Goal: Task Accomplishment & Management: Manage account settings

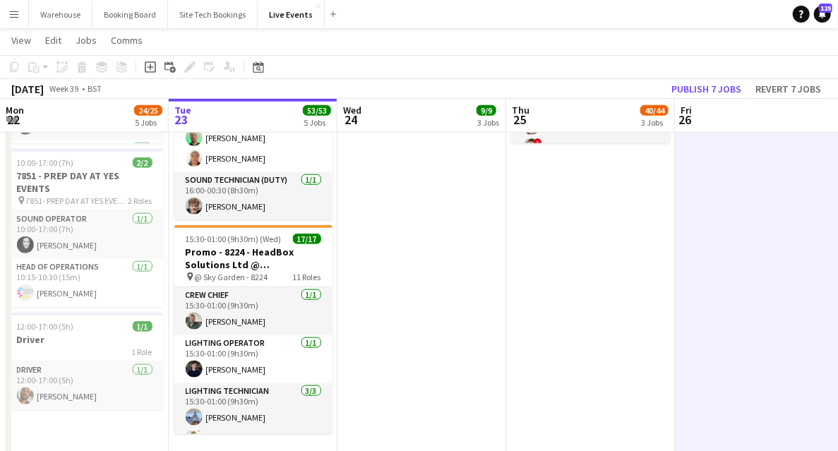
scroll to position [376, 0]
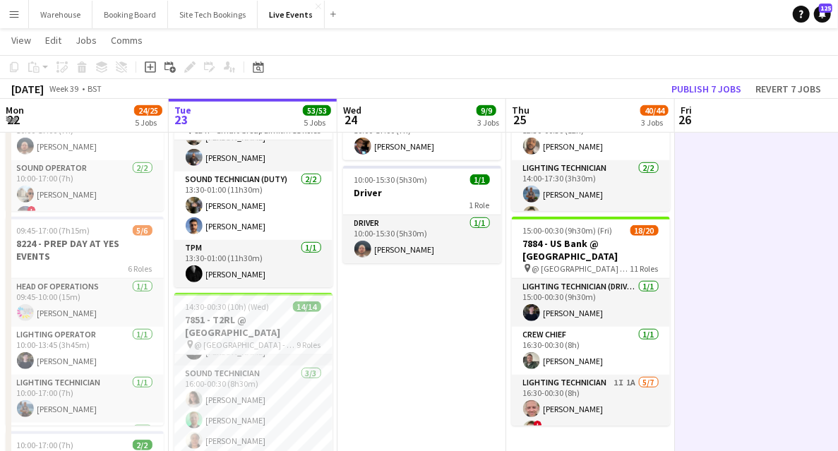
click at [392, 328] on app-date-cell "09:00-17:00 (8h) 6/6 7884 - PREP DAY @ YES EVENTS pin PREP DAY @ YES EVENTS 6 R…" at bounding box center [422, 264] width 169 height 965
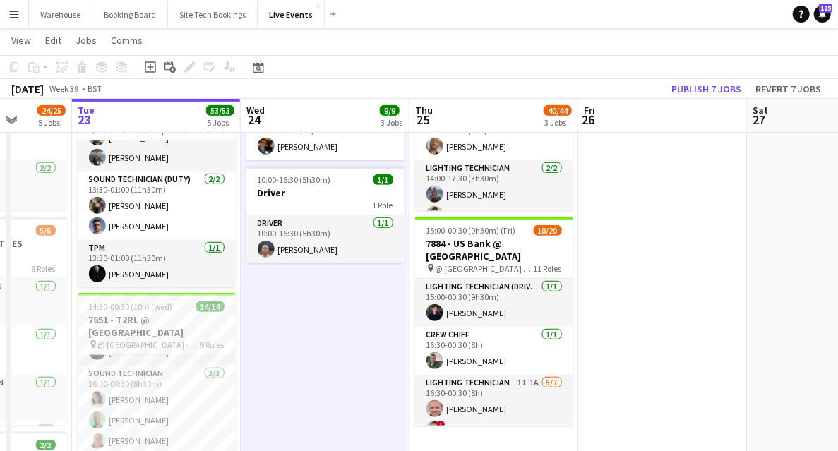
drag, startPoint x: 589, startPoint y: 322, endPoint x: 158, endPoint y: 266, distance: 434.5
click at [158, 266] on app-calendar-viewport "Sat 20 31/32 2 Jobs Sun 21 9/9 1 Job Mon 22 24/25 5 Jobs Tue 23 53/53 5 Jobs We…" at bounding box center [419, 213] width 838 height 1068
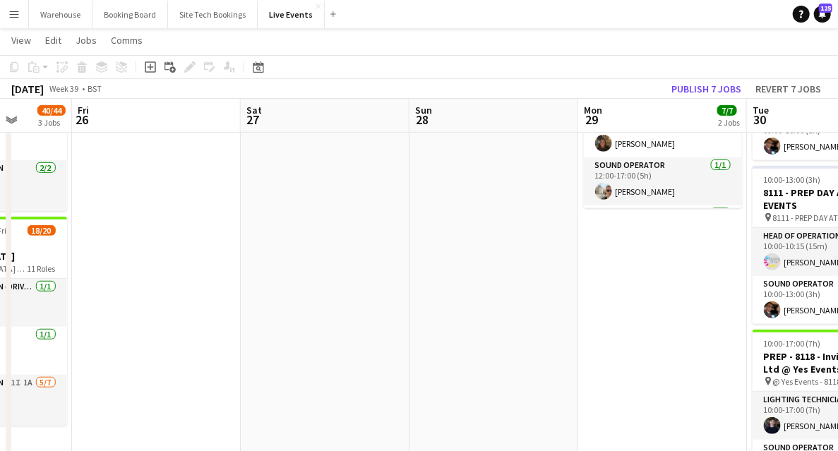
drag, startPoint x: 338, startPoint y: 287, endPoint x: 186, endPoint y: 258, distance: 155.3
click at [182, 259] on app-calendar-viewport "Tue 23 53/53 5 Jobs Wed 24 9/9 3 Jobs Thu 25 40/44 3 Jobs Fri 26 Sat 27 Sun 28 …" at bounding box center [419, 340] width 838 height 1322
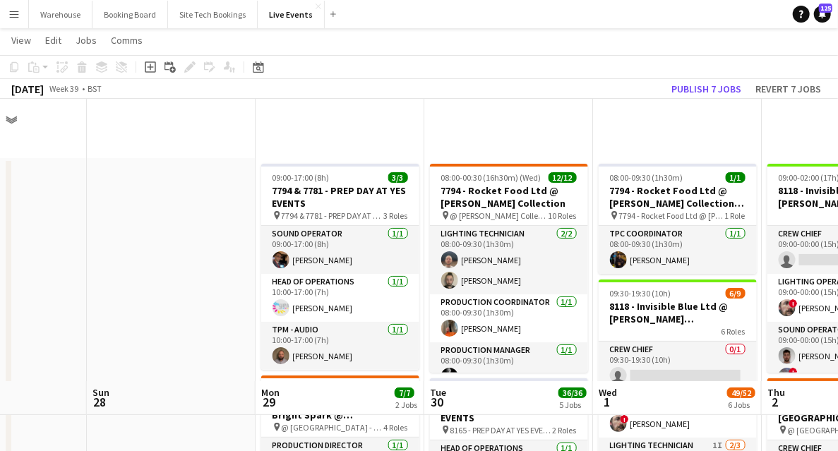
scroll to position [282, 0]
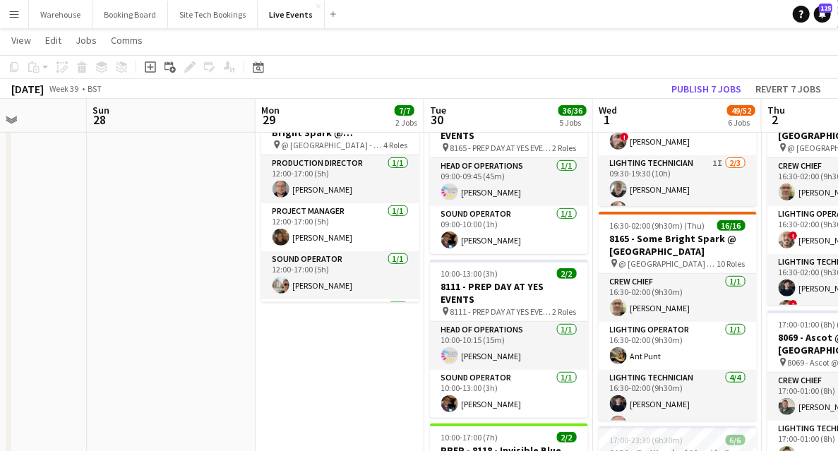
drag, startPoint x: 161, startPoint y: 379, endPoint x: 129, endPoint y: 377, distance: 32.5
click at [129, 377] on app-calendar-viewport "Thu 25 40/44 3 Jobs Fri 26 Sat 27 Sun 28 Mon 29 7/7 2 Jobs Tue 30 36/36 5 Jobs …" at bounding box center [419, 434] width 838 height 1322
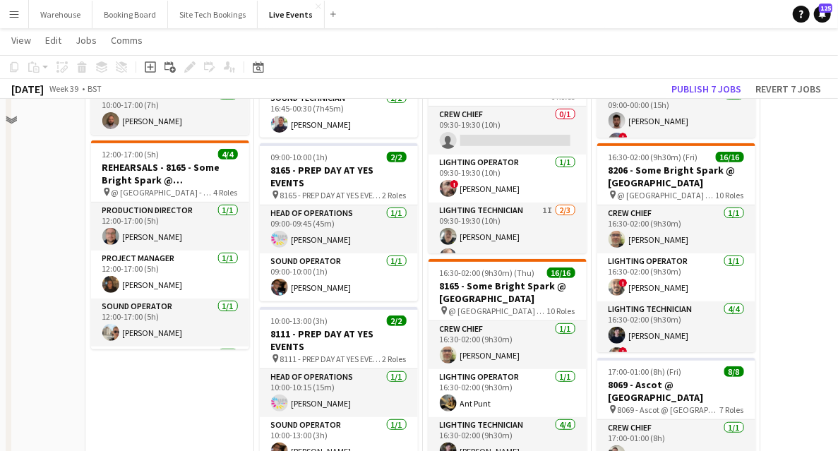
scroll to position [141, 0]
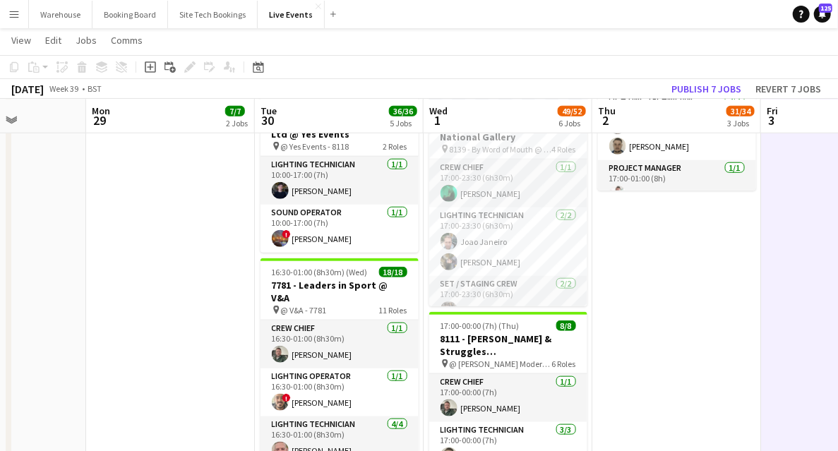
scroll to position [518, 0]
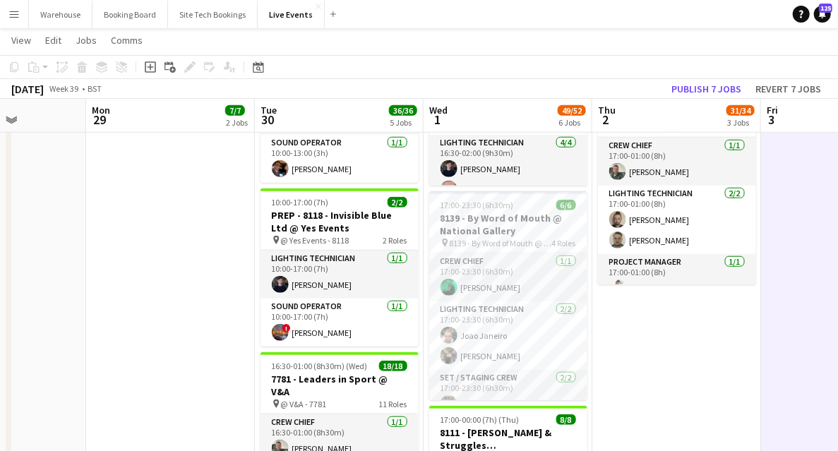
click at [204, 280] on app-date-cell "09:00-17:00 (8h) 3/3 7794 & 7781 - PREP DAY AT YES EVENTS pin 7794 & 7781 - PRE…" at bounding box center [170, 250] width 169 height 1219
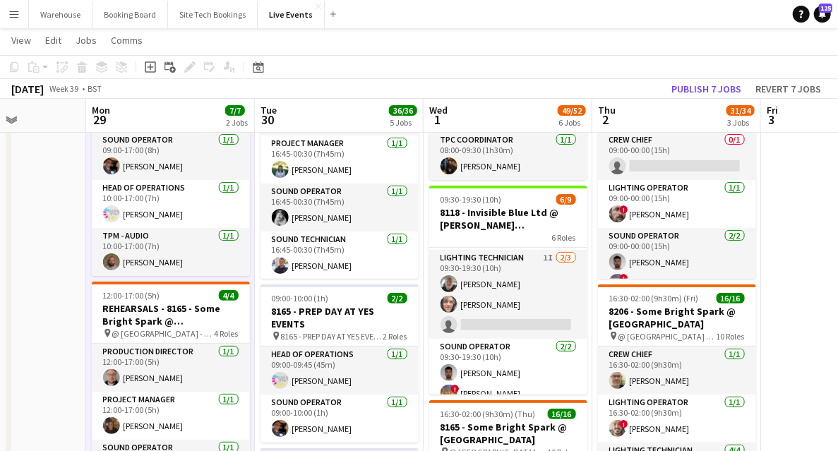
scroll to position [141, 0]
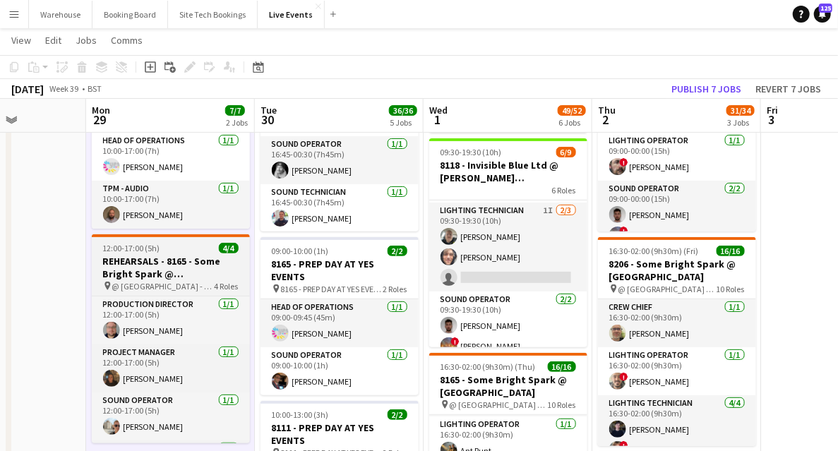
click at [189, 278] on h3 "REHEARSALS - 8165 - Some Bright Spark @ [GEOGRAPHIC_DATA]" at bounding box center [171, 267] width 158 height 25
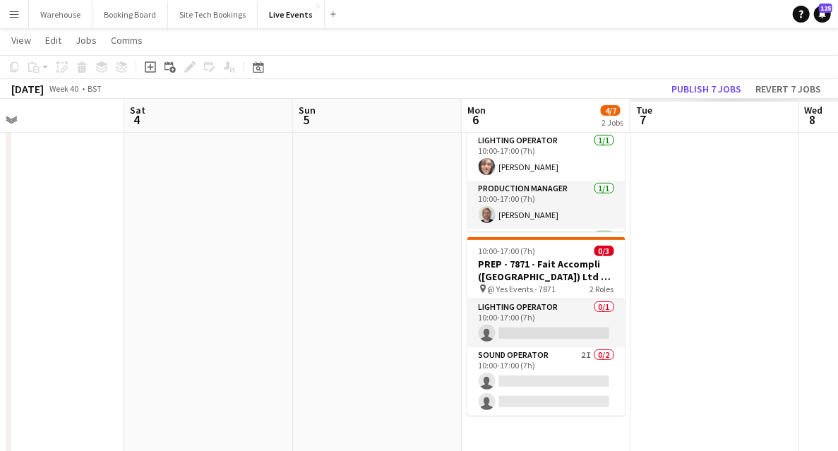
drag, startPoint x: 732, startPoint y: 266, endPoint x: 290, endPoint y: 304, distance: 443.7
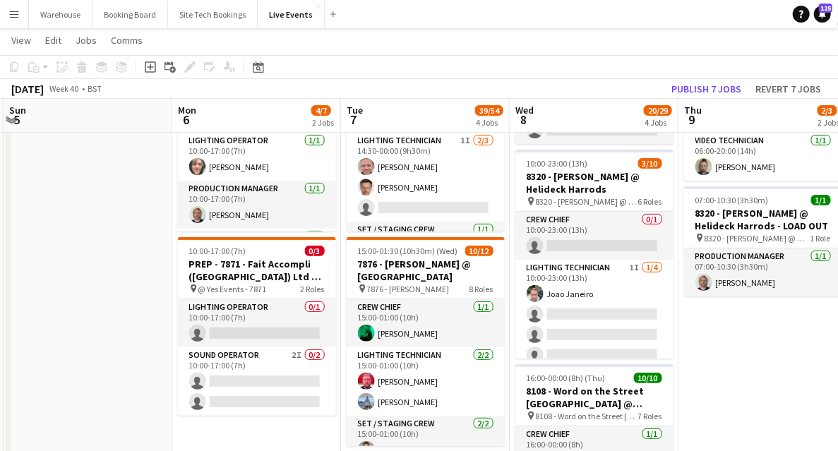
drag, startPoint x: 356, startPoint y: 314, endPoint x: 14, endPoint y: 332, distance: 342.3
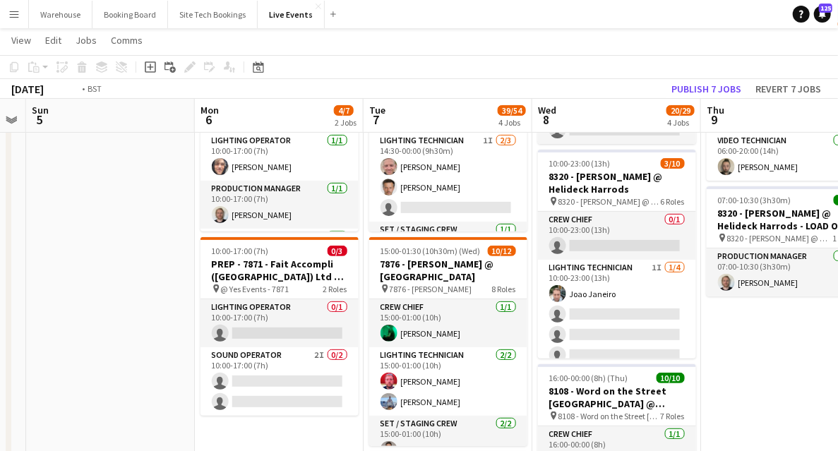
scroll to position [0, 516]
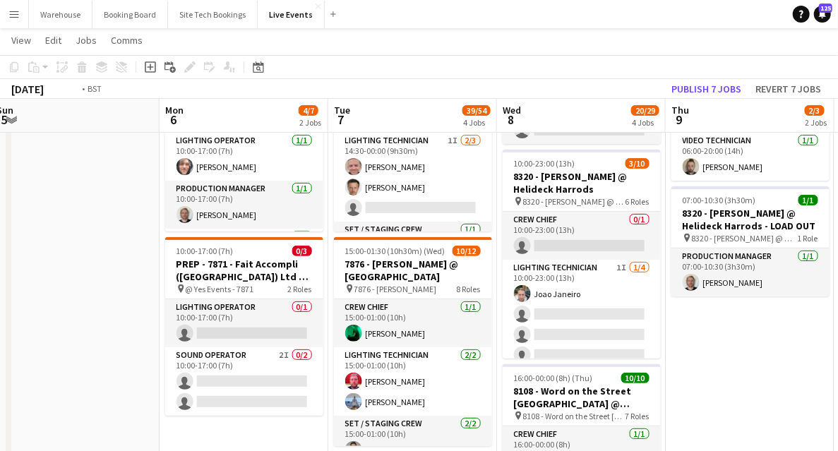
drag, startPoint x: 708, startPoint y: 346, endPoint x: 576, endPoint y: 363, distance: 133.1
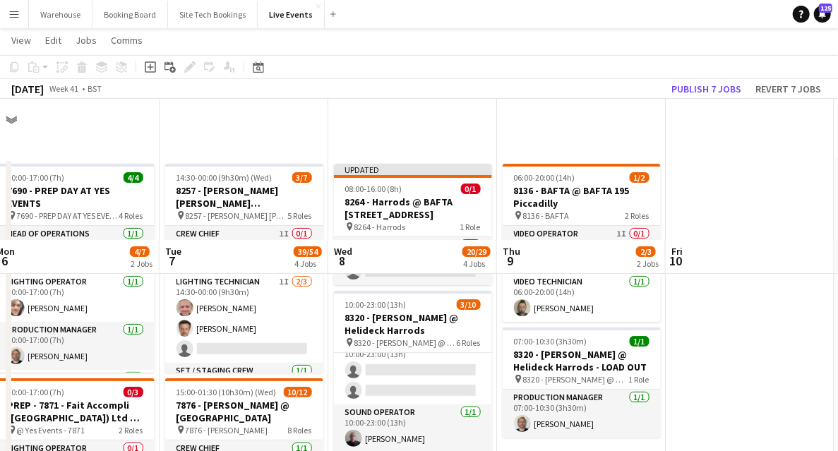
scroll to position [141, 0]
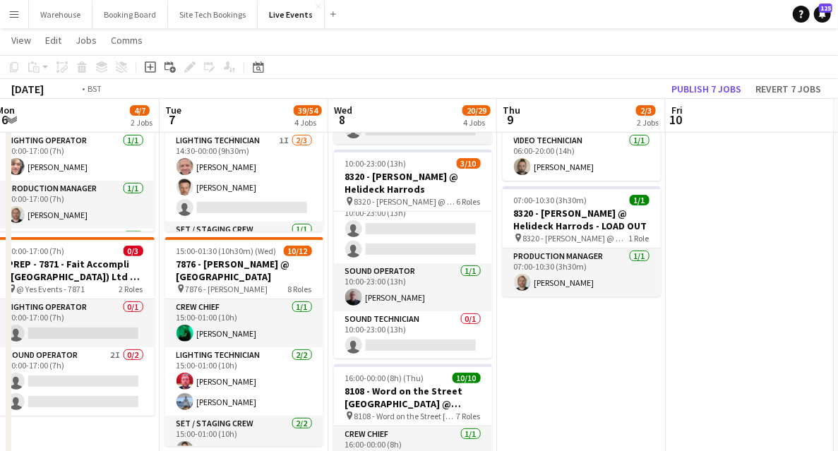
drag, startPoint x: 633, startPoint y: 365, endPoint x: 832, endPoint y: 327, distance: 202.8
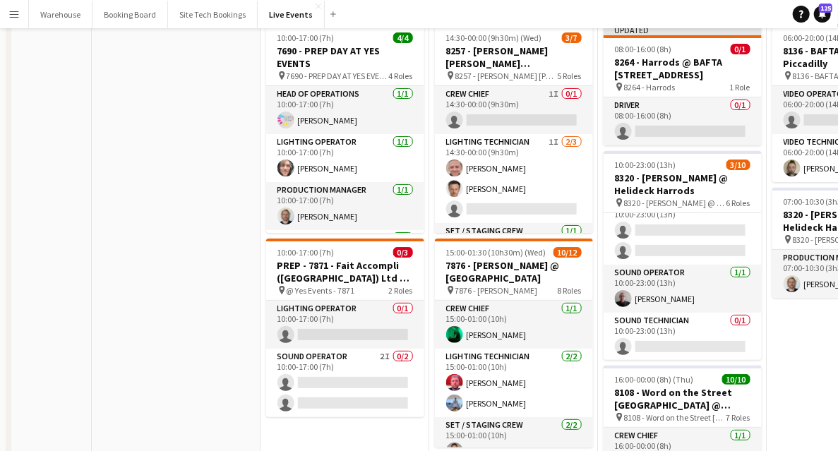
scroll to position [0, 0]
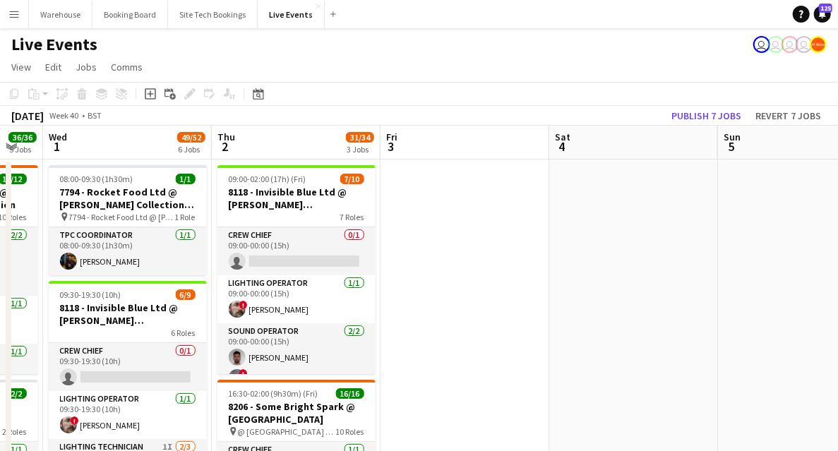
drag, startPoint x: 693, startPoint y: 322, endPoint x: 701, endPoint y: 316, distance: 10.0
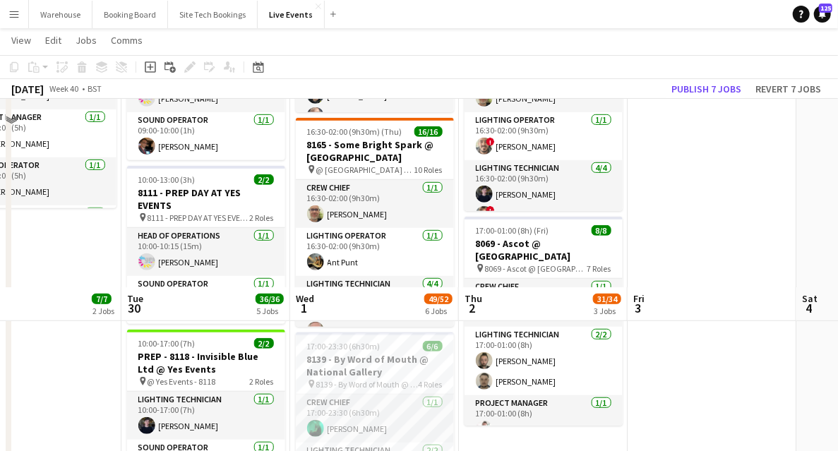
scroll to position [565, 0]
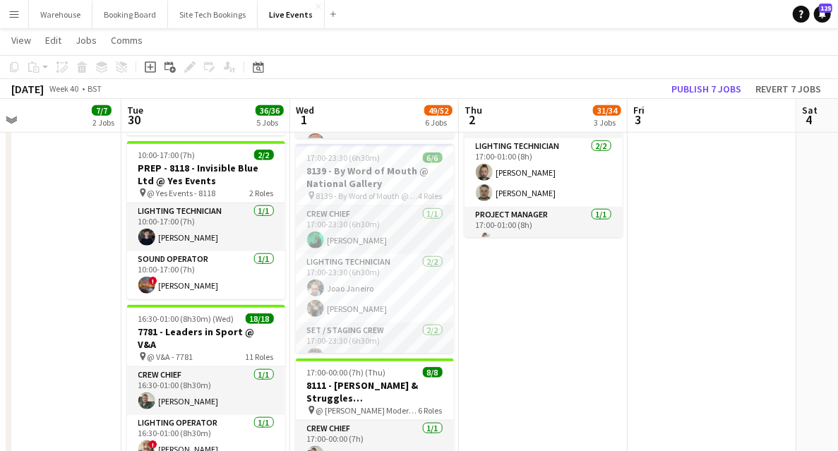
click at [30, 259] on app-date-cell "09:00-17:00 (8h) 3/3 7794 & 7781 - PREP DAY AT YES EVENTS pin 7794 & 7781 - PRE…" at bounding box center [37, 202] width 169 height 1219
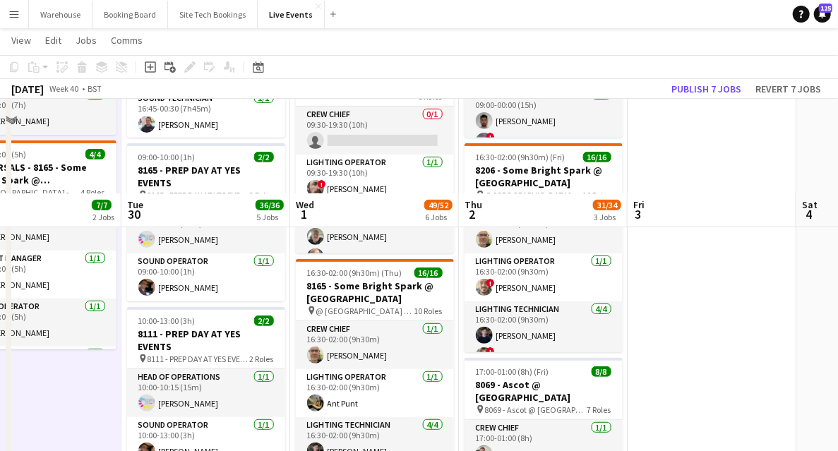
scroll to position [376, 0]
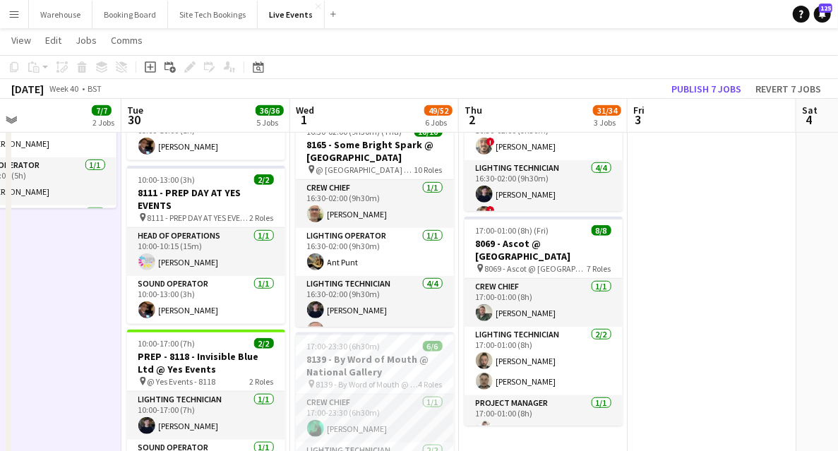
click at [75, 287] on app-date-cell "09:00-17:00 (8h) 3/3 7794 & 7781 - PREP DAY AT YES EVENTS pin 7794 & 7781 - PRE…" at bounding box center [37, 391] width 169 height 1219
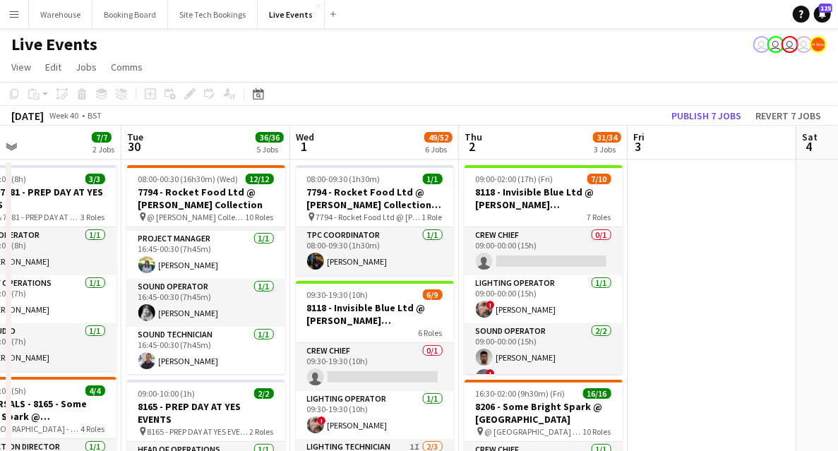
scroll to position [188, 0]
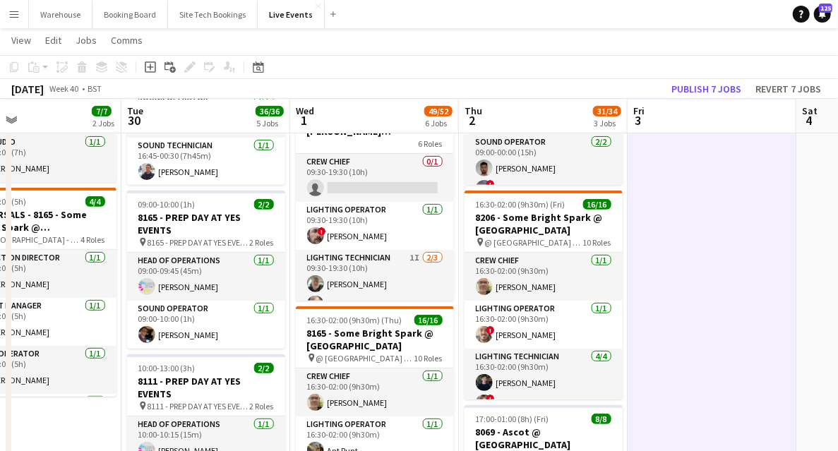
drag, startPoint x: 713, startPoint y: 299, endPoint x: 643, endPoint y: 284, distance: 72.2
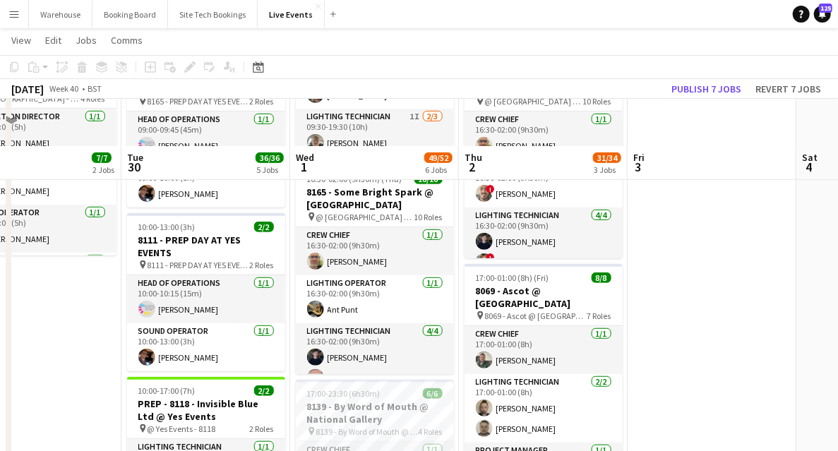
scroll to position [376, 0]
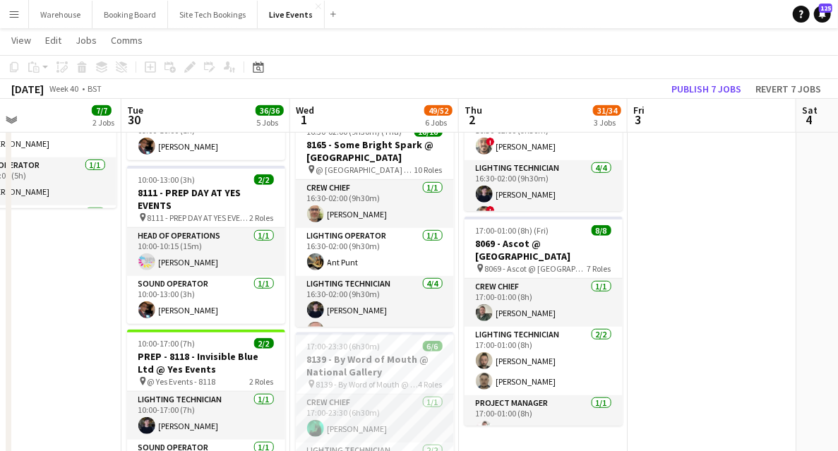
click at [93, 292] on app-date-cell "09:00-17:00 (8h) 3/3 7794 & 7781 - PREP DAY AT YES EVENTS pin 7794 & 7781 - PRE…" at bounding box center [37, 391] width 169 height 1219
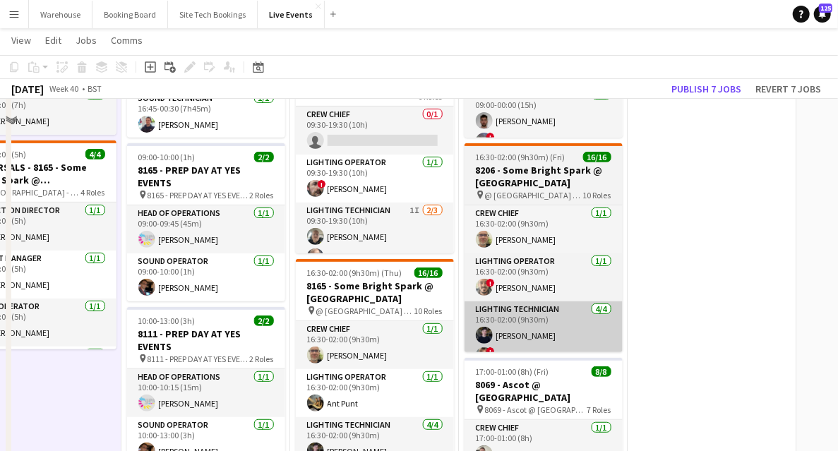
scroll to position [282, 0]
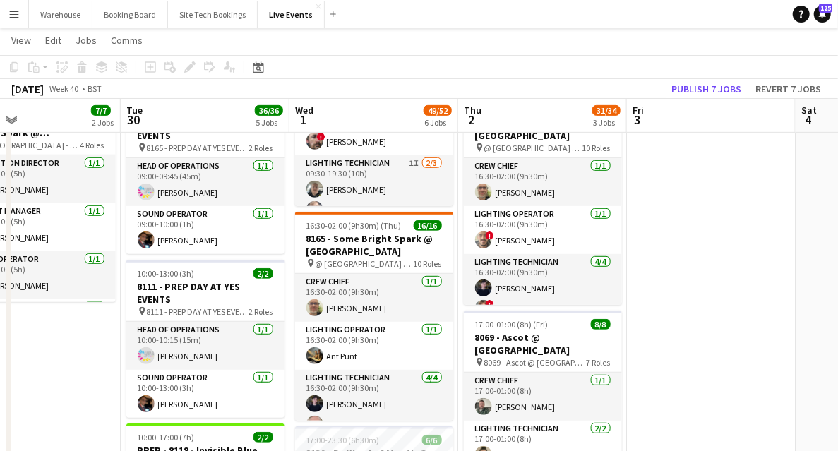
scroll to position [235, 0]
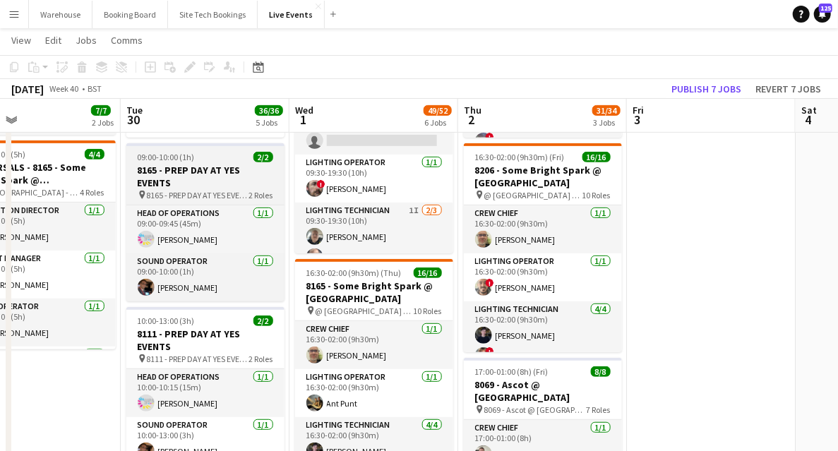
click at [203, 188] on h3 "8165 - PREP DAY AT YES EVENTS" at bounding box center [205, 176] width 158 height 25
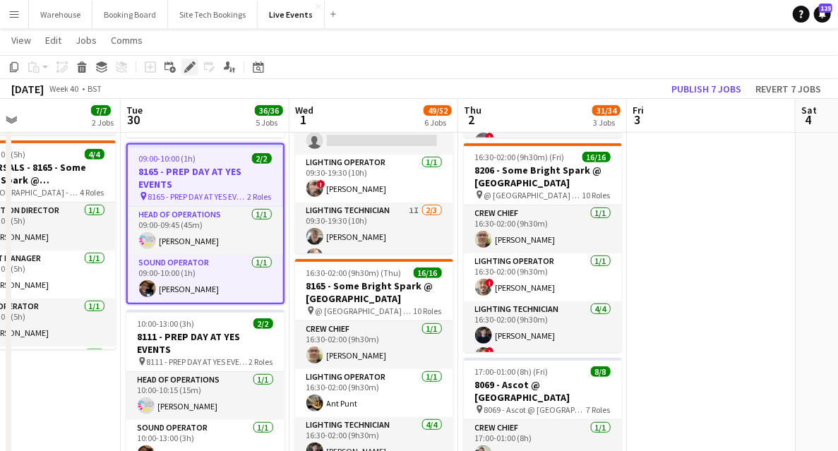
click at [190, 67] on icon at bounding box center [190, 68] width 8 height 8
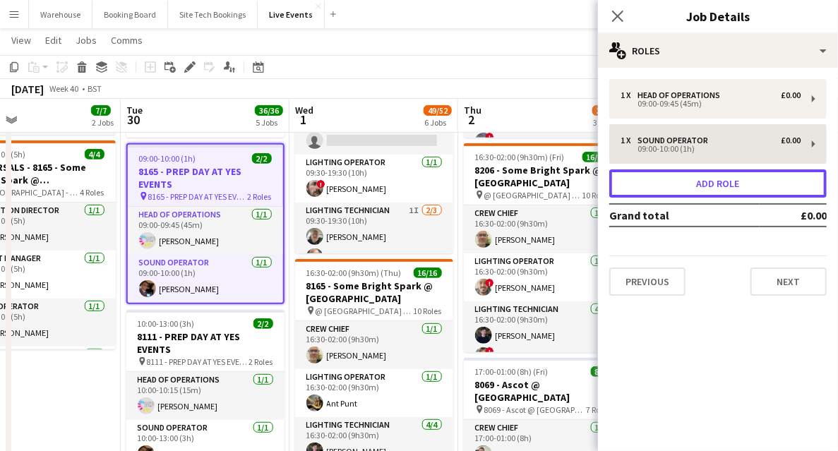
click at [697, 190] on button "Add role" at bounding box center [718, 183] width 218 height 28
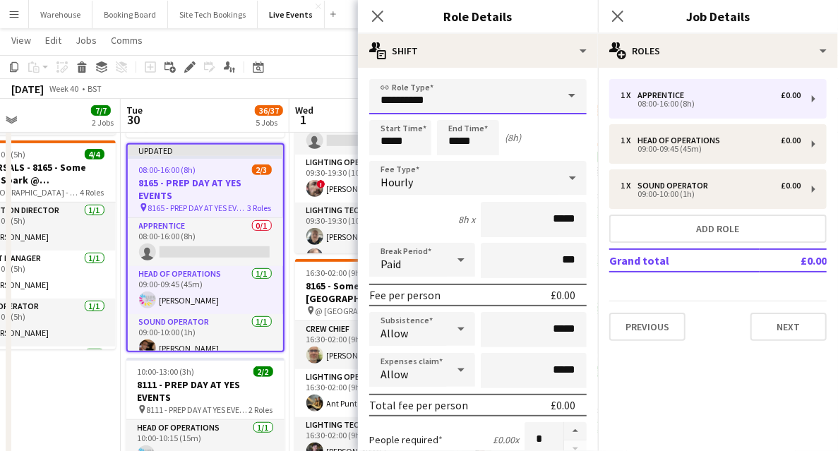
click at [421, 110] on input "**********" at bounding box center [478, 96] width 218 height 35
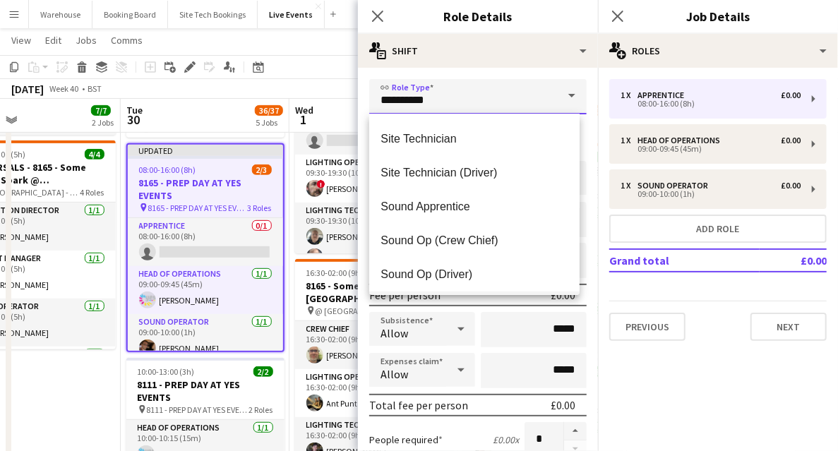
scroll to position [2730, 0]
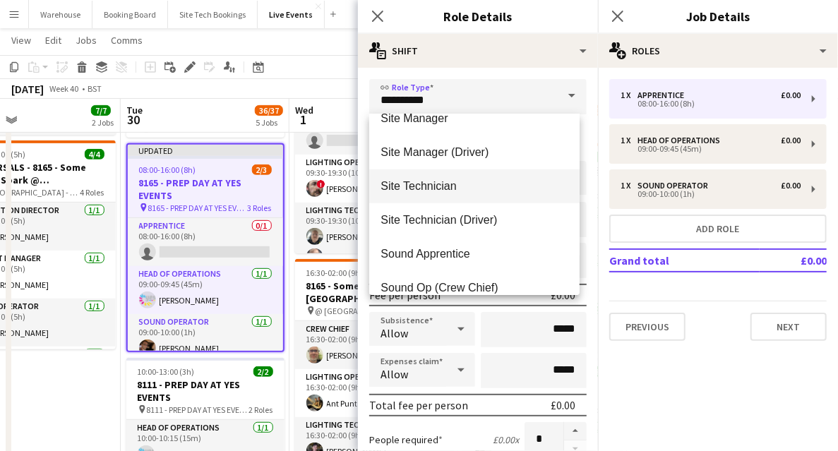
click at [434, 189] on span "Site Technician" at bounding box center [475, 185] width 188 height 13
type input "**********"
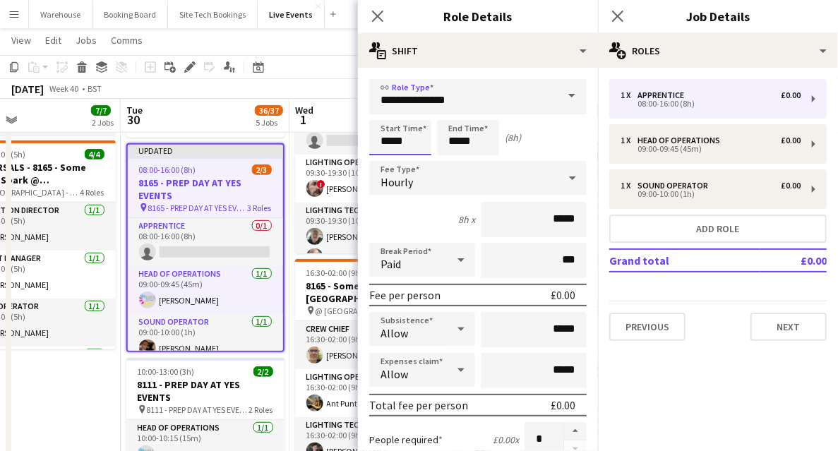
click at [403, 143] on input "*****" at bounding box center [400, 137] width 62 height 35
click at [384, 118] on div at bounding box center [386, 113] width 28 height 14
type input "*****"
click at [387, 116] on div at bounding box center [386, 113] width 28 height 14
click at [449, 138] on input "*****" at bounding box center [468, 137] width 62 height 35
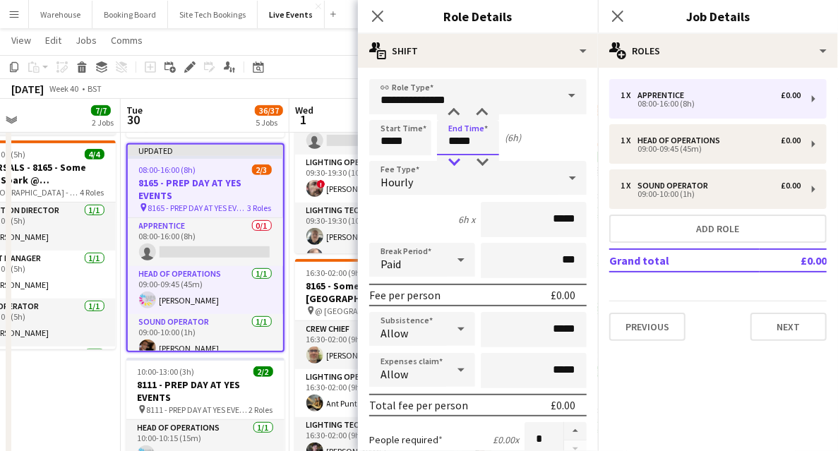
click at [458, 164] on div at bounding box center [454, 162] width 28 height 14
click at [453, 119] on div at bounding box center [454, 113] width 28 height 14
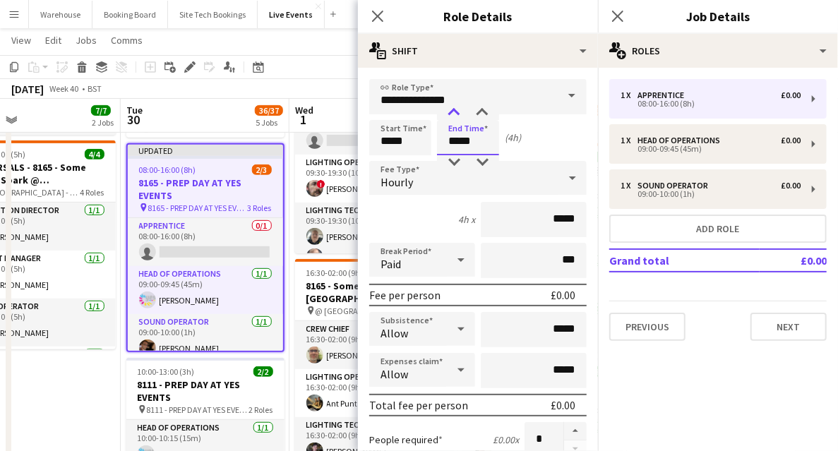
click at [454, 115] on div at bounding box center [454, 113] width 28 height 14
type input "*****"
click at [454, 115] on div at bounding box center [454, 113] width 28 height 14
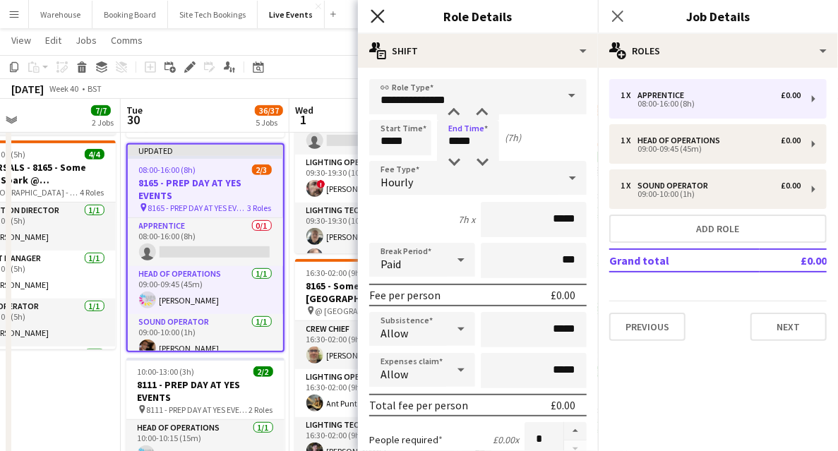
click at [373, 17] on icon "Close pop-in" at bounding box center [377, 15] width 13 height 13
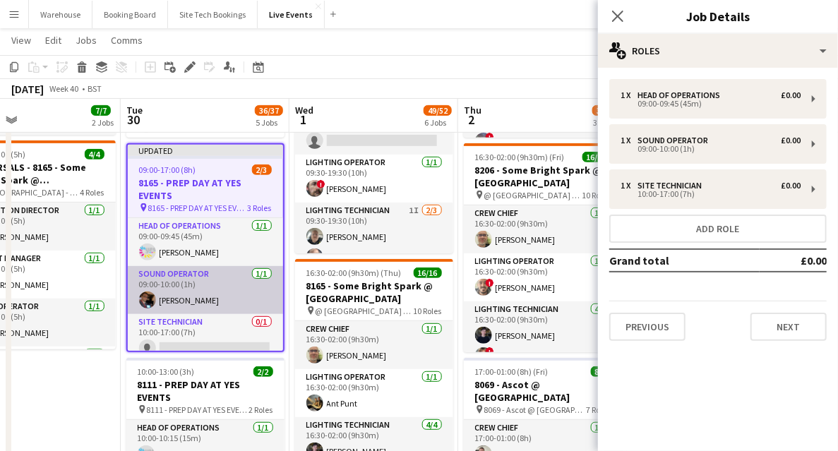
scroll to position [11, 0]
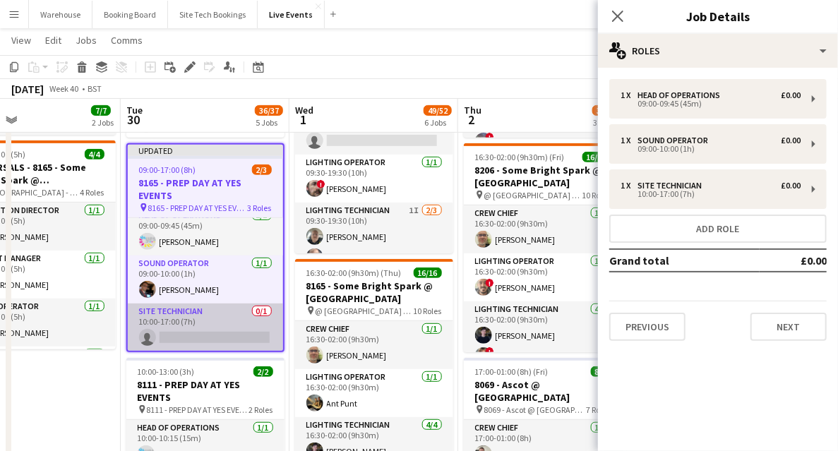
click at [201, 336] on app-card-role "Site Technician 0/1 10:00-17:00 (7h) single-neutral-actions" at bounding box center [205, 328] width 155 height 48
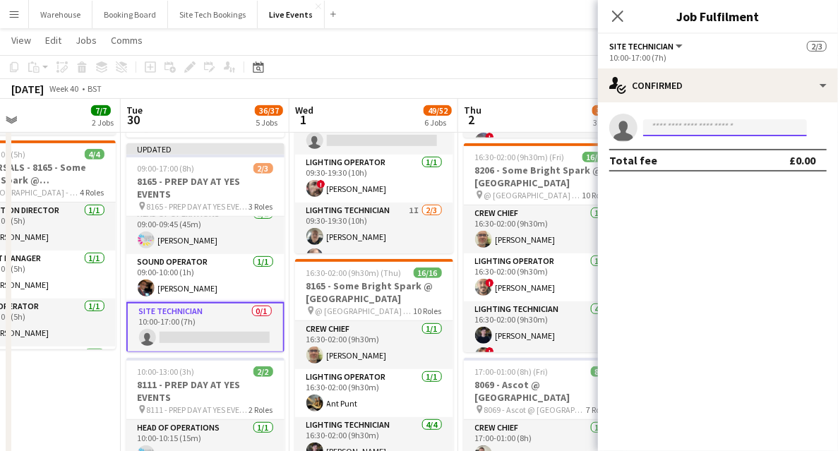
click at [715, 124] on input at bounding box center [725, 127] width 164 height 17
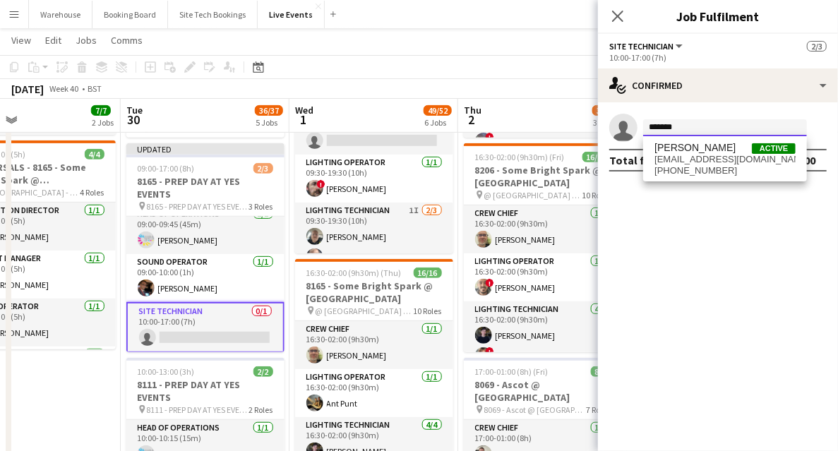
type input "*******"
click at [702, 162] on span "[EMAIL_ADDRESS][DOMAIN_NAME]" at bounding box center [725, 159] width 141 height 11
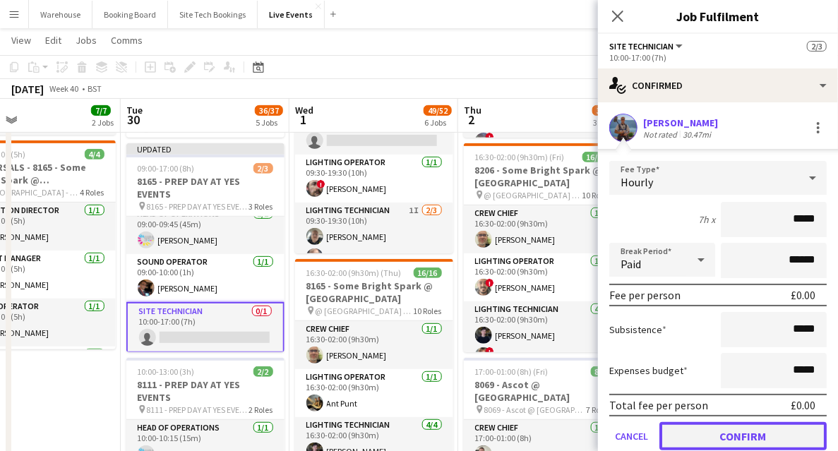
click at [758, 441] on button "Confirm" at bounding box center [743, 436] width 167 height 28
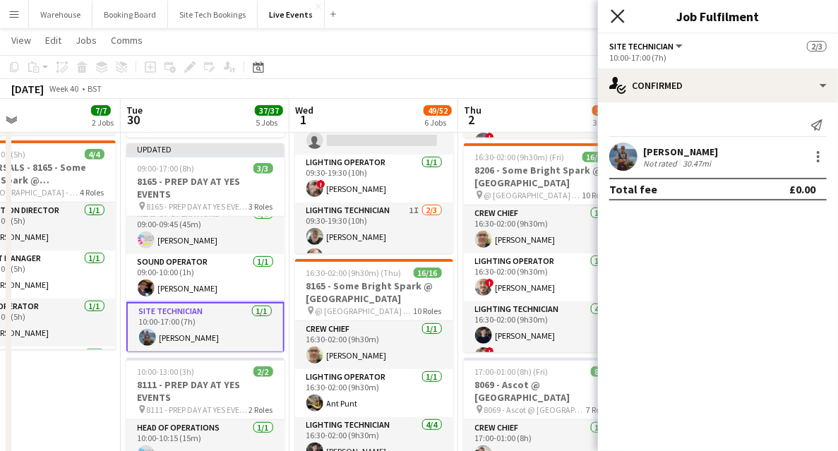
click at [621, 13] on icon at bounding box center [617, 15] width 13 height 13
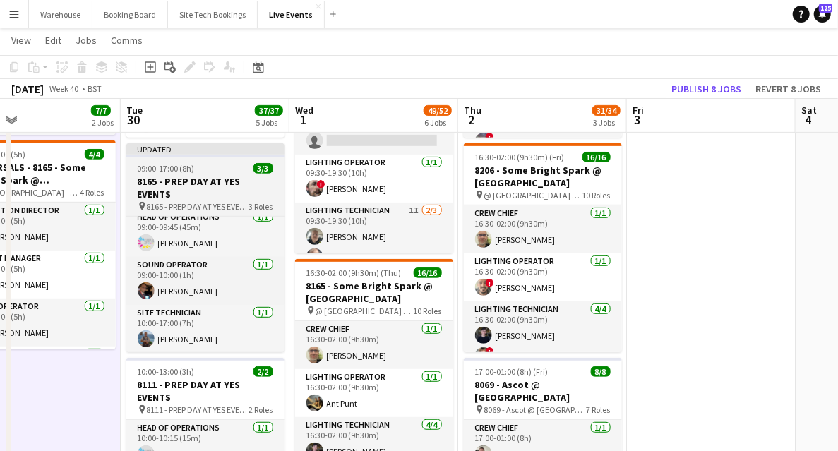
click at [174, 189] on h3 "8165 - PREP DAY AT YES EVENTS" at bounding box center [205, 187] width 158 height 25
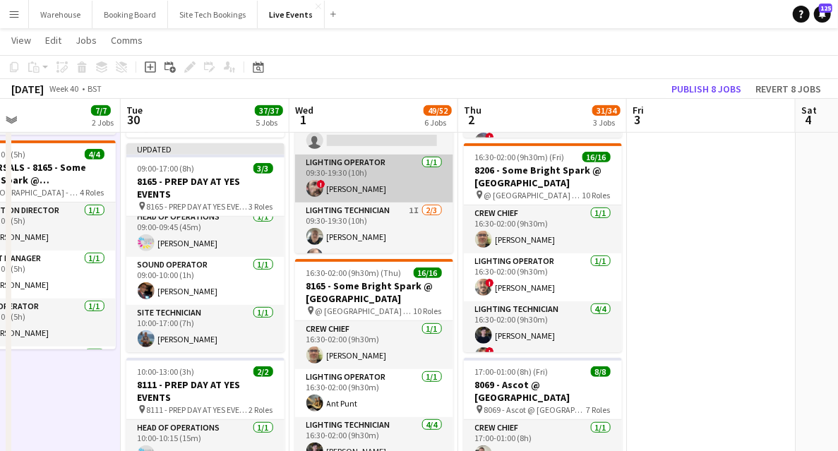
scroll to position [11, 0]
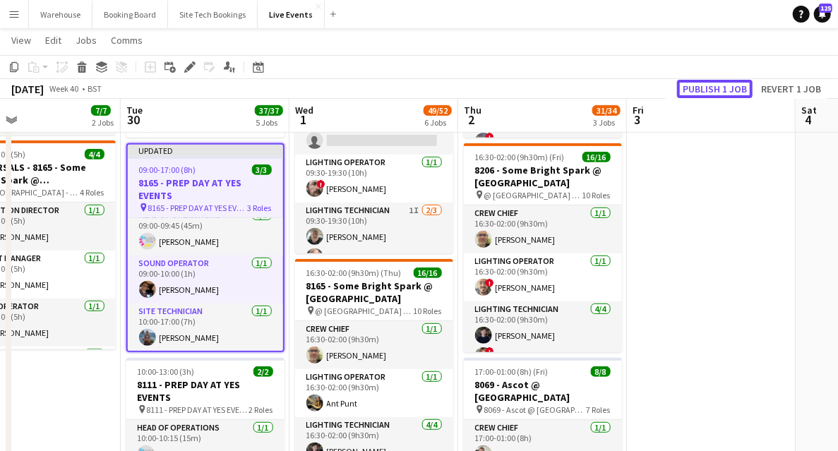
click at [734, 91] on button "Publish 1 job" at bounding box center [715, 89] width 76 height 18
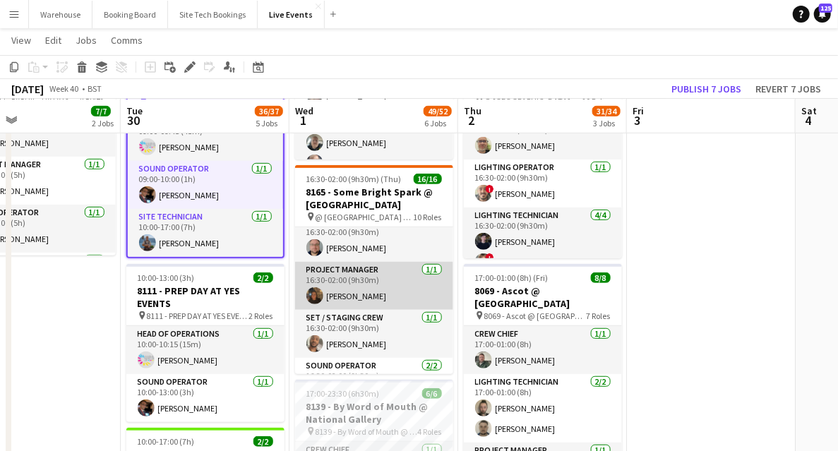
scroll to position [314, 0]
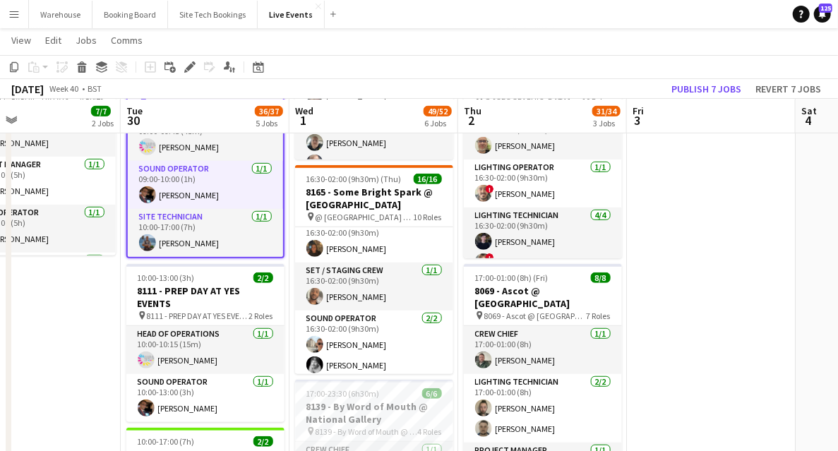
click at [57, 349] on app-date-cell "09:00-17:00 (8h) 3/3 7794 & 7781 - PREP DAY AT YES EVENTS pin 7794 & 7781 - PRE…" at bounding box center [36, 438] width 169 height 1219
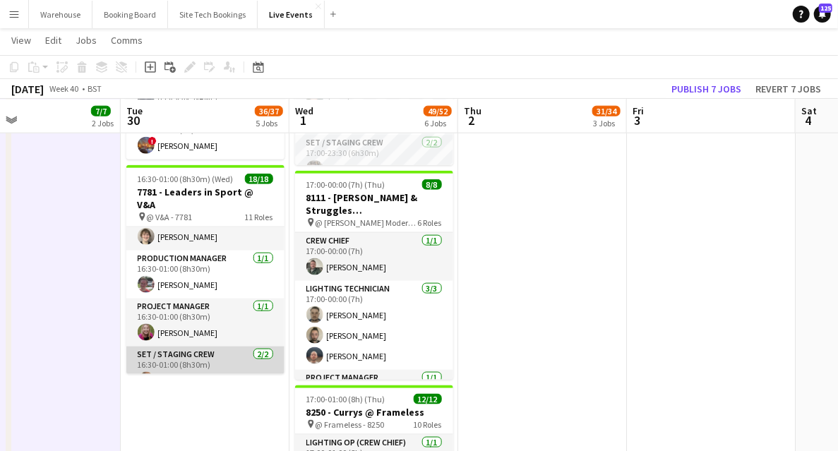
scroll to position [41, 0]
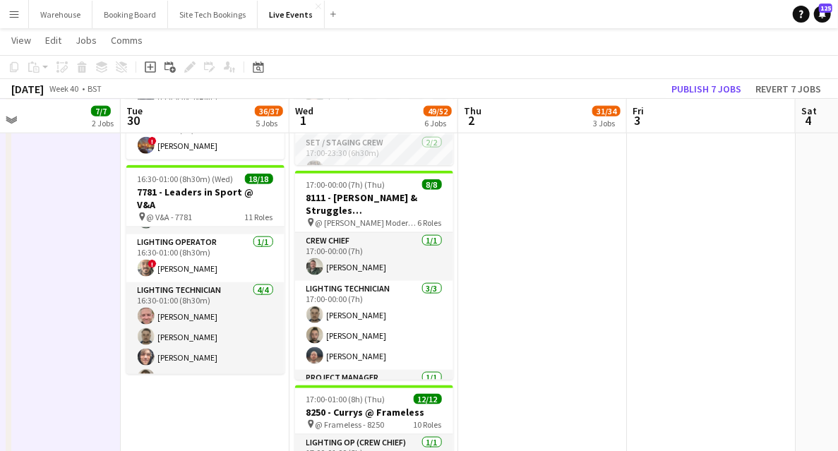
click at [600, 343] on app-date-cell "09:00-02:00 (17h) (Fri) 7/10 8118 - Invisible Blue Ltd @ [PERSON_NAME] Modern 7…" at bounding box center [542, 14] width 169 height 1219
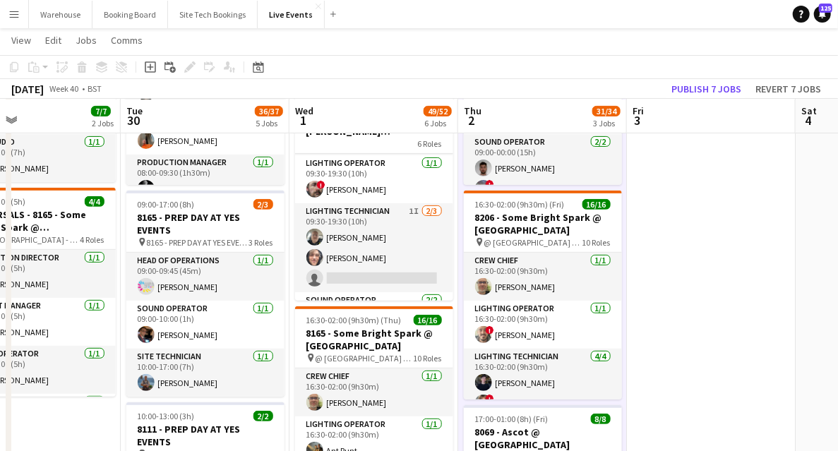
scroll to position [329, 0]
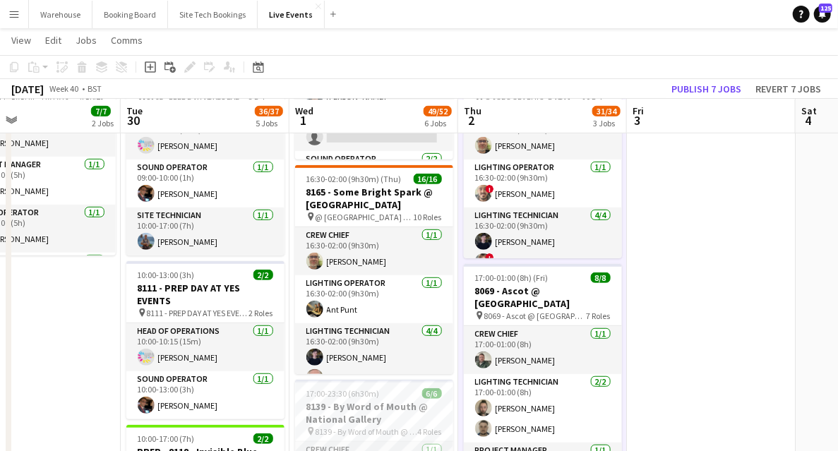
click at [102, 349] on app-date-cell "09:00-17:00 (8h) 3/3 7794 & 7781 - PREP DAY AT YES EVENTS pin 7794 & 7781 - PRE…" at bounding box center [36, 438] width 169 height 1219
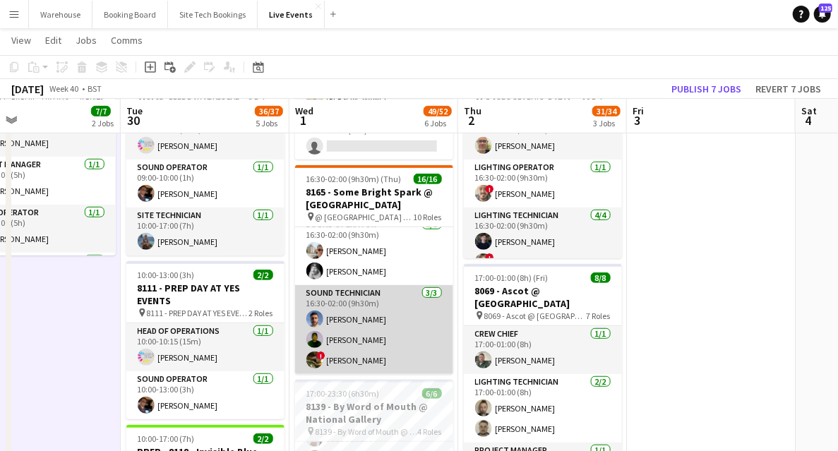
scroll to position [314, 0]
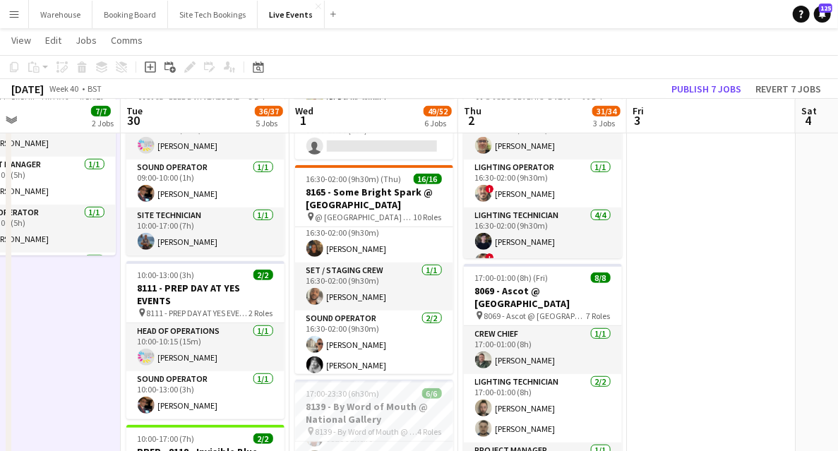
click at [49, 373] on app-date-cell "09:00-17:00 (8h) 3/3 7794 & 7781 - PREP DAY AT YES EVENTS pin 7794 & 7781 - PRE…" at bounding box center [36, 438] width 169 height 1219
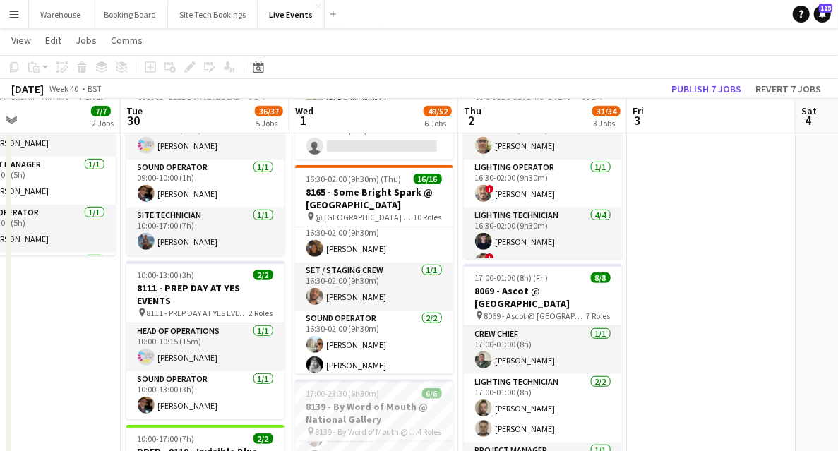
scroll to position [188, 0]
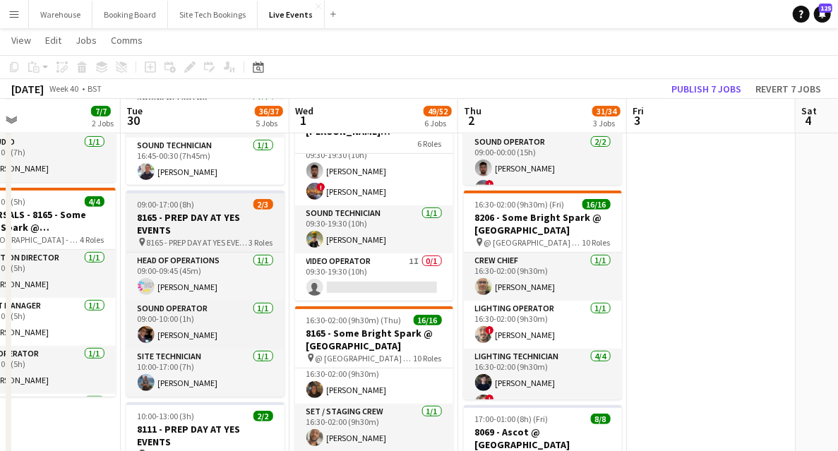
click at [186, 216] on h3 "8165 - PREP DAY AT YES EVENTS" at bounding box center [205, 223] width 158 height 25
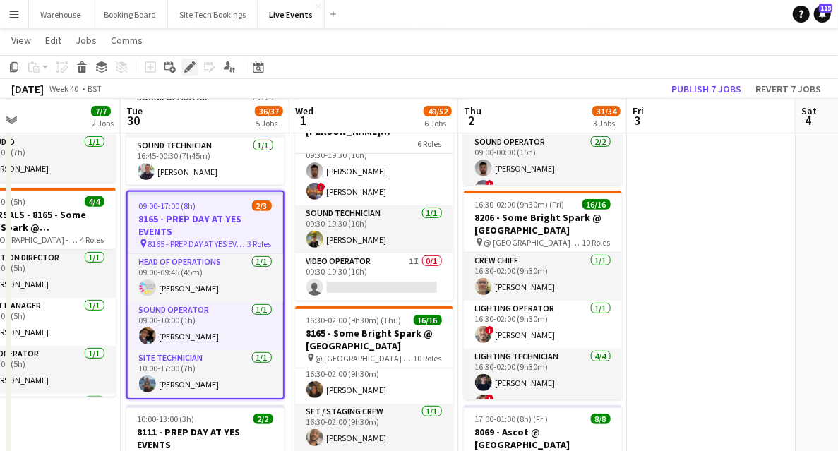
click at [191, 67] on icon at bounding box center [190, 68] width 8 height 8
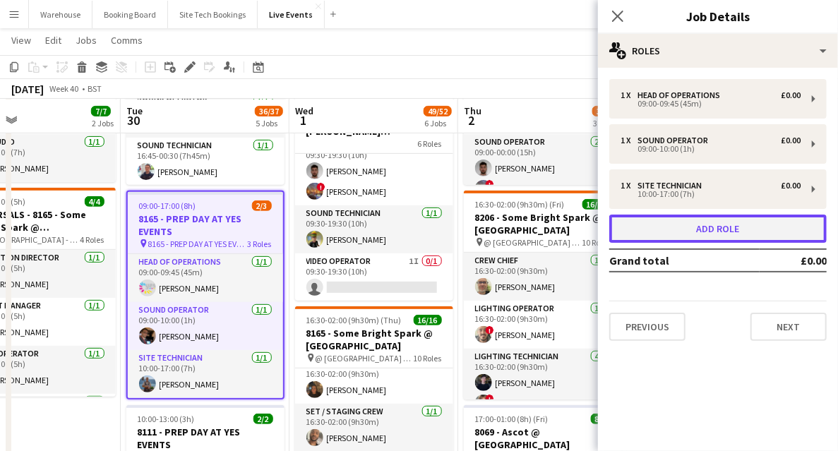
click at [726, 235] on button "Add role" at bounding box center [718, 229] width 218 height 28
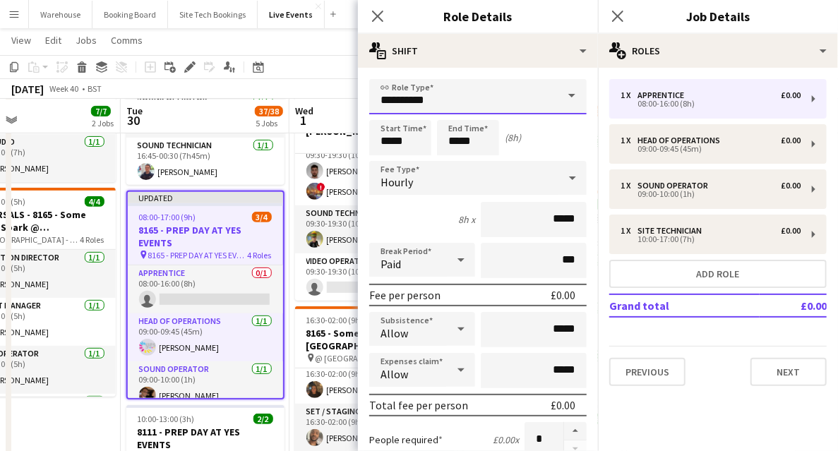
click at [457, 101] on input "**********" at bounding box center [478, 96] width 218 height 35
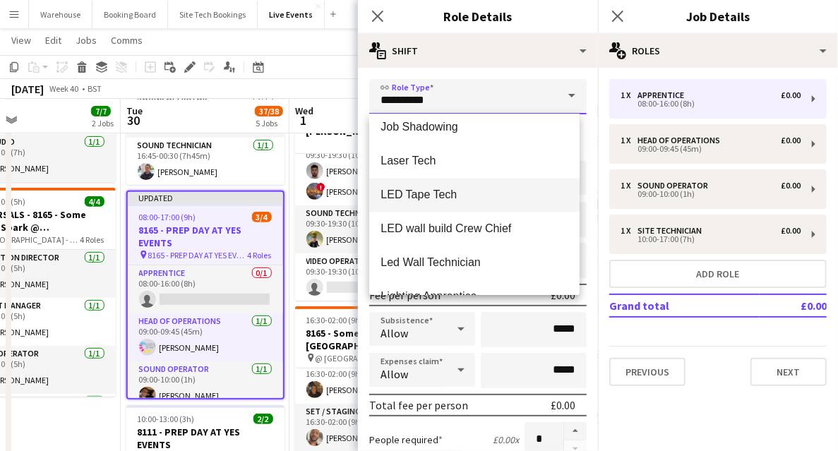
scroll to position [1648, 0]
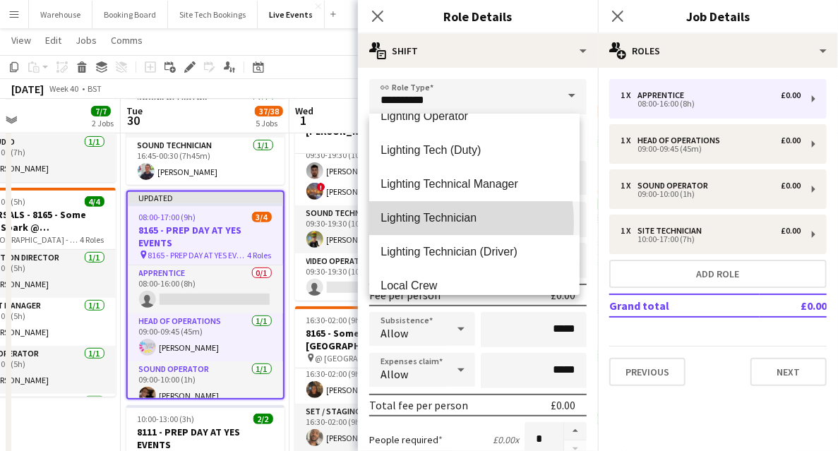
click at [432, 222] on span "Lighting Technician" at bounding box center [475, 217] width 188 height 13
type input "**********"
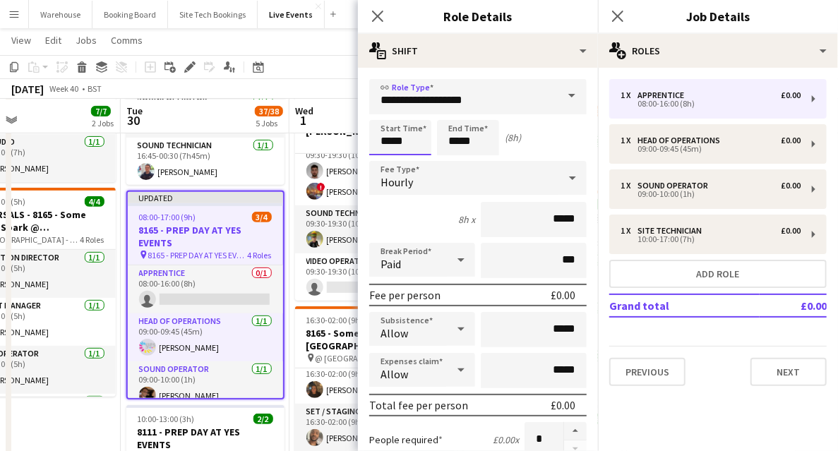
click at [405, 140] on input "*****" at bounding box center [400, 137] width 62 height 35
click at [379, 114] on div at bounding box center [386, 113] width 28 height 14
type input "*****"
click at [381, 112] on div at bounding box center [386, 113] width 28 height 14
click at [465, 144] on input "*****" at bounding box center [468, 137] width 62 height 35
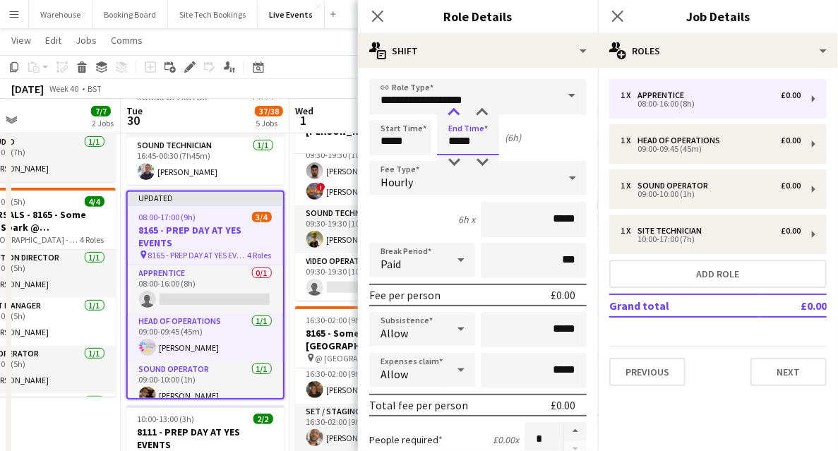
type input "*****"
click at [449, 114] on div at bounding box center [454, 113] width 28 height 14
click at [399, 186] on span "Hourly" at bounding box center [397, 182] width 32 height 14
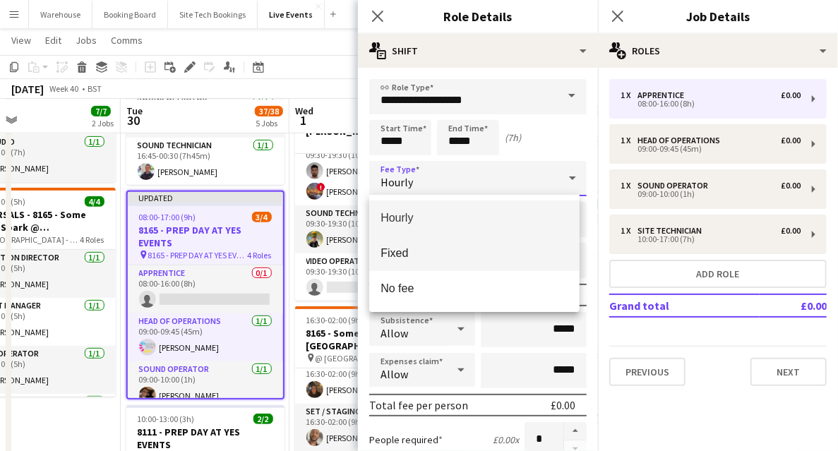
click at [407, 256] on span "Fixed" at bounding box center [475, 252] width 188 height 13
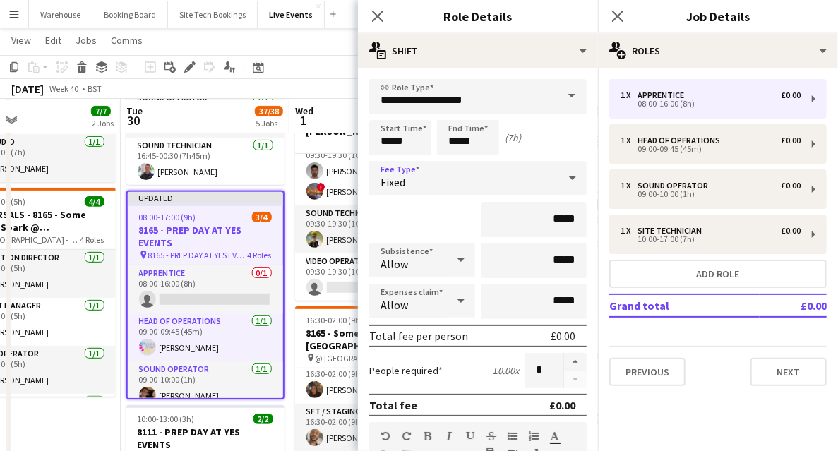
drag, startPoint x: 373, startPoint y: 13, endPoint x: 523, endPoint y: 32, distance: 150.9
click at [374, 13] on icon "Close pop-in" at bounding box center [377, 16] width 11 height 11
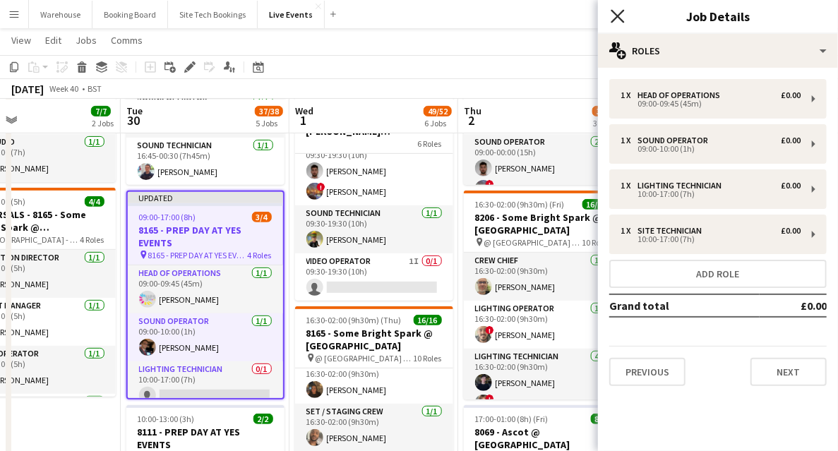
click at [612, 18] on icon "Close pop-in" at bounding box center [617, 15] width 13 height 13
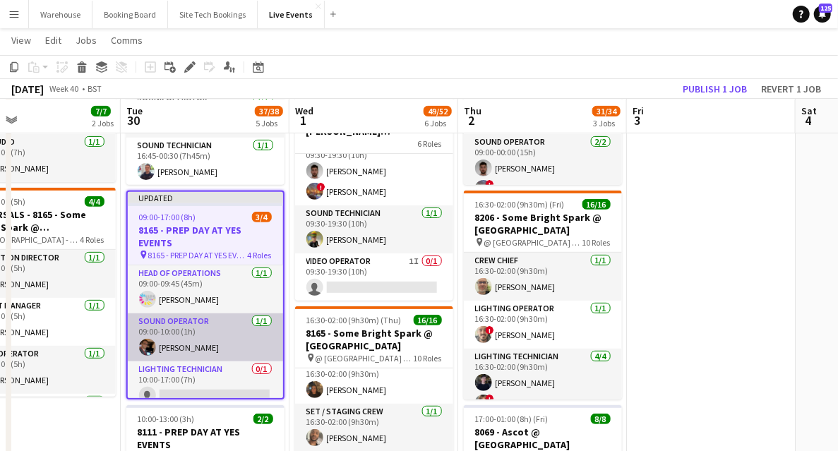
scroll to position [47, 0]
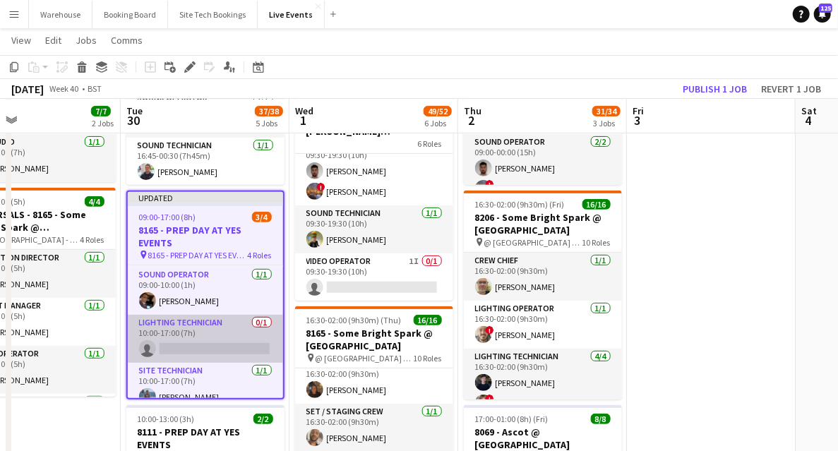
click at [205, 356] on app-card-role "Lighting Technician 0/1 10:00-17:00 (7h) single-neutral-actions" at bounding box center [205, 339] width 155 height 48
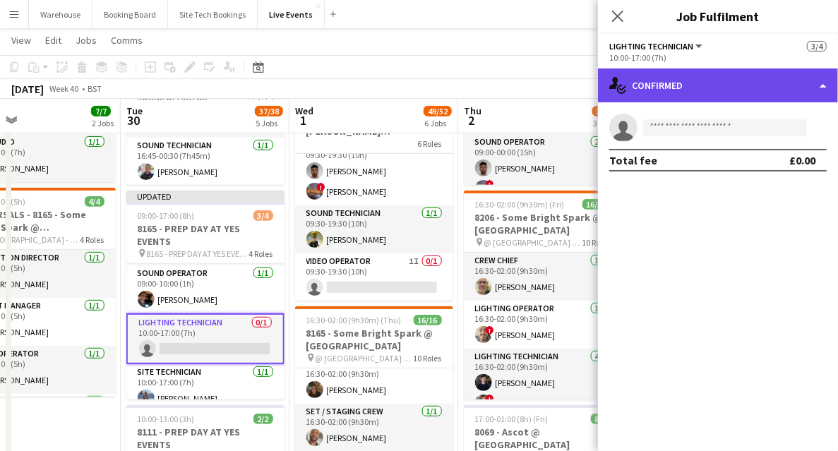
click at [717, 94] on div "single-neutral-actions-check-2 Confirmed" at bounding box center [718, 86] width 240 height 34
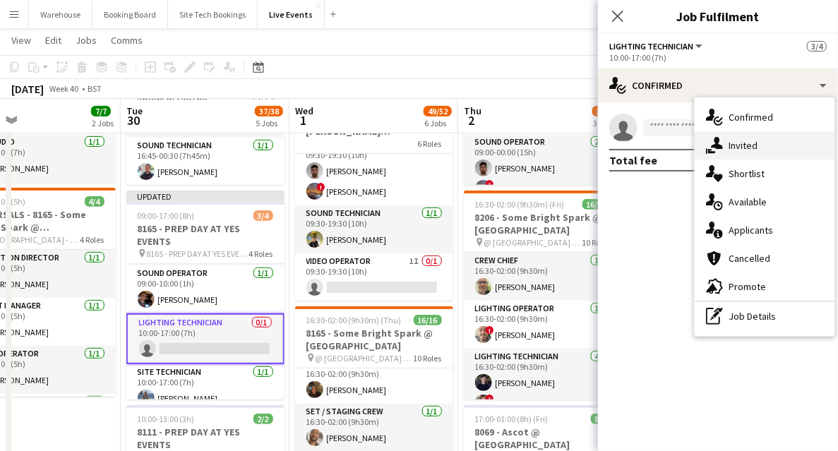
click at [754, 153] on div "single-neutral-actions-share-1 Invited" at bounding box center [765, 145] width 140 height 28
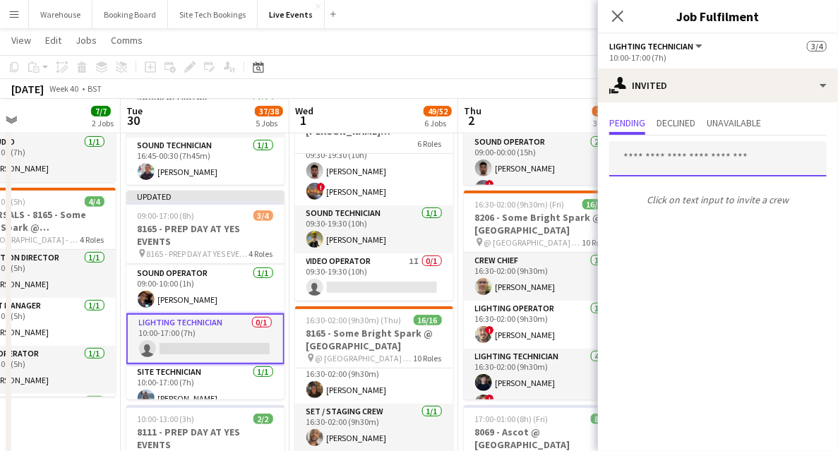
click at [672, 157] on input "text" at bounding box center [718, 158] width 218 height 35
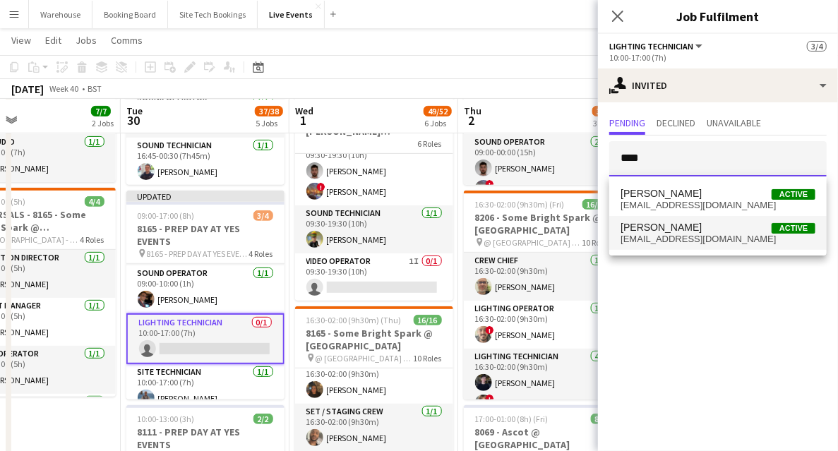
type input "****"
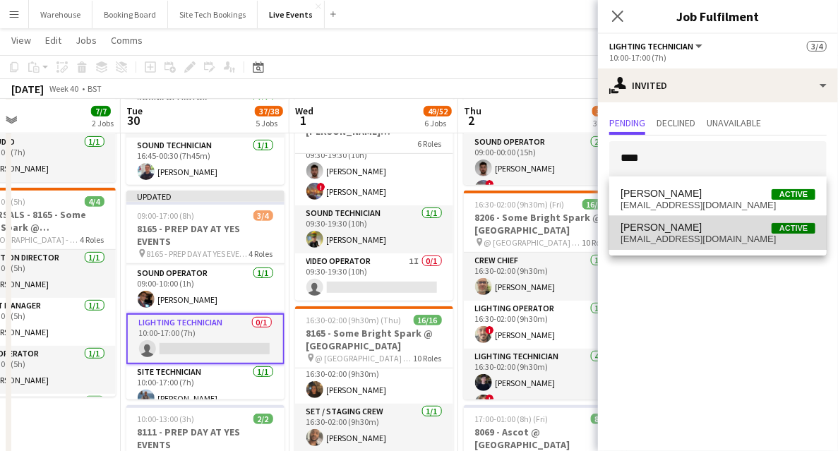
click at [662, 236] on span "[EMAIL_ADDRESS][DOMAIN_NAME]" at bounding box center [718, 239] width 195 height 11
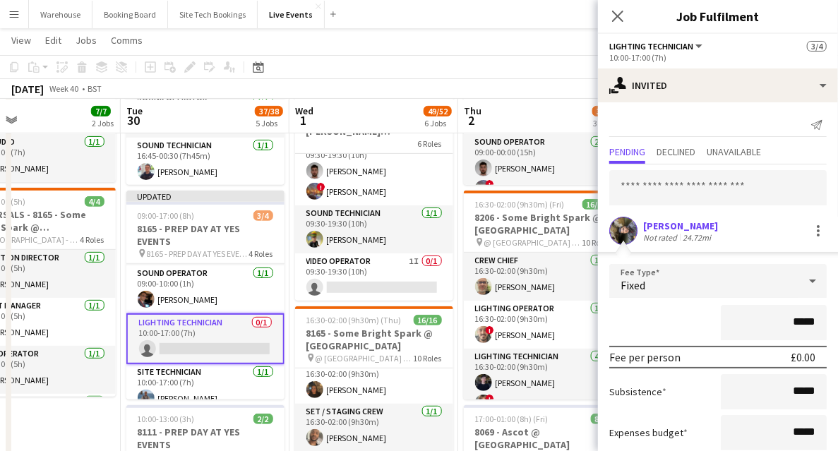
scroll to position [86, 0]
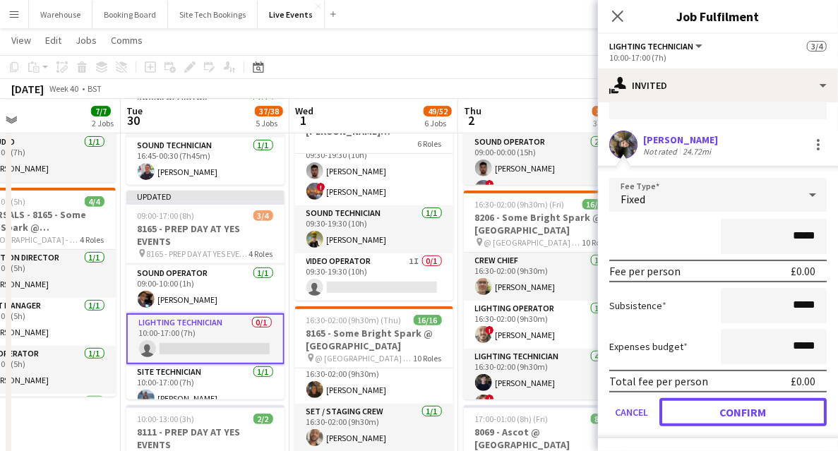
click at [752, 404] on button "Confirm" at bounding box center [743, 412] width 167 height 28
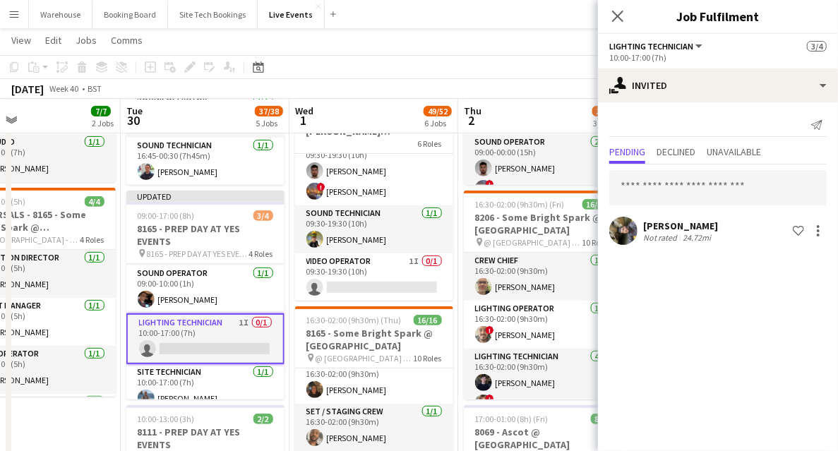
scroll to position [0, 0]
click at [617, 13] on icon "Close pop-in" at bounding box center [617, 15] width 13 height 13
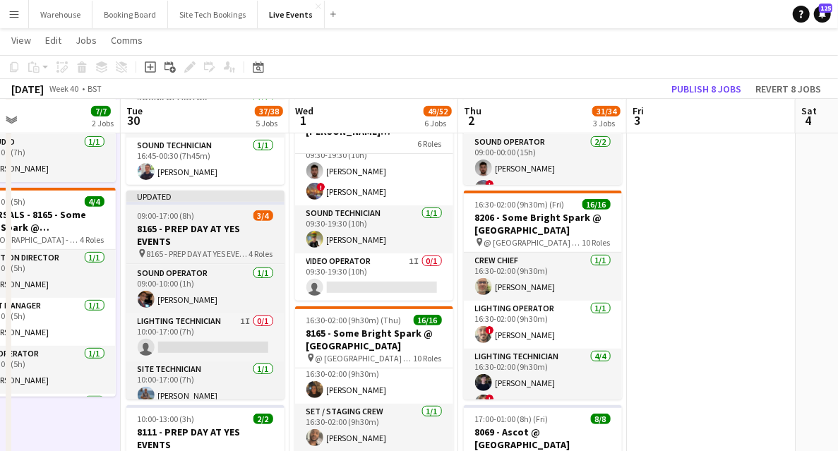
click at [192, 218] on span "09:00-17:00 (8h)" at bounding box center [166, 215] width 57 height 11
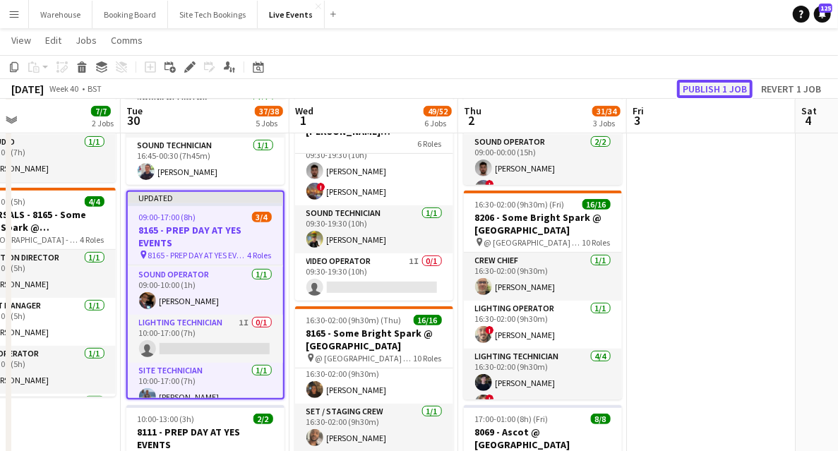
click at [705, 90] on button "Publish 1 job" at bounding box center [715, 89] width 76 height 18
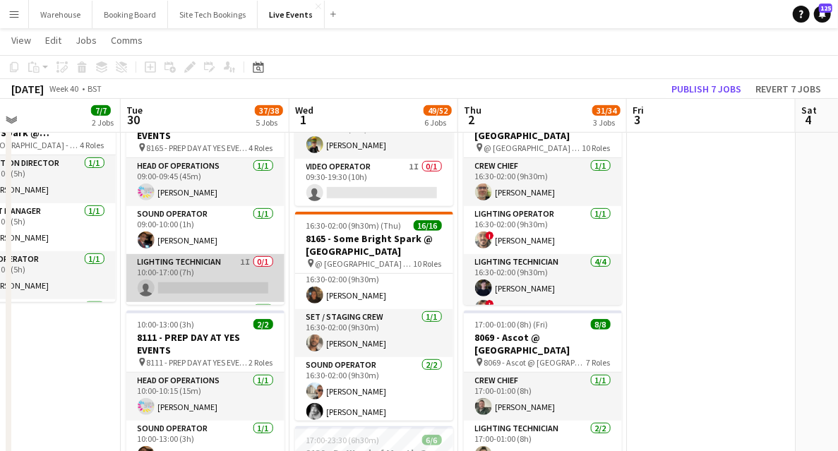
scroll to position [44, 0]
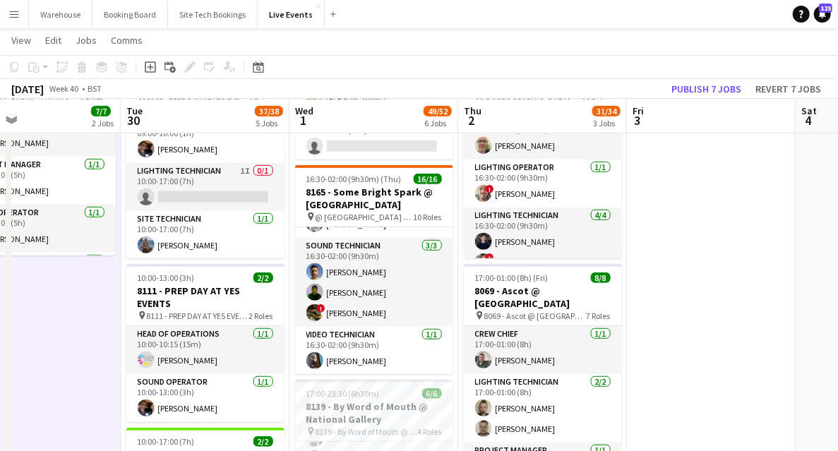
scroll to position [235, 0]
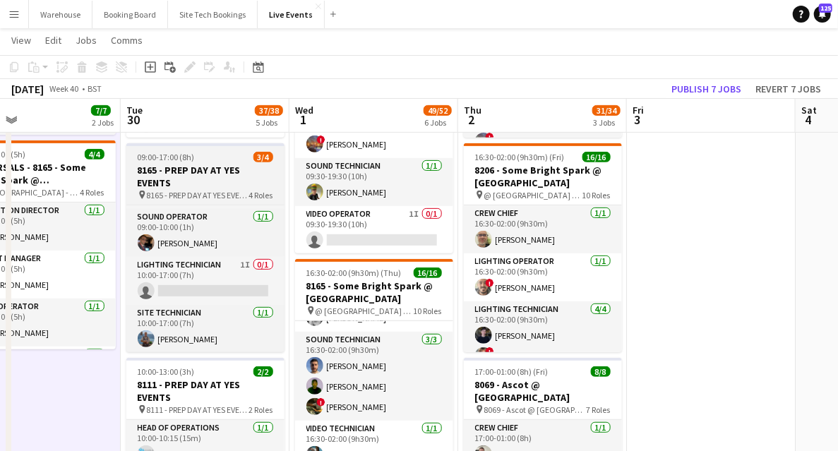
click at [206, 184] on h3 "8165 - PREP DAY AT YES EVENTS" at bounding box center [205, 176] width 158 height 25
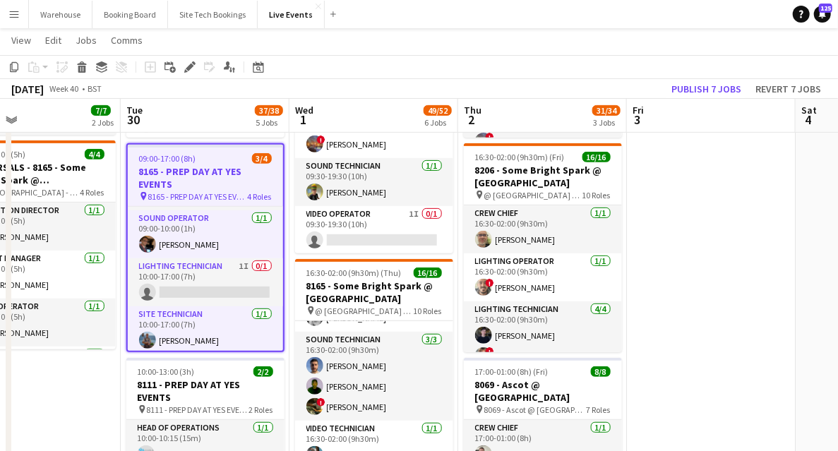
drag, startPoint x: 188, startPoint y: 71, endPoint x: 244, endPoint y: 81, distance: 57.4
click at [188, 71] on icon at bounding box center [190, 68] width 8 height 8
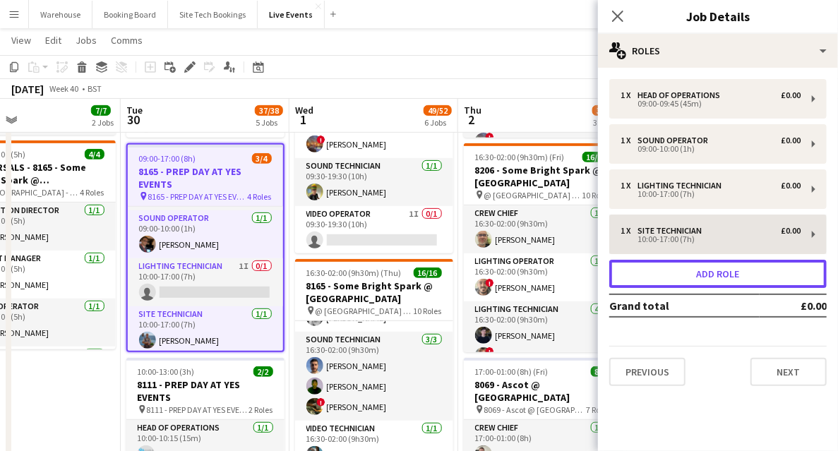
drag, startPoint x: 722, startPoint y: 282, endPoint x: 739, endPoint y: 297, distance: 22.1
click at [722, 282] on button "Add role" at bounding box center [718, 274] width 218 height 28
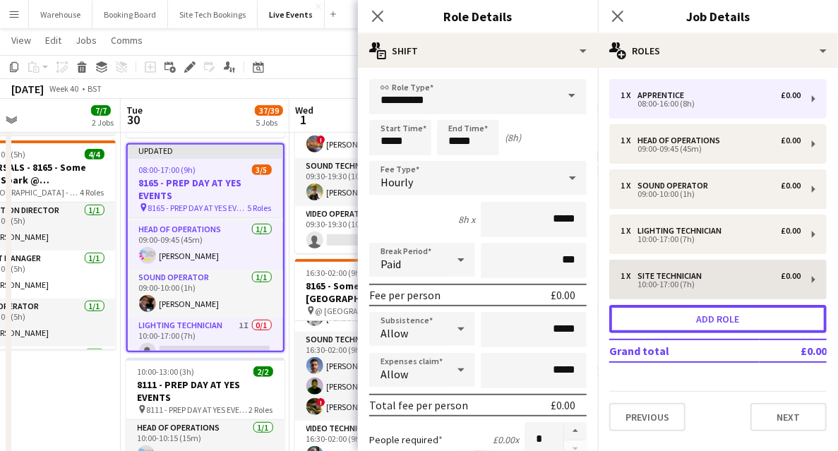
scroll to position [93, 0]
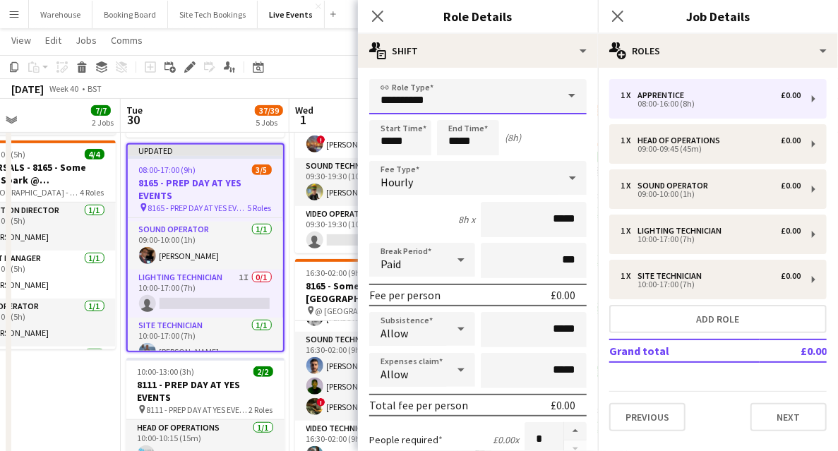
click at [422, 97] on input "**********" at bounding box center [478, 96] width 218 height 35
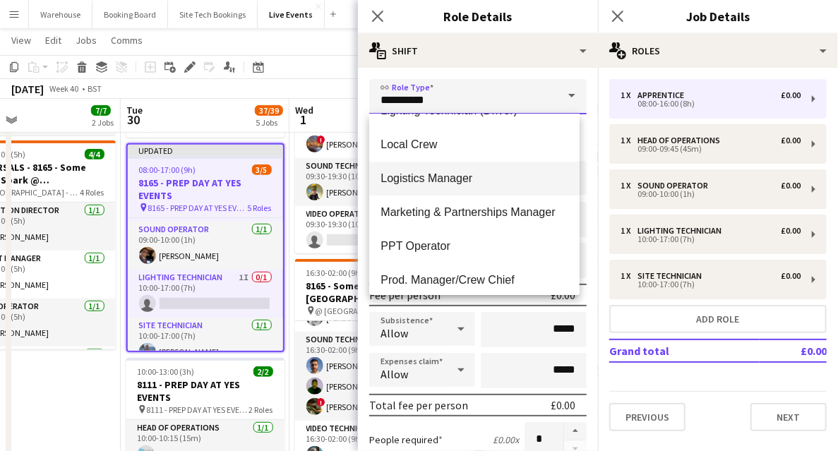
scroll to position [2024, 0]
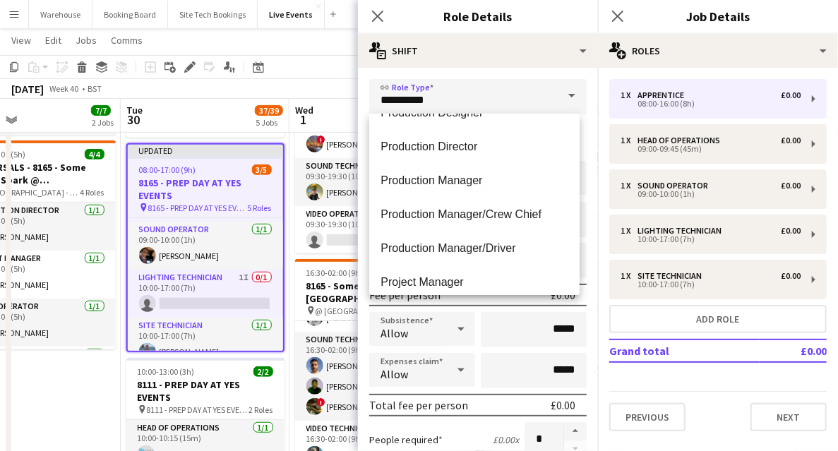
click at [420, 150] on span "Production Director" at bounding box center [475, 146] width 188 height 13
type input "**********"
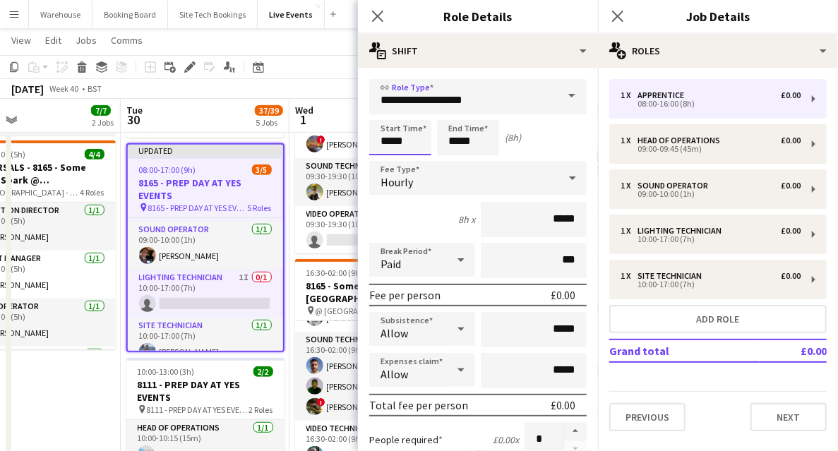
click at [393, 145] on input "*****" at bounding box center [400, 137] width 62 height 35
click at [386, 115] on div at bounding box center [386, 113] width 28 height 14
type input "*****"
click at [386, 115] on div at bounding box center [386, 113] width 28 height 14
click at [473, 142] on input "*****" at bounding box center [468, 137] width 62 height 35
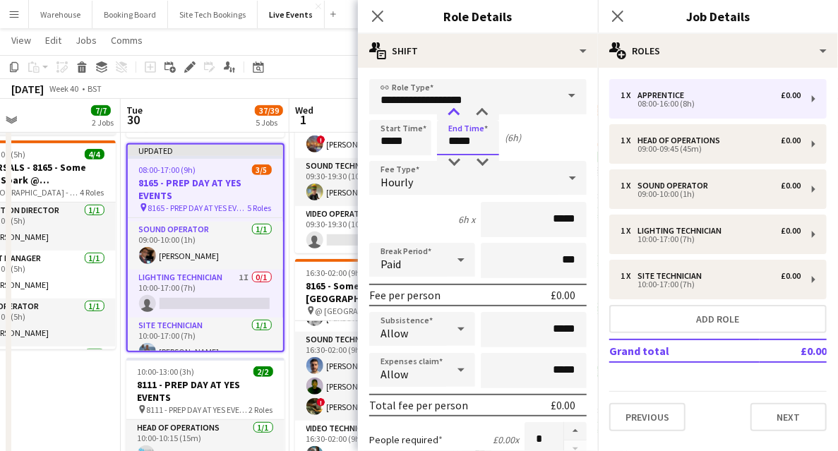
type input "*****"
click at [448, 107] on div at bounding box center [454, 113] width 28 height 14
click at [401, 186] on span "Hourly" at bounding box center [397, 182] width 32 height 14
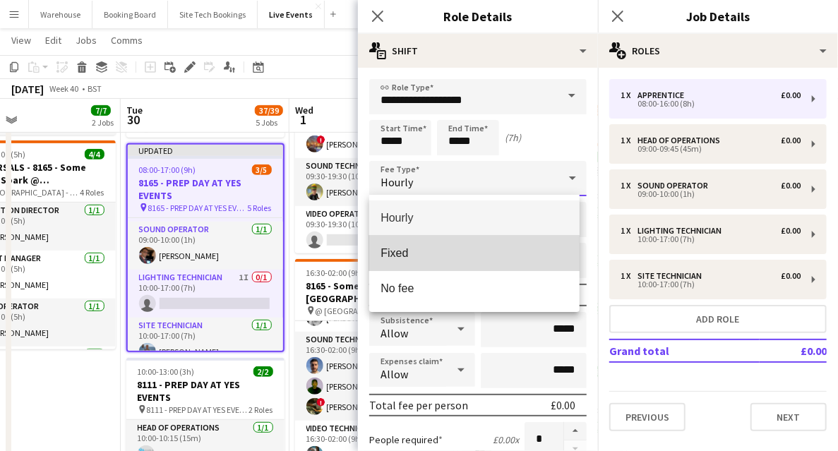
click at [395, 258] on span "Fixed" at bounding box center [475, 252] width 188 height 13
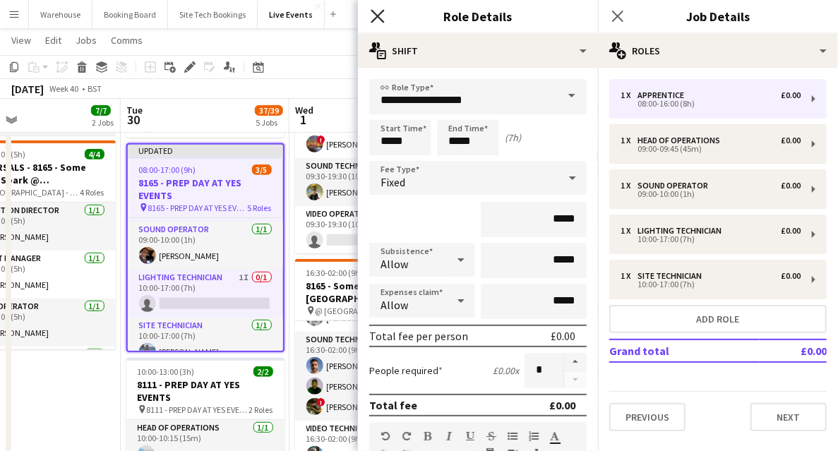
click at [379, 14] on icon "Close pop-in" at bounding box center [377, 15] width 13 height 13
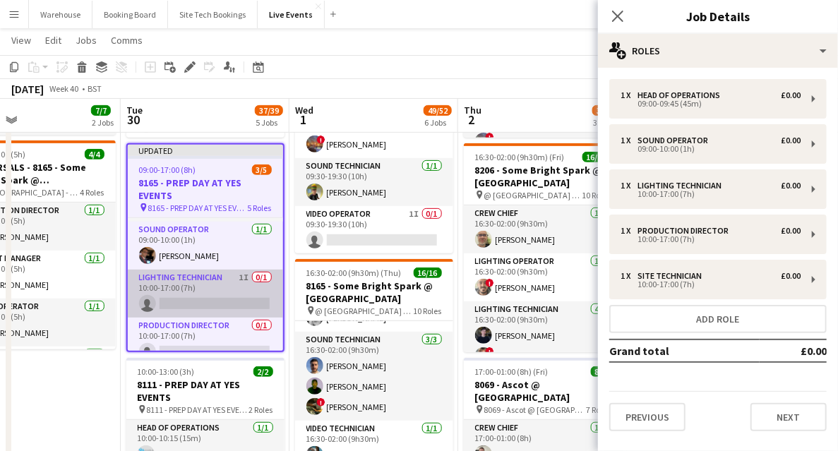
scroll to position [107, 0]
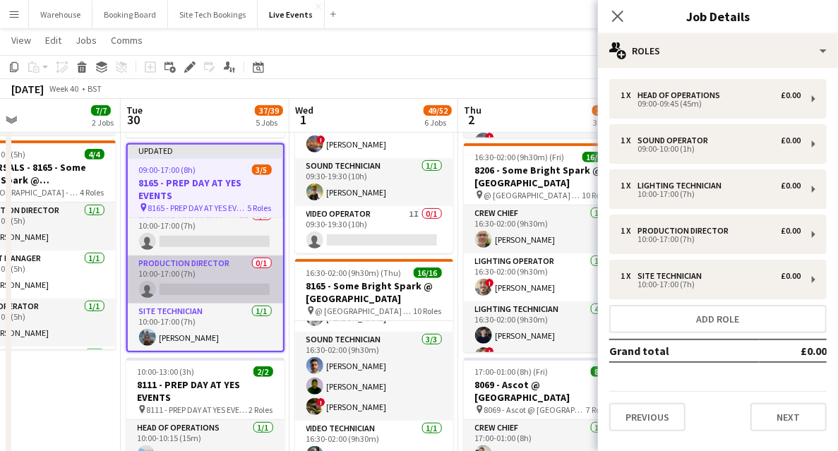
click at [183, 289] on app-card-role "Production Director 0/1 10:00-17:00 (7h) single-neutral-actions" at bounding box center [205, 280] width 155 height 48
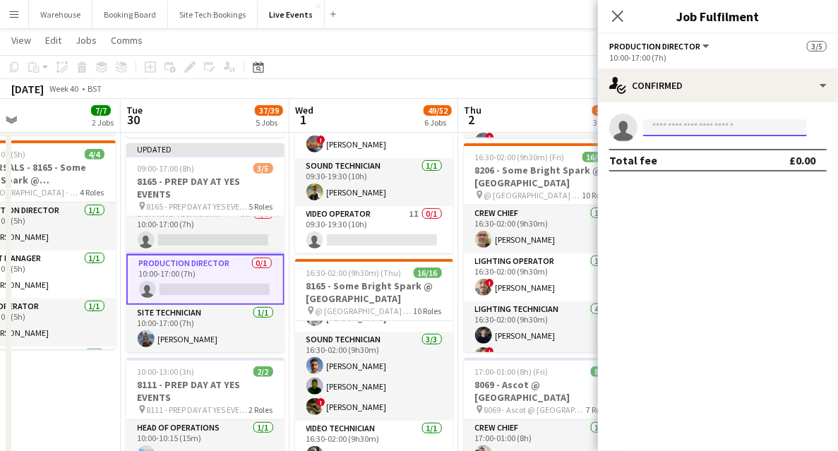
click at [692, 126] on input at bounding box center [725, 127] width 164 height 17
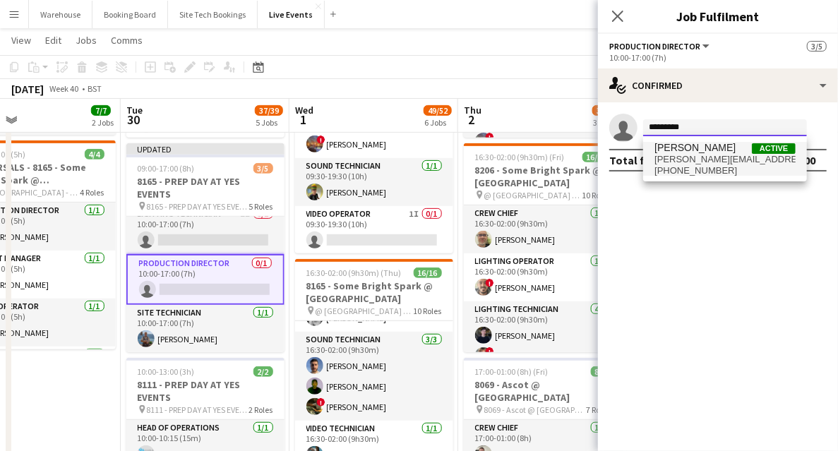
type input "*********"
click at [701, 155] on span "[PERSON_NAME][EMAIL_ADDRESS][PERSON_NAME][DOMAIN_NAME]" at bounding box center [725, 159] width 141 height 11
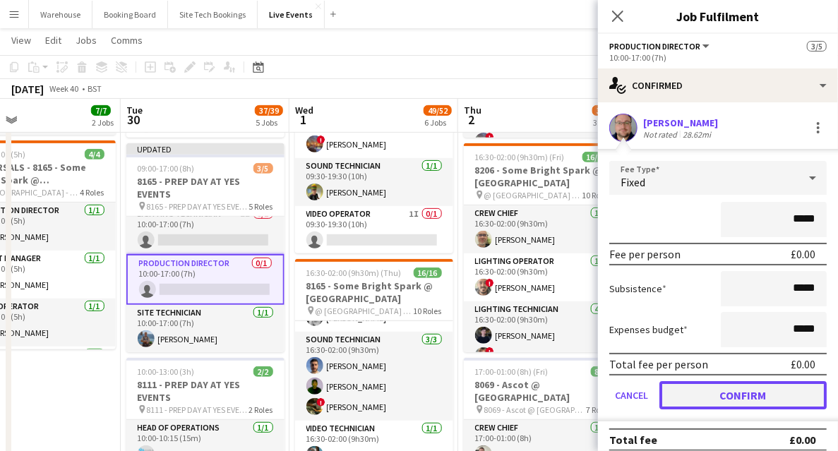
click at [741, 403] on button "Confirm" at bounding box center [743, 395] width 167 height 28
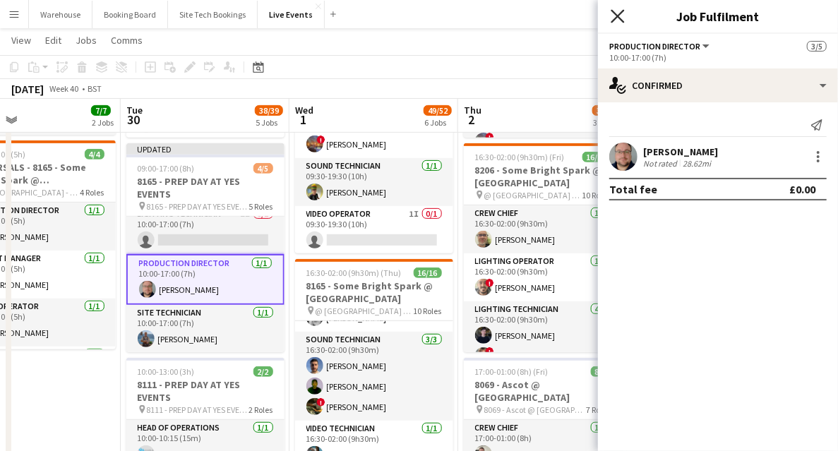
click at [618, 11] on icon "Close pop-in" at bounding box center [617, 15] width 13 height 13
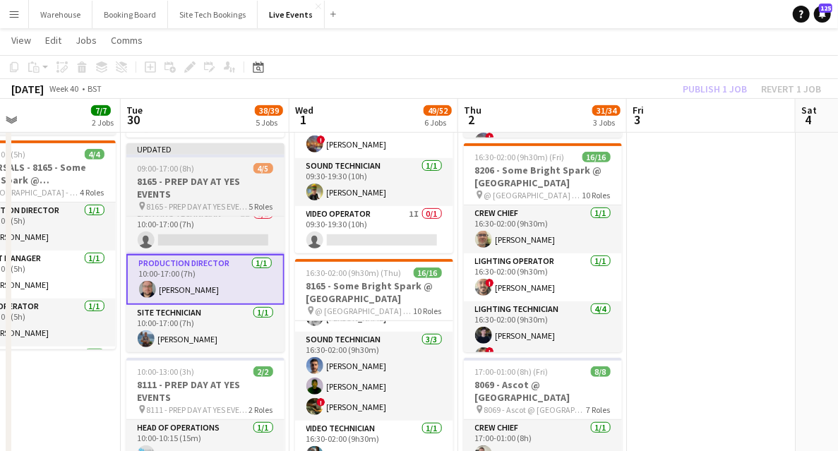
click at [193, 181] on h3 "8165 - PREP DAY AT YES EVENTS" at bounding box center [205, 187] width 158 height 25
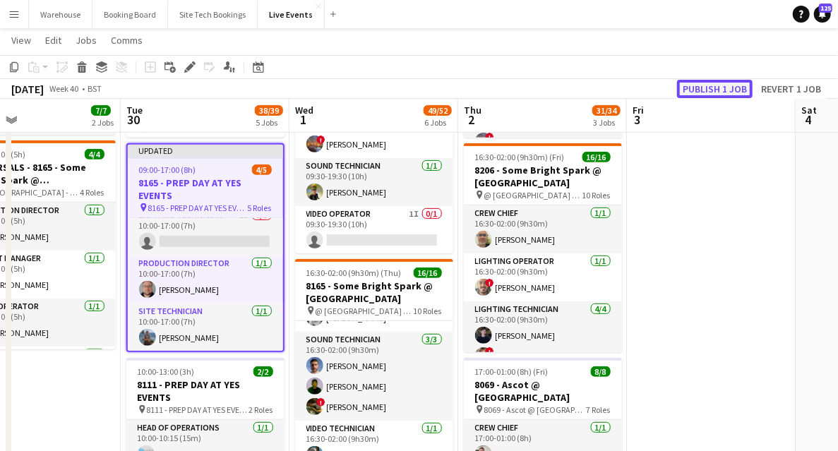
click at [716, 90] on button "Publish 1 job" at bounding box center [715, 89] width 76 height 18
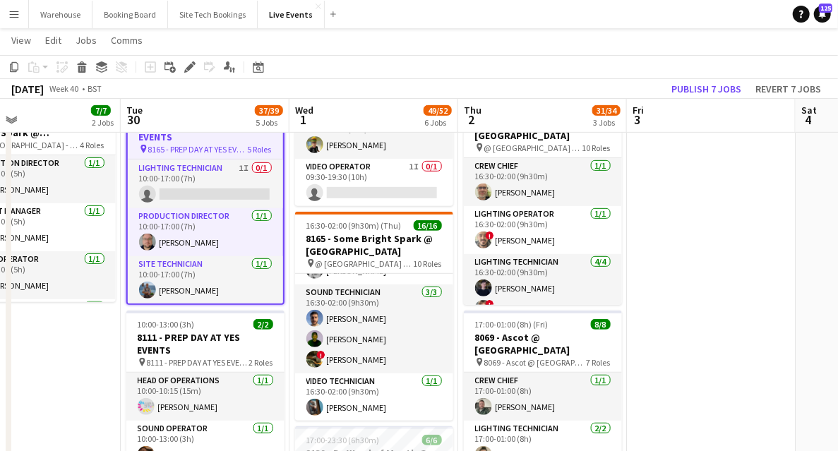
scroll to position [329, 0]
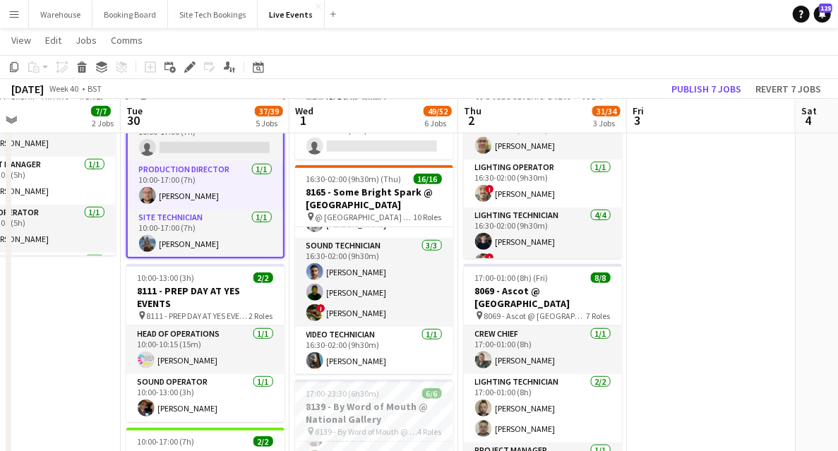
click at [86, 363] on app-date-cell "09:00-17:00 (8h) 3/3 7794 & 7781 - PREP DAY AT YES EVENTS pin 7794 & 7781 - PRE…" at bounding box center [36, 438] width 169 height 1219
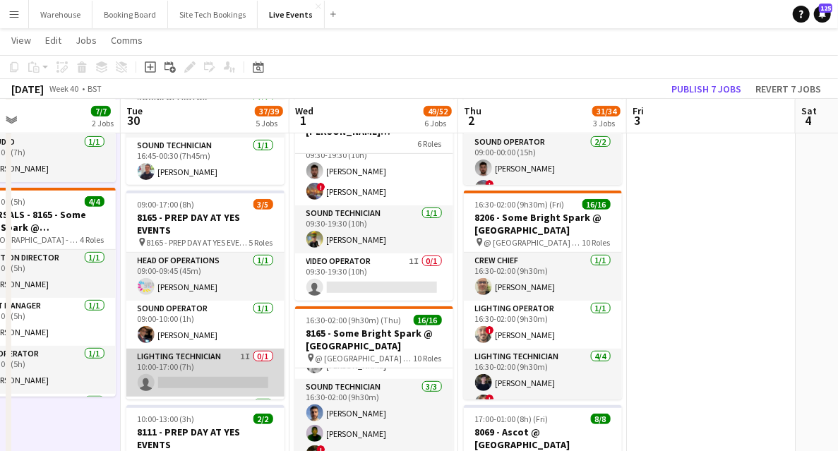
scroll to position [47, 0]
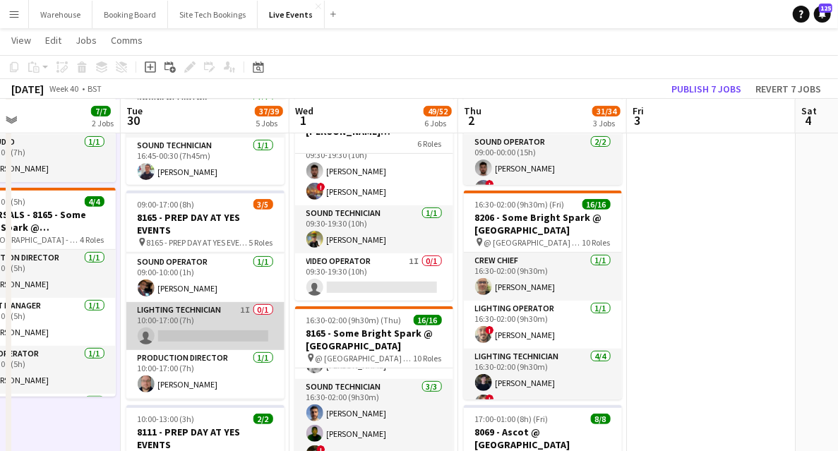
click at [222, 308] on app-card-role "Lighting Technician 1I 0/1 10:00-17:00 (7h) single-neutral-actions" at bounding box center [205, 326] width 158 height 48
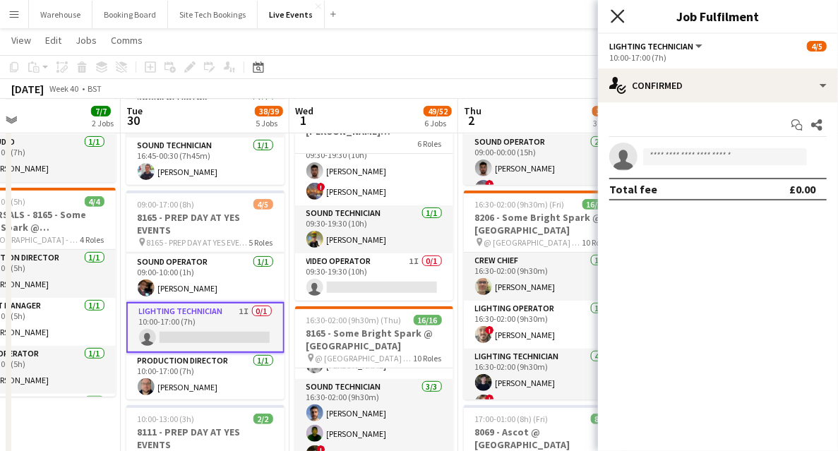
click at [614, 17] on icon "Close pop-in" at bounding box center [617, 15] width 13 height 13
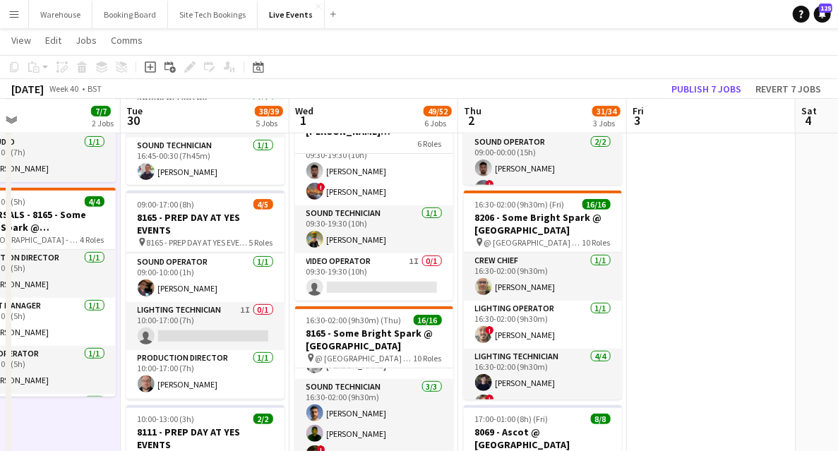
scroll to position [282, 0]
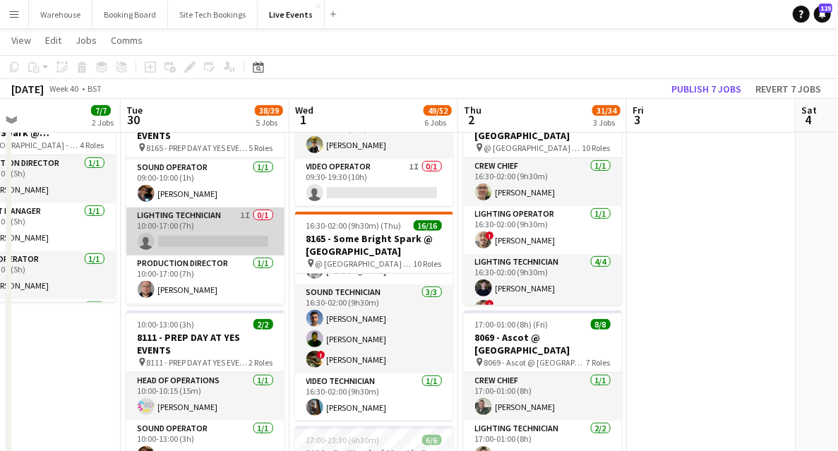
click at [213, 222] on app-card-role "Lighting Technician 1I 0/1 10:00-17:00 (7h) single-neutral-actions" at bounding box center [205, 232] width 158 height 48
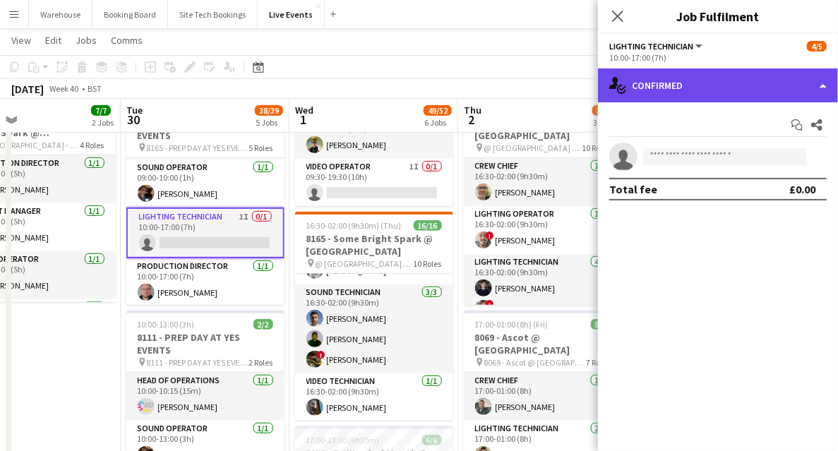
click at [695, 87] on div "single-neutral-actions-check-2 Confirmed" at bounding box center [718, 86] width 240 height 34
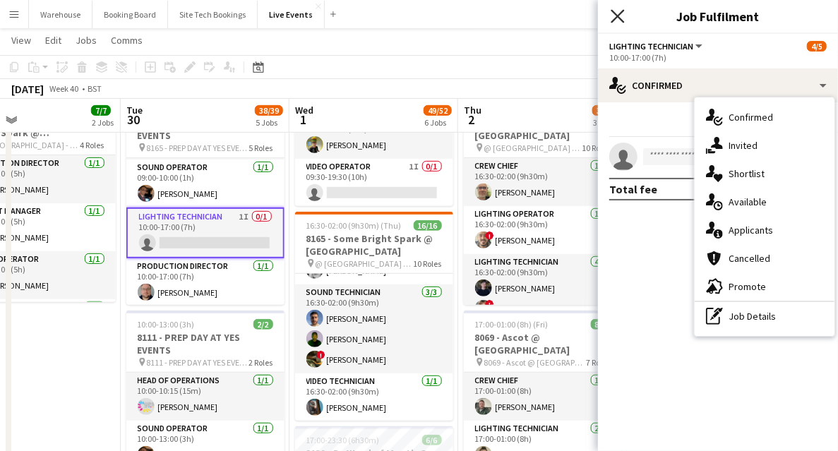
click at [612, 14] on icon "Close pop-in" at bounding box center [617, 15] width 13 height 13
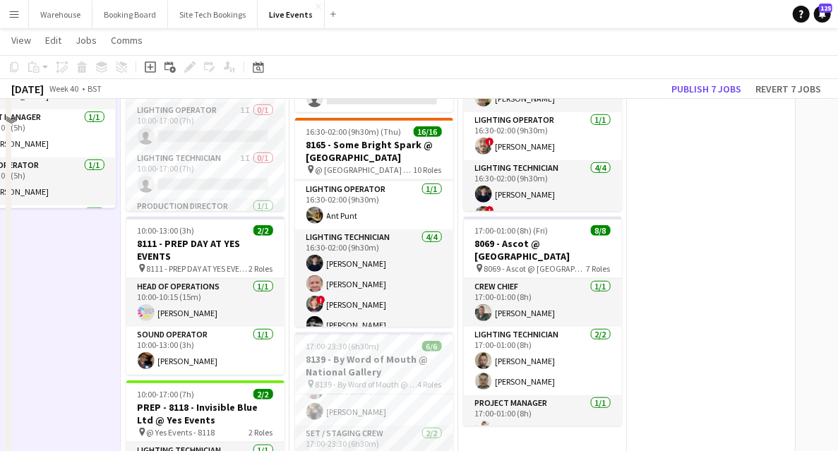
scroll to position [329, 0]
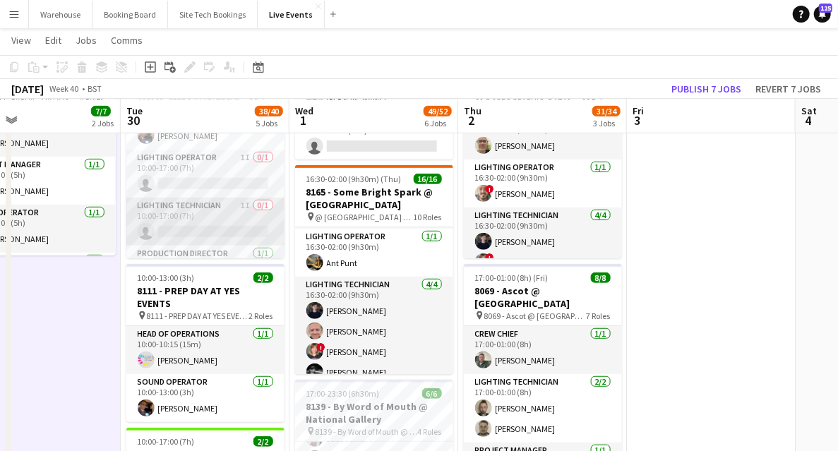
click at [182, 207] on app-card-role "Lighting Technician 1I 0/1 10:00-17:00 (7h) single-neutral-actions" at bounding box center [205, 222] width 158 height 48
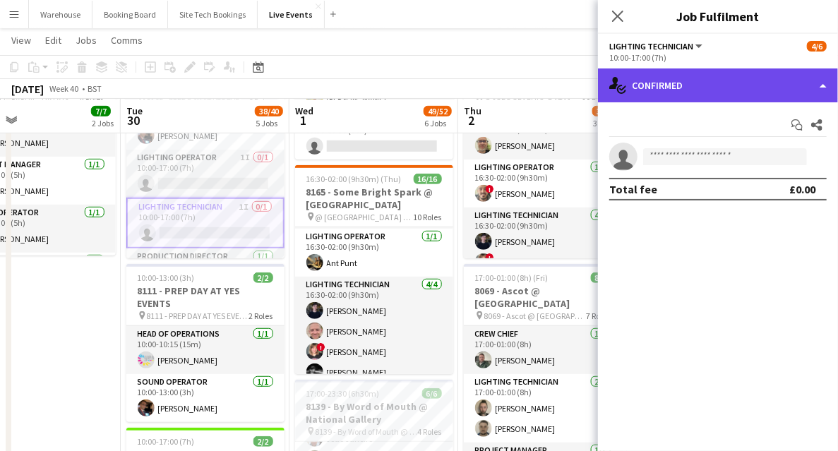
click at [681, 97] on div "single-neutral-actions-check-2 Confirmed" at bounding box center [718, 86] width 240 height 34
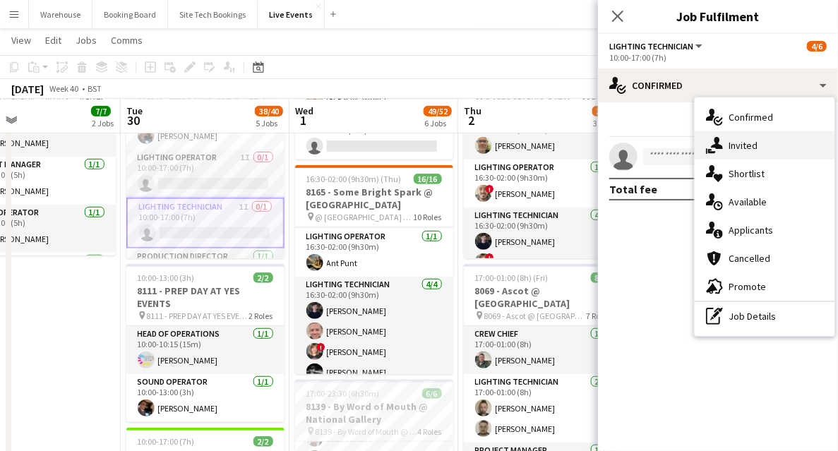
click at [753, 149] on span "Invited" at bounding box center [743, 145] width 29 height 13
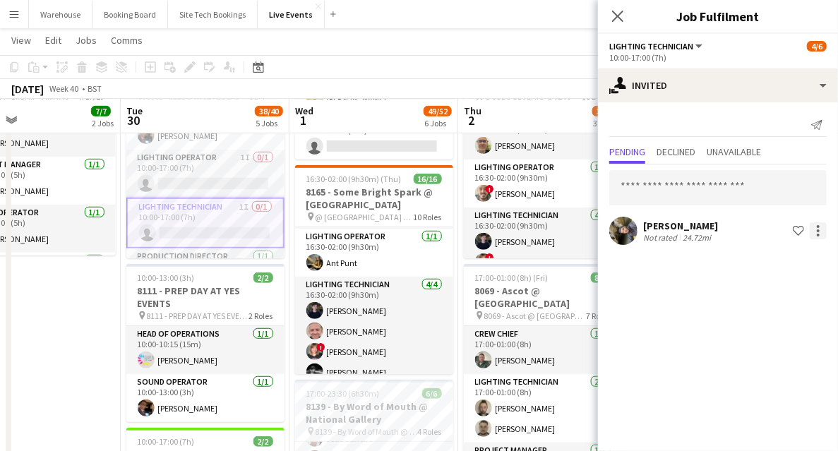
click at [825, 236] on div at bounding box center [818, 230] width 17 height 17
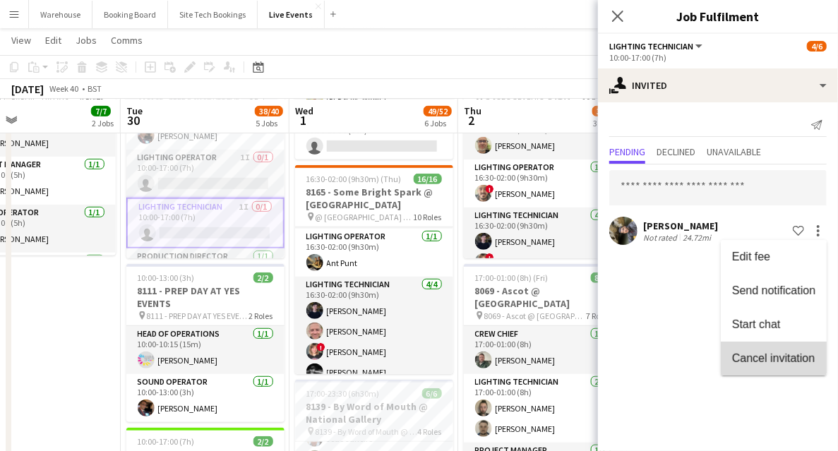
click at [757, 361] on span "Cancel invitation" at bounding box center [773, 358] width 83 height 12
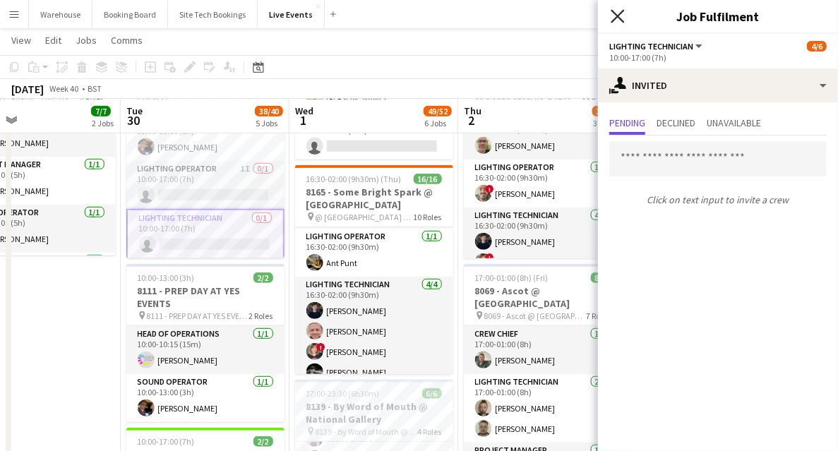
drag, startPoint x: 619, startPoint y: 17, endPoint x: 597, endPoint y: 13, distance: 21.5
click at [619, 16] on icon at bounding box center [617, 16] width 11 height 11
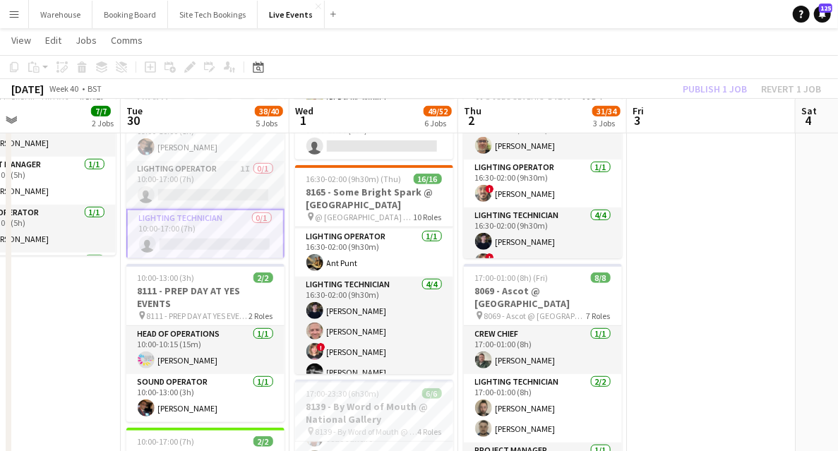
click at [88, 338] on app-date-cell "09:00-17:00 (8h) 3/3 7794 & 7781 - PREP DAY AT YES EVENTS pin 7794 & 7781 - PRE…" at bounding box center [36, 438] width 169 height 1219
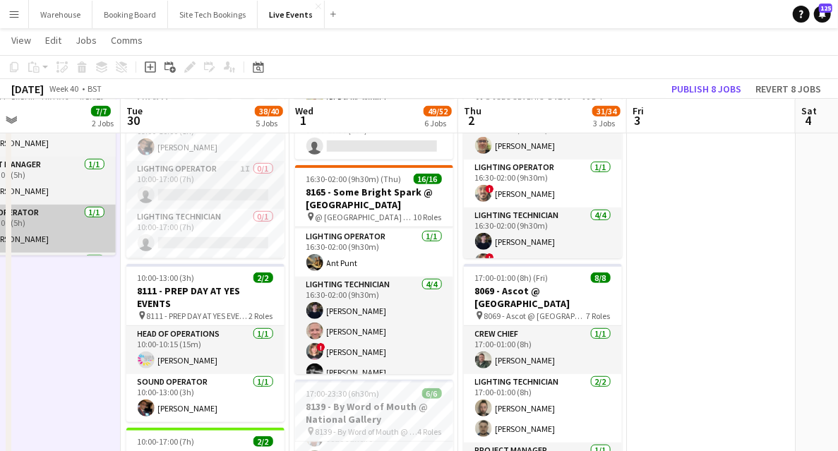
scroll to position [188, 0]
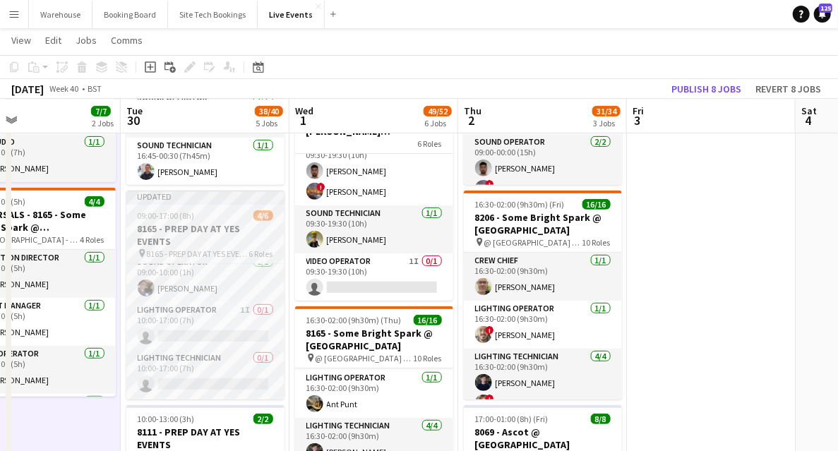
click at [191, 237] on h3 "8165 - PREP DAY AT YES EVENTS" at bounding box center [205, 234] width 158 height 25
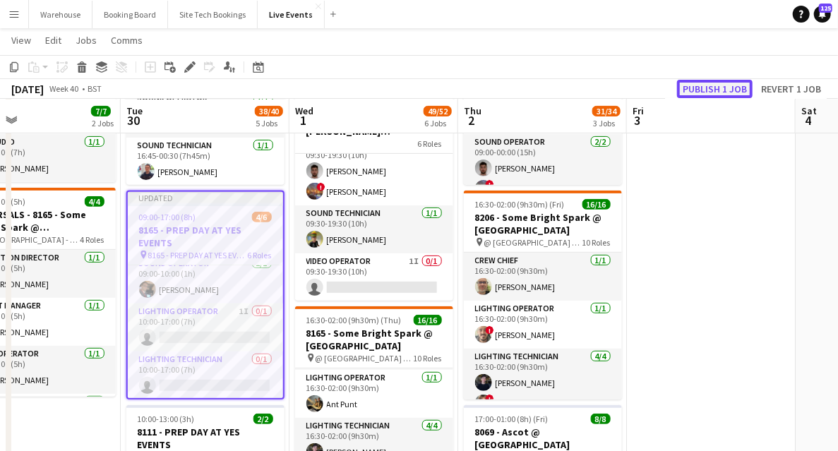
click at [733, 88] on button "Publish 1 job" at bounding box center [715, 89] width 76 height 18
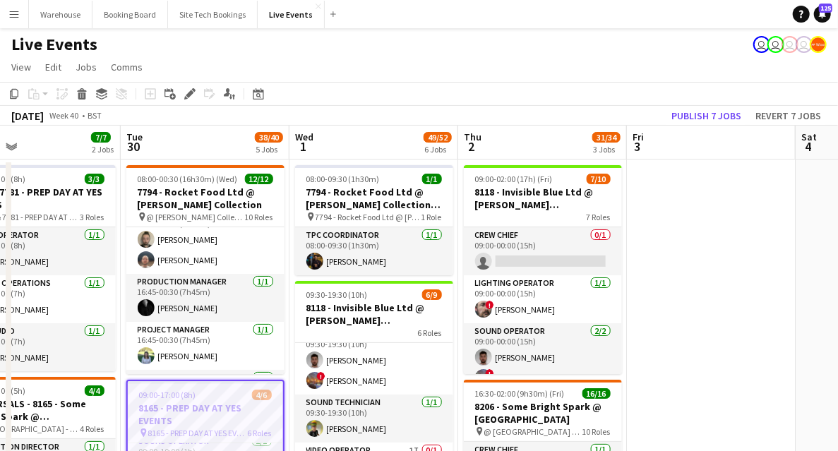
scroll to position [329, 0]
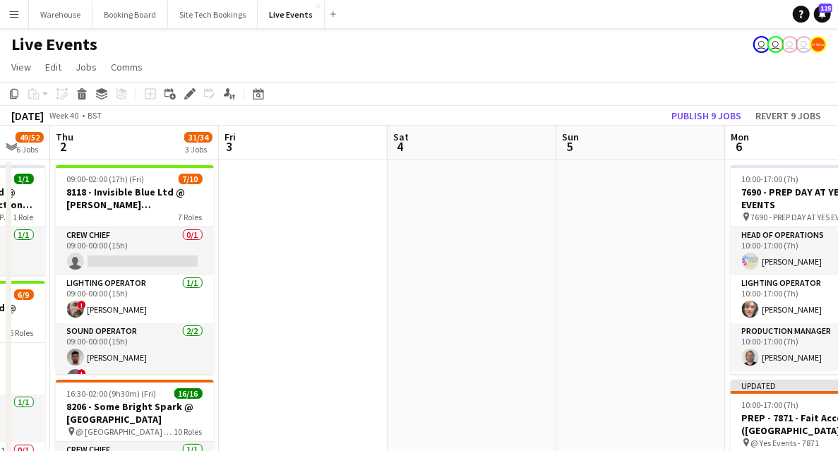
drag, startPoint x: 422, startPoint y: 325, endPoint x: 137, endPoint y: 294, distance: 287.0
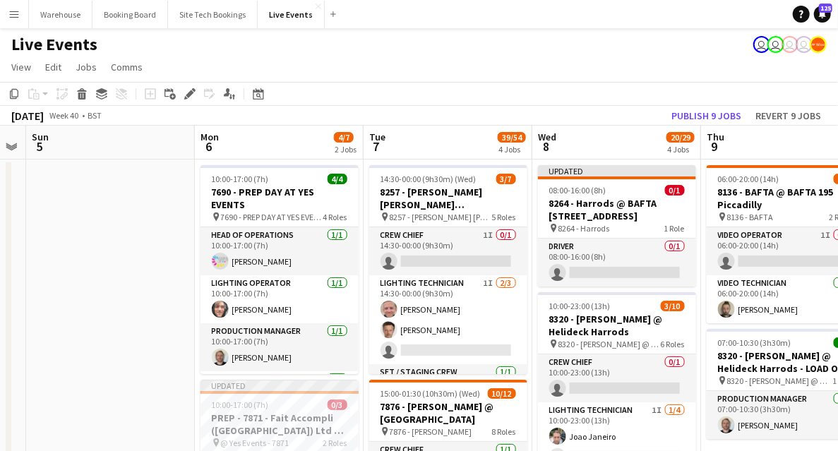
scroll to position [0, 500]
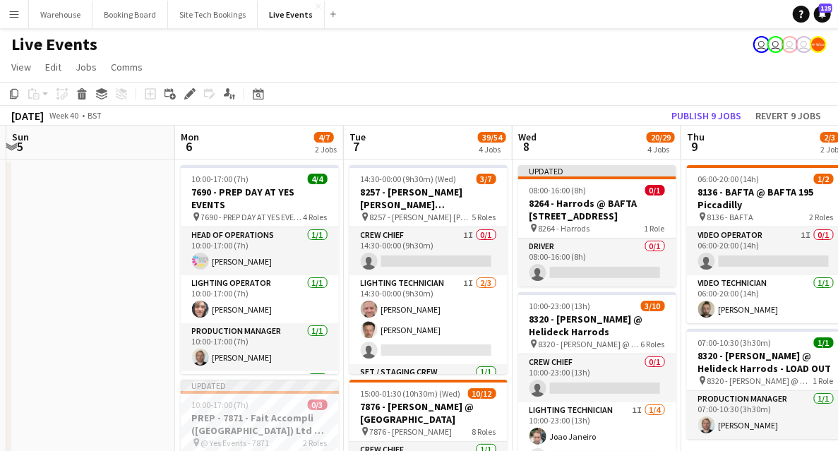
drag, startPoint x: 216, startPoint y: 249, endPoint x: 95, endPoint y: 261, distance: 122.1
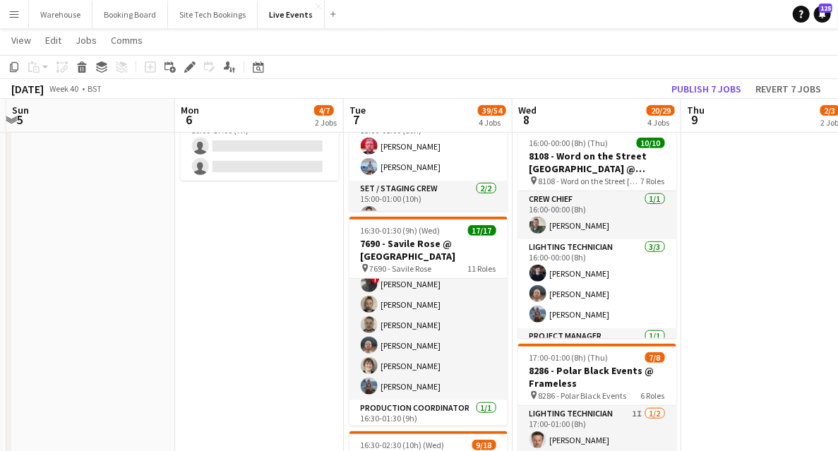
scroll to position [0, 0]
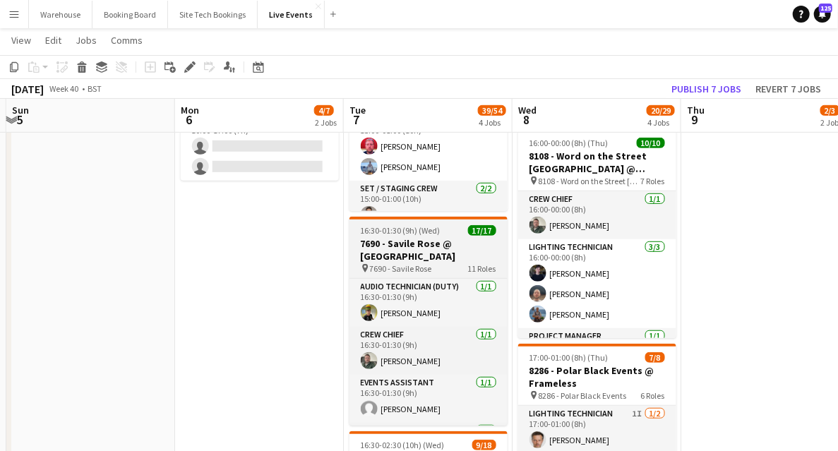
click at [384, 243] on h3 "7690 - Savile Rose @ [GEOGRAPHIC_DATA]" at bounding box center [429, 249] width 158 height 25
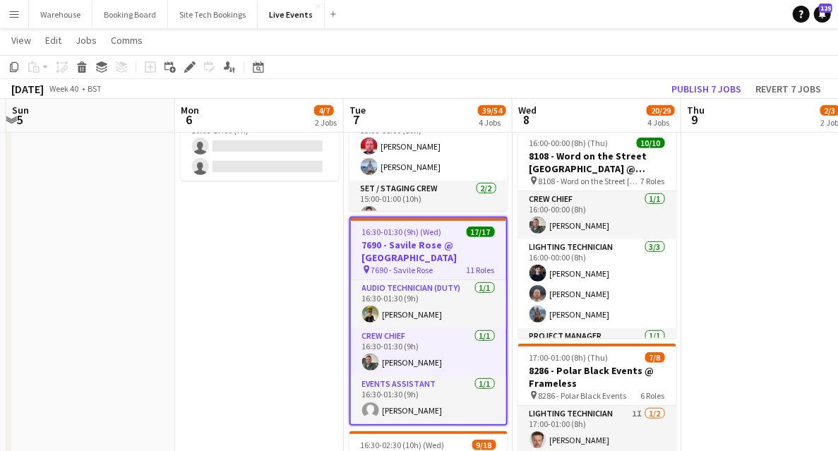
click at [751, 271] on app-date-cell "06:00-20:00 (14h) 1/2 8136 - BAFTA @ BAFTA 195 Piccadilly pin 8136 - BAFTA 2 Ro…" at bounding box center [765, 391] width 169 height 1219
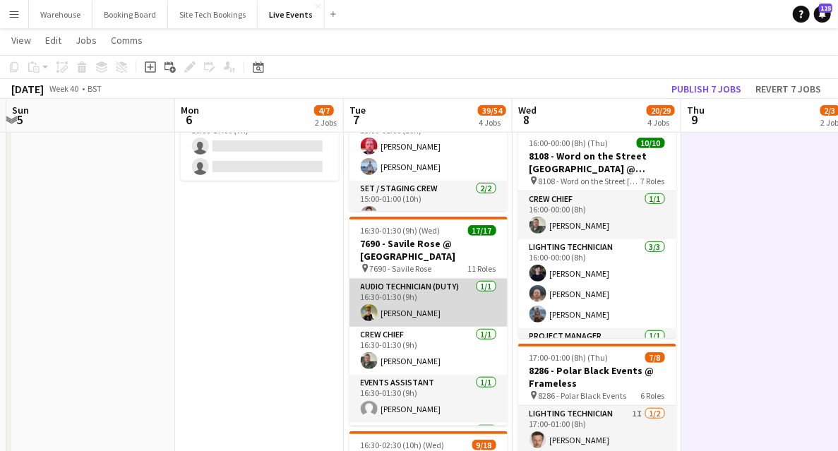
click at [400, 294] on app-card-role "Audio Technician (duty) [DATE] 16:30-01:30 (9h) [PERSON_NAME]" at bounding box center [429, 303] width 158 height 48
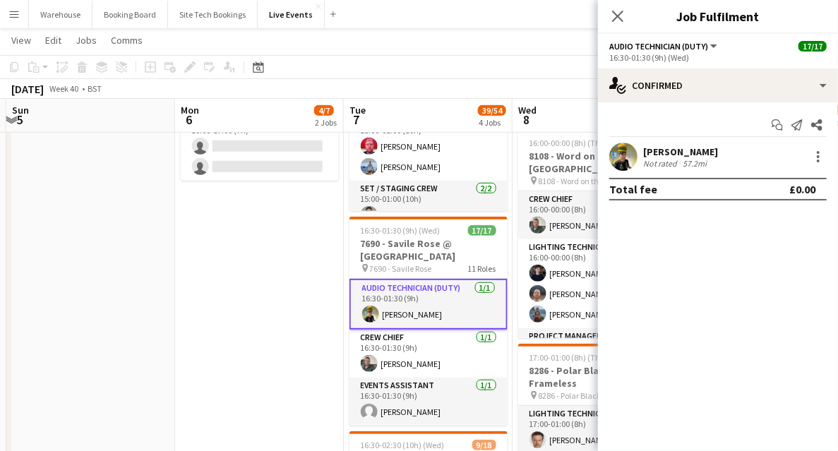
click at [271, 299] on app-date-cell "10:00-17:00 (7h) 4/4 7690 - PREP DAY AT YES EVENTS pin 7690 - PREP DAY AT YES E…" at bounding box center [259, 391] width 169 height 1219
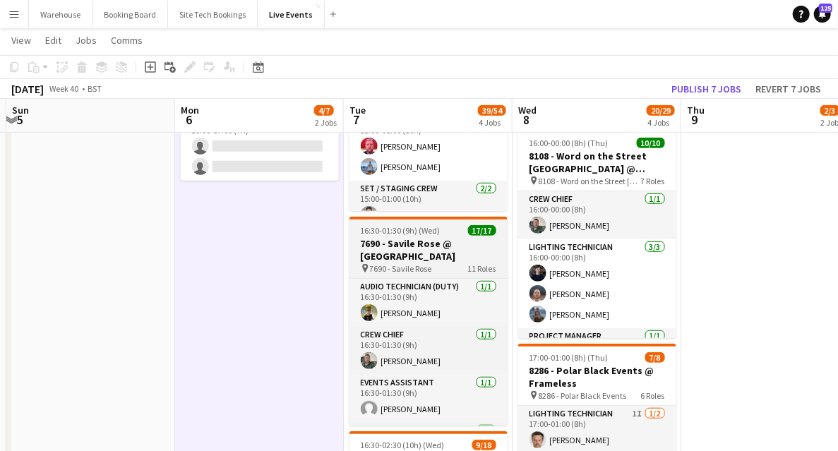
click at [418, 254] on h3 "7690 - Savile Rose @ [GEOGRAPHIC_DATA]" at bounding box center [429, 249] width 158 height 25
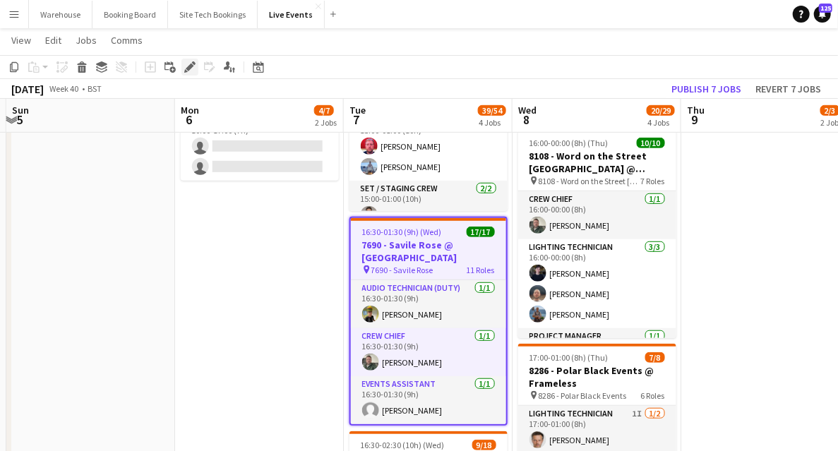
click at [189, 66] on icon at bounding box center [190, 68] width 8 height 8
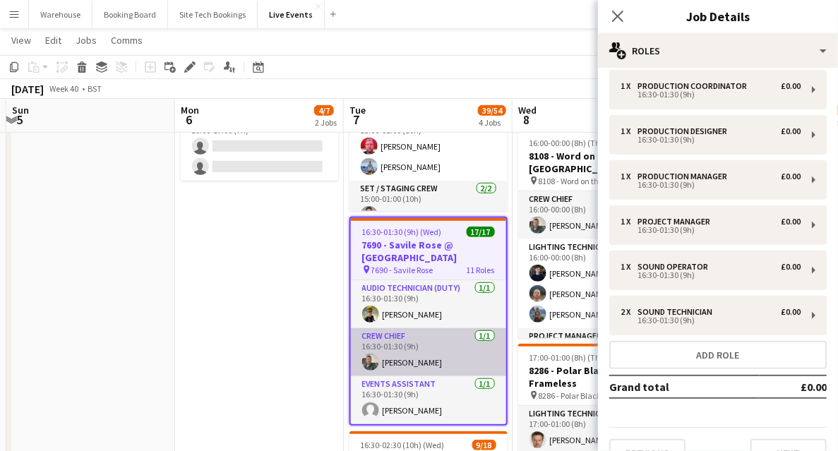
scroll to position [94, 0]
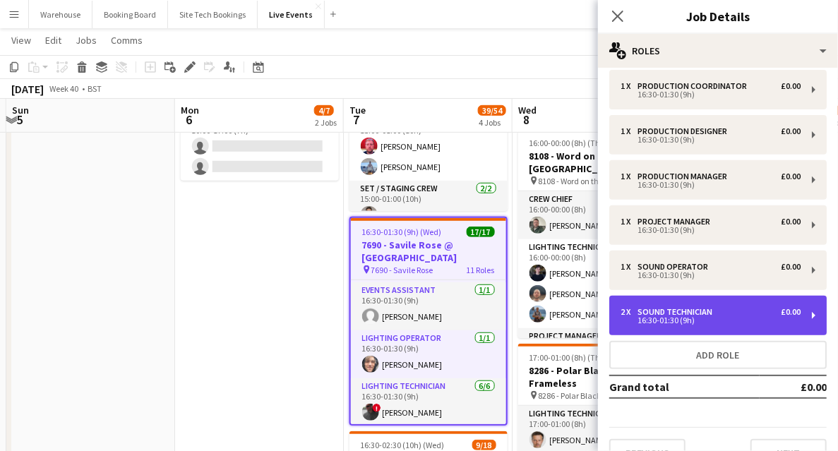
click at [710, 311] on div "Sound Technician" at bounding box center [678, 312] width 81 height 10
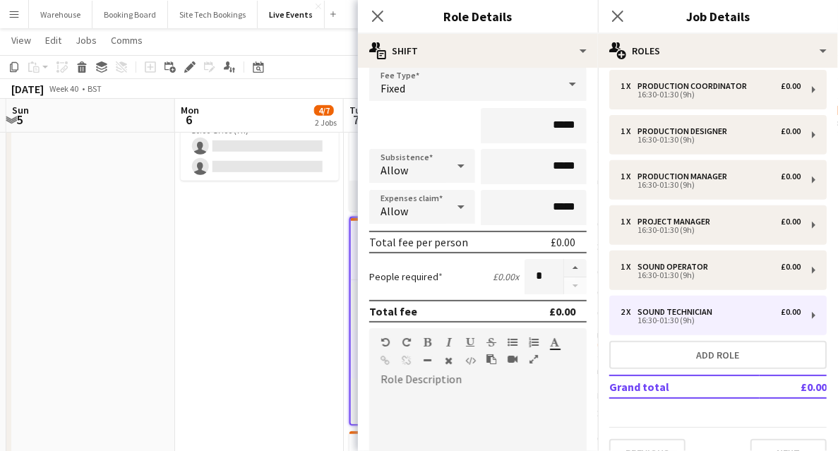
click at [570, 258] on form "**********" at bounding box center [478, 353] width 240 height 736
click at [571, 264] on button "button" at bounding box center [575, 268] width 23 height 18
type input "*"
click at [380, 15] on icon at bounding box center [377, 15] width 13 height 13
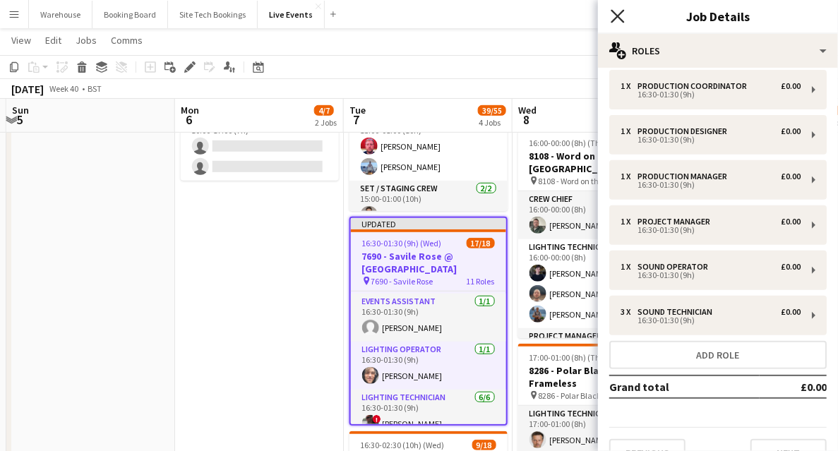
click at [617, 17] on icon at bounding box center [617, 15] width 13 height 13
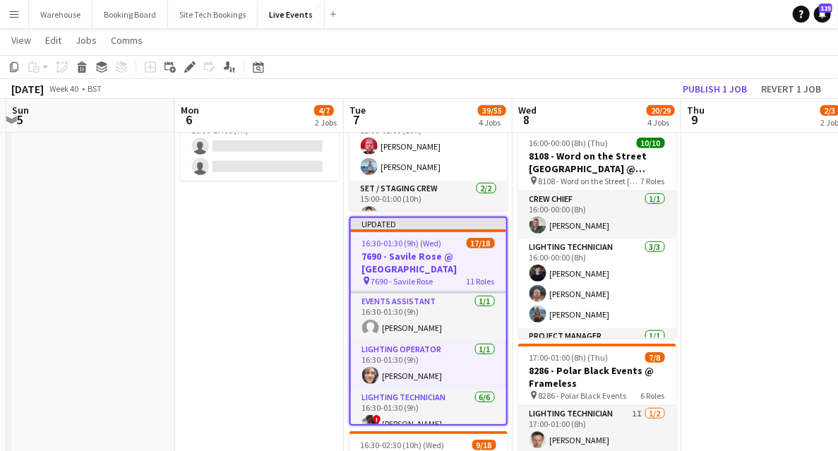
scroll to position [0, 0]
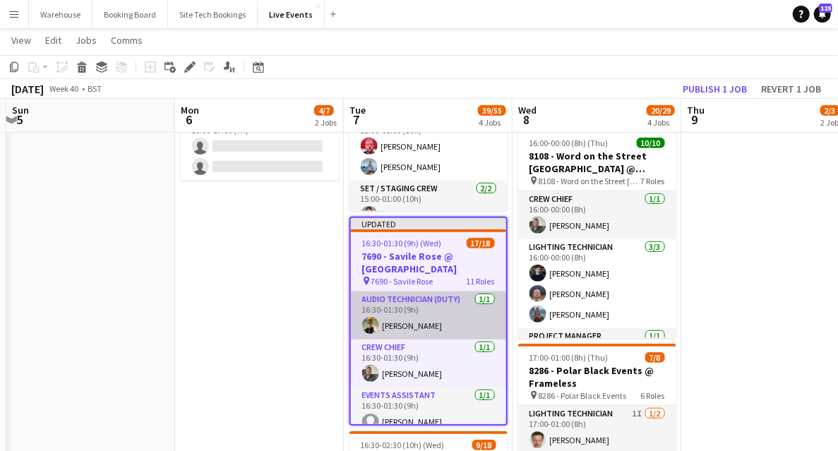
click at [398, 322] on app-card-role "Audio Technician (duty) [DATE] 16:30-01:30 (9h) [PERSON_NAME]" at bounding box center [428, 316] width 155 height 48
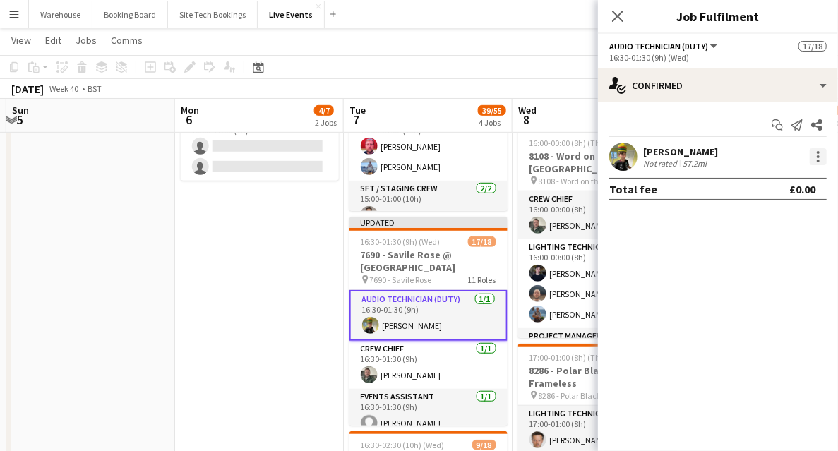
click at [820, 162] on div at bounding box center [818, 156] width 17 height 17
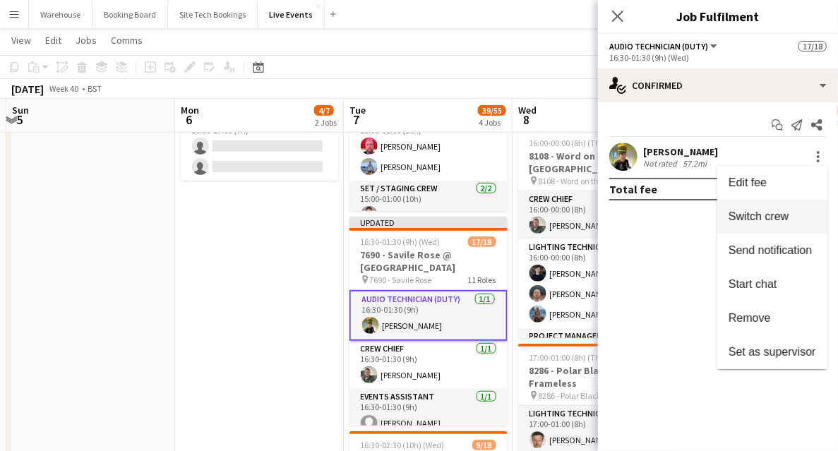
click at [754, 216] on span "Switch crew" at bounding box center [759, 216] width 60 height 12
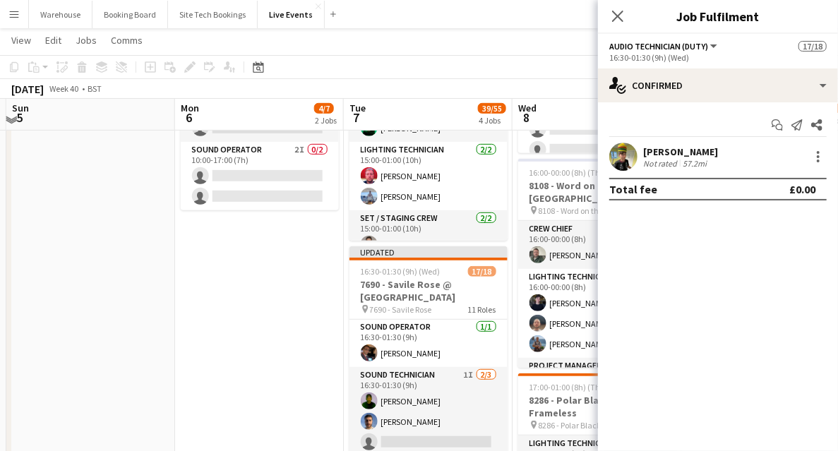
scroll to position [518, 0]
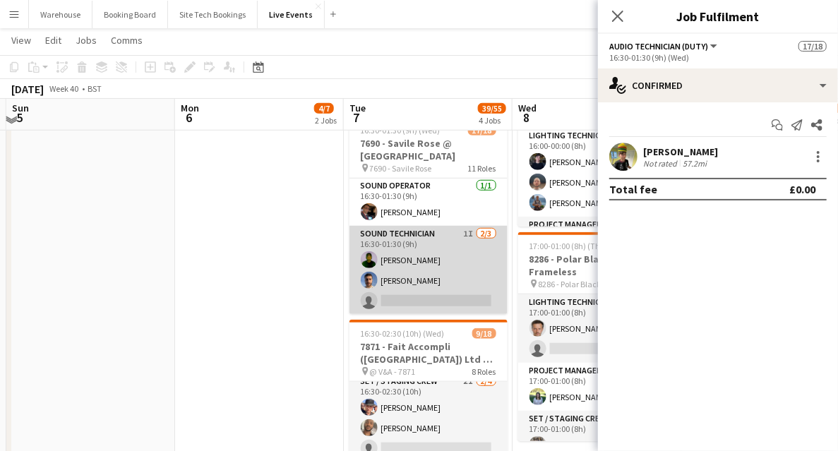
click at [434, 299] on app-card-role "Sound Technician 1I [DATE] 16:30-01:30 (9h) [PERSON_NAME] [PERSON_NAME] single-…" at bounding box center [429, 270] width 158 height 89
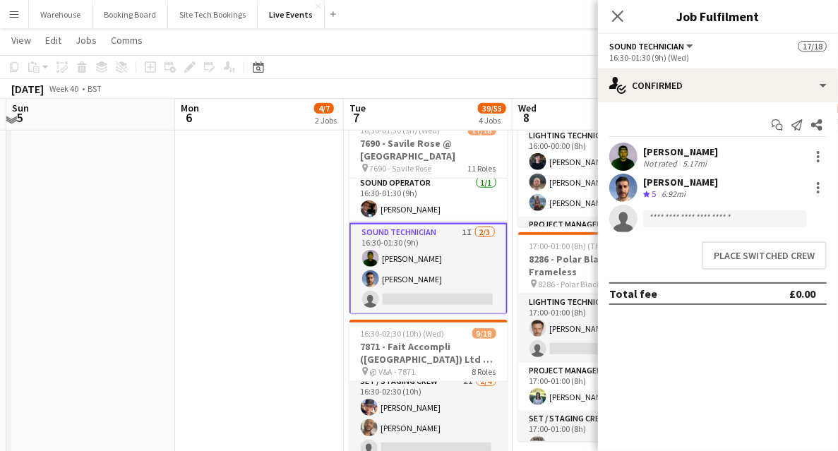
scroll to position [535, 0]
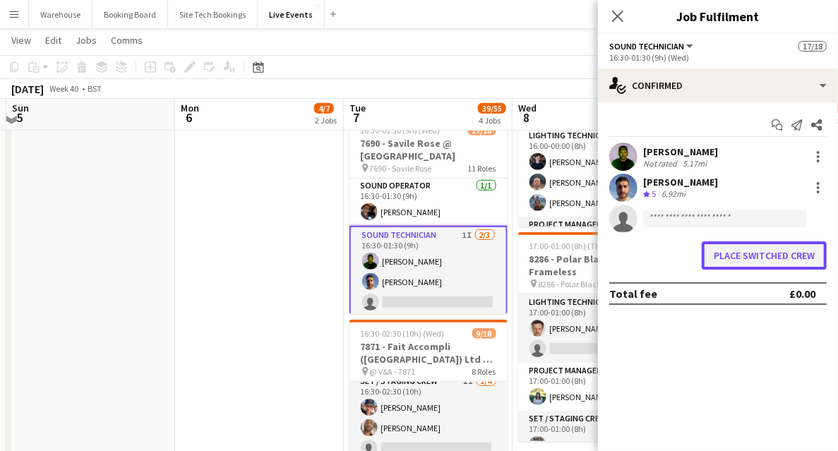
click at [778, 258] on button "Place switched crew" at bounding box center [764, 256] width 125 height 28
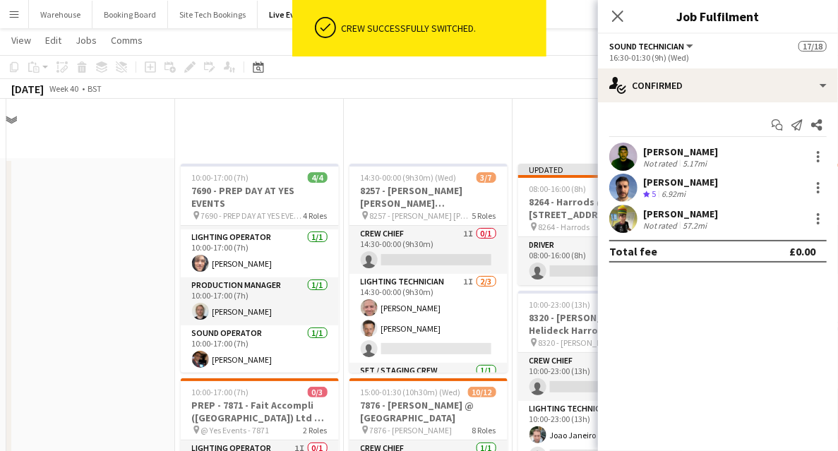
scroll to position [518, 0]
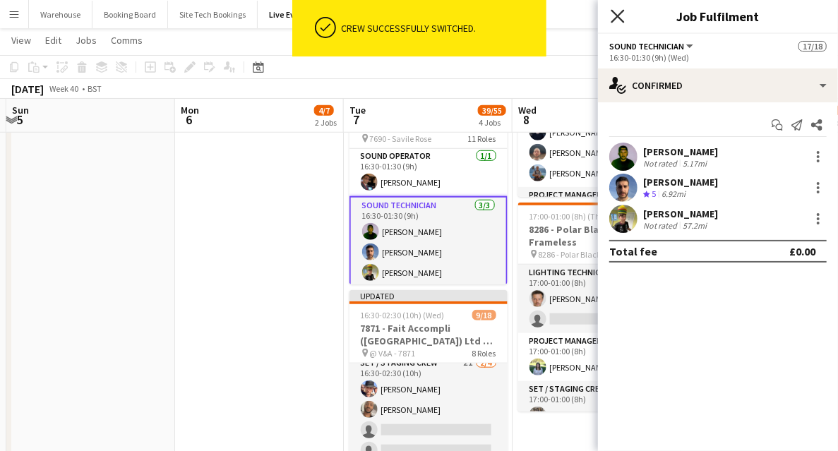
click at [616, 16] on icon "Close pop-in" at bounding box center [617, 15] width 13 height 13
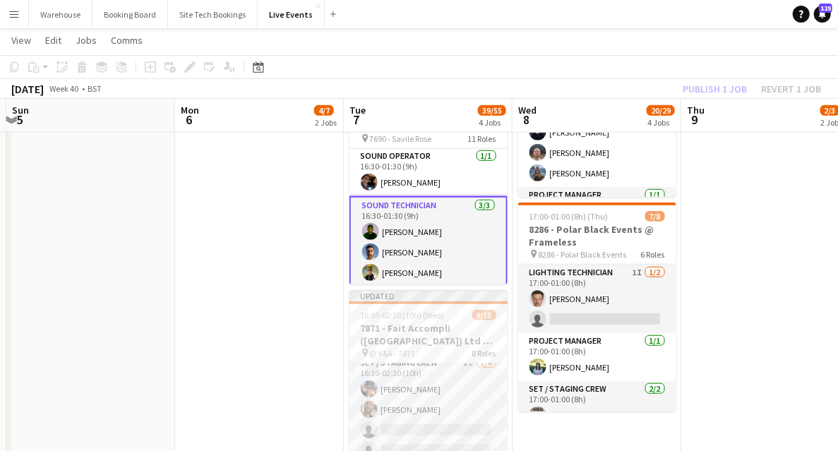
click at [287, 270] on app-date-cell "10:00-17:00 (7h) 4/4 7690 - PREP DAY AT YES EVENTS pin 7690 - PREP DAY AT YES E…" at bounding box center [259, 250] width 169 height 1219
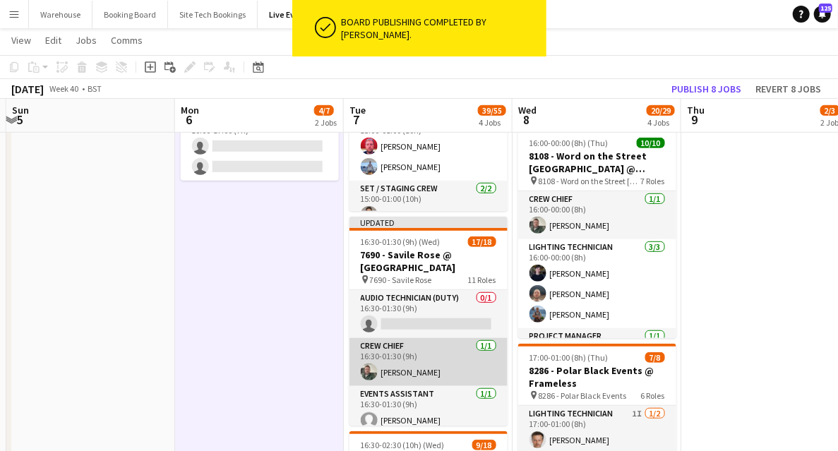
scroll to position [282, 0]
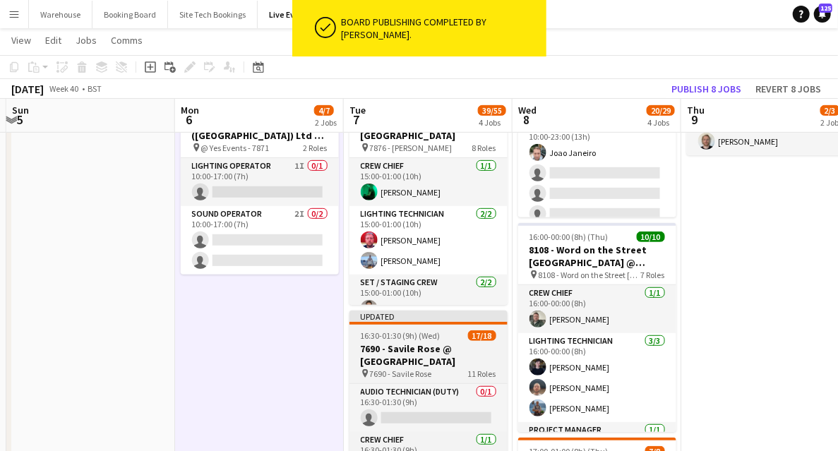
click at [411, 370] on span "7690 - Savile Rose" at bounding box center [401, 374] width 62 height 11
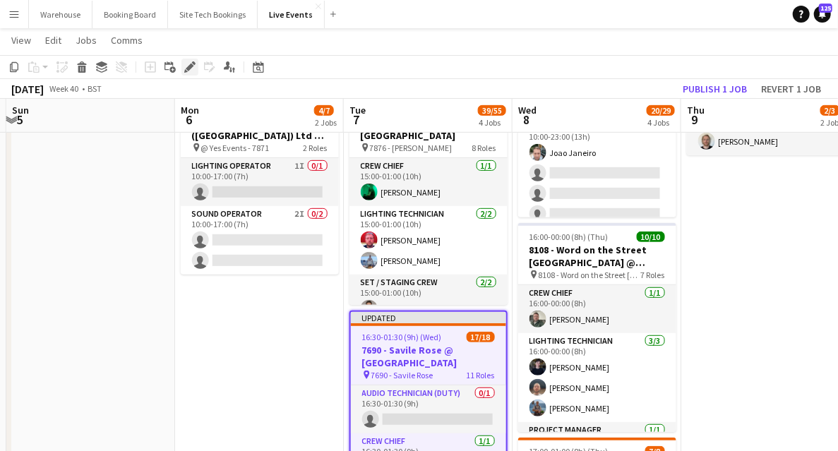
click at [188, 73] on div "Edit" at bounding box center [189, 67] width 17 height 17
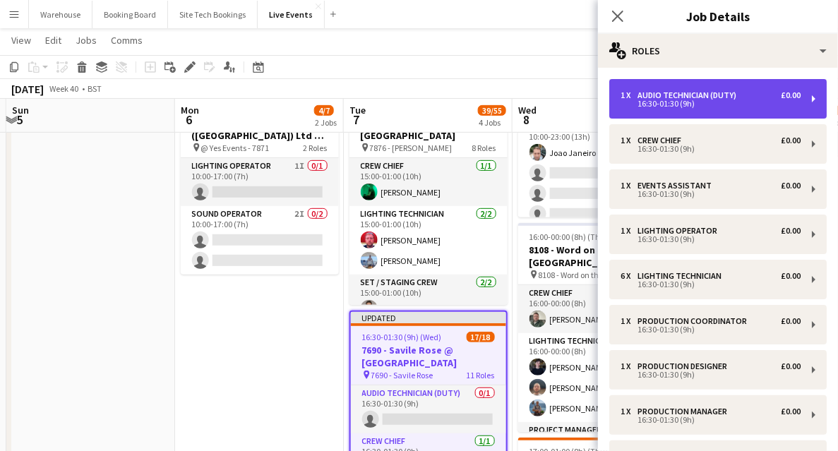
click at [702, 106] on div "16:30-01:30 (9h)" at bounding box center [711, 103] width 180 height 7
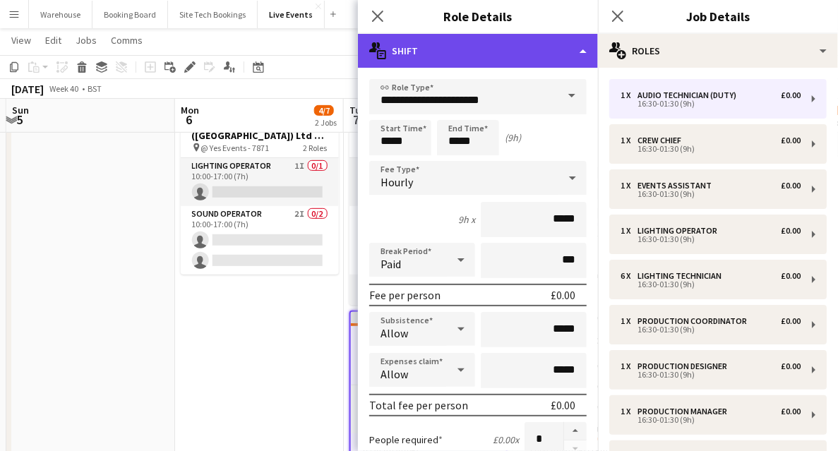
click at [453, 52] on div "multiple-actions-text Shift" at bounding box center [478, 51] width 240 height 34
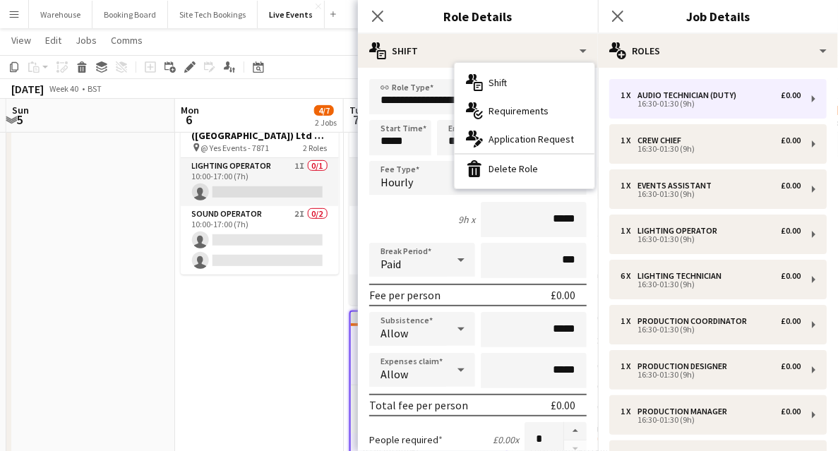
click at [494, 167] on div "bin-2 Delete Role" at bounding box center [525, 169] width 140 height 28
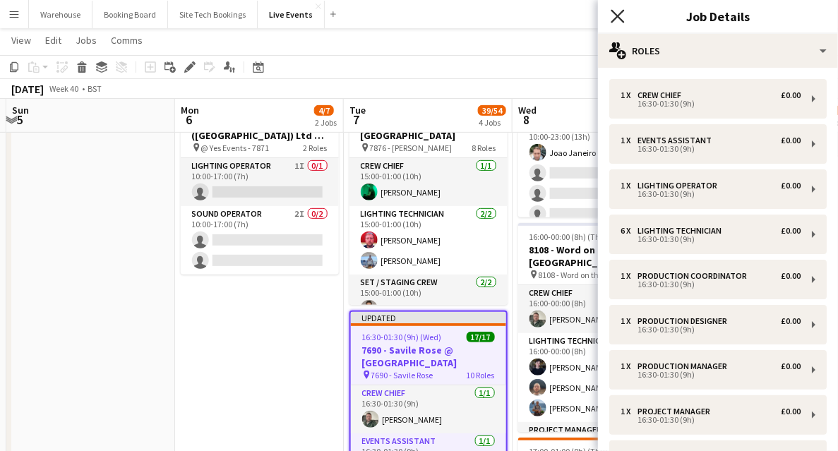
click at [615, 20] on icon at bounding box center [617, 15] width 13 height 13
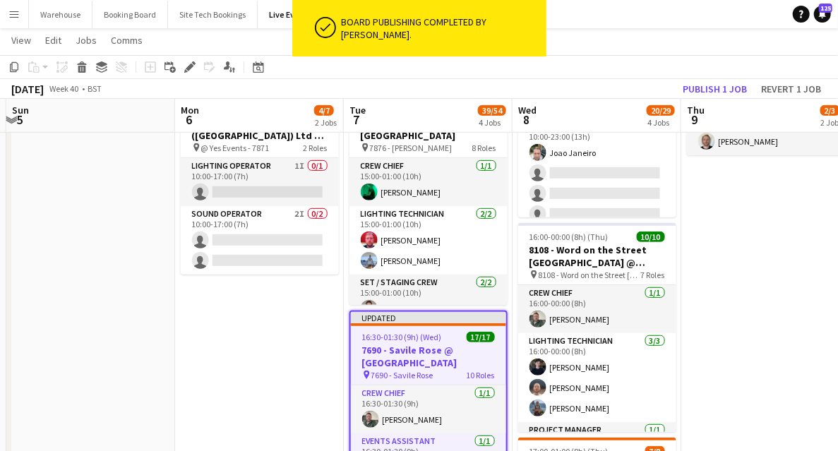
drag, startPoint x: 279, startPoint y: 334, endPoint x: 288, endPoint y: 336, distance: 9.4
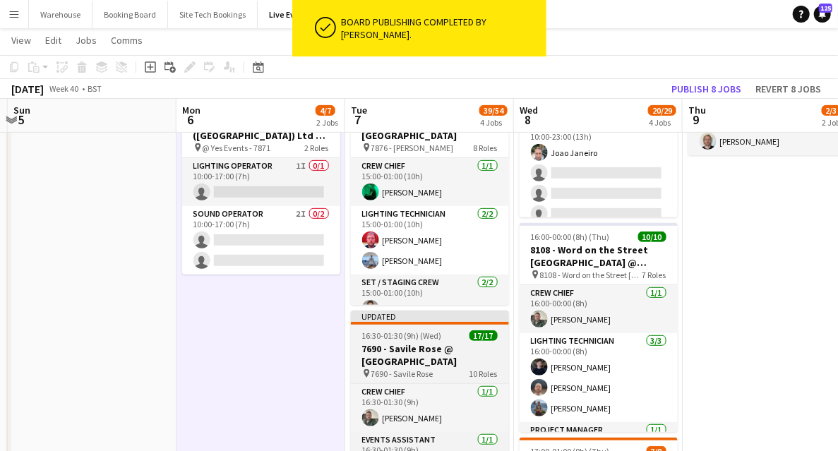
drag, startPoint x: 379, startPoint y: 356, endPoint x: 391, endPoint y: 353, distance: 13.0
click at [380, 356] on h3 "7690 - Savile Rose @ [GEOGRAPHIC_DATA]" at bounding box center [430, 355] width 158 height 25
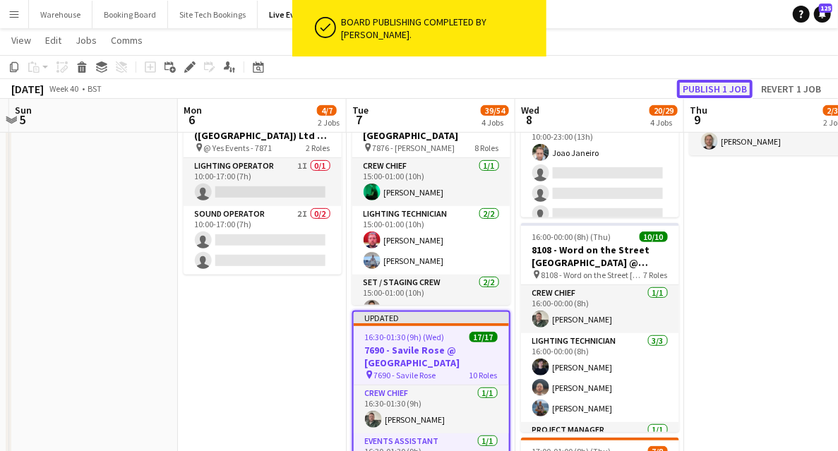
click at [720, 92] on button "Publish 1 job" at bounding box center [715, 89] width 76 height 18
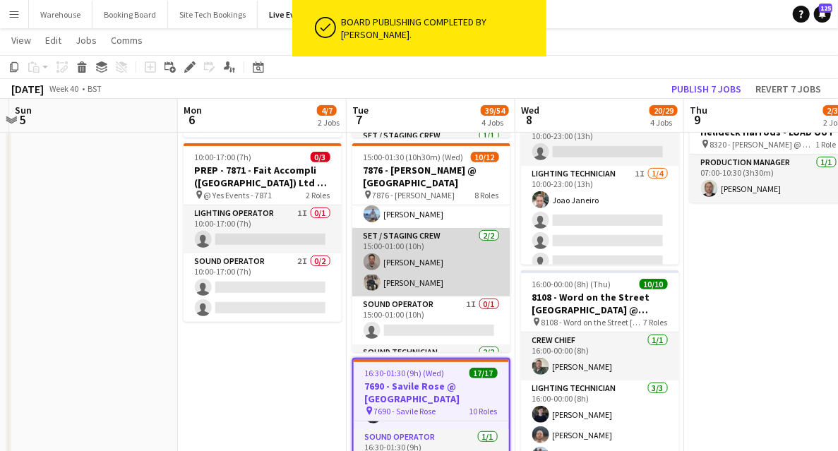
scroll to position [141, 0]
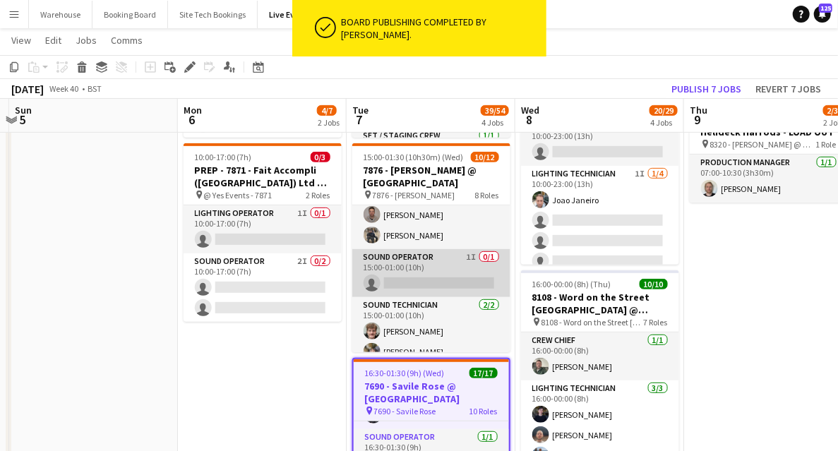
click at [430, 267] on app-card-role "Sound Operator 1I 0/1 15:00-01:00 (10h) single-neutral-actions" at bounding box center [431, 273] width 158 height 48
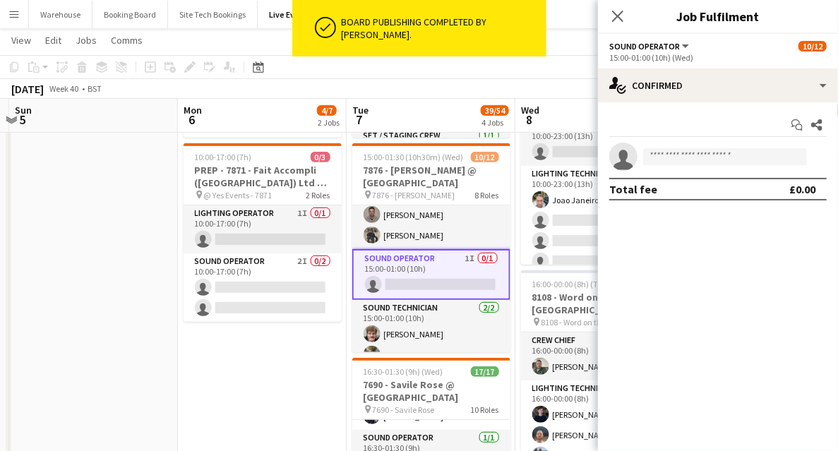
scroll to position [476, 0]
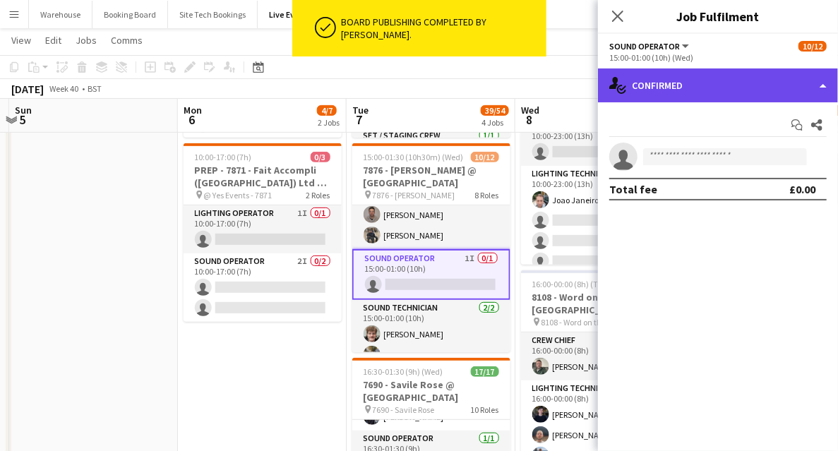
click at [677, 96] on div "single-neutral-actions-check-2 Confirmed" at bounding box center [718, 86] width 240 height 34
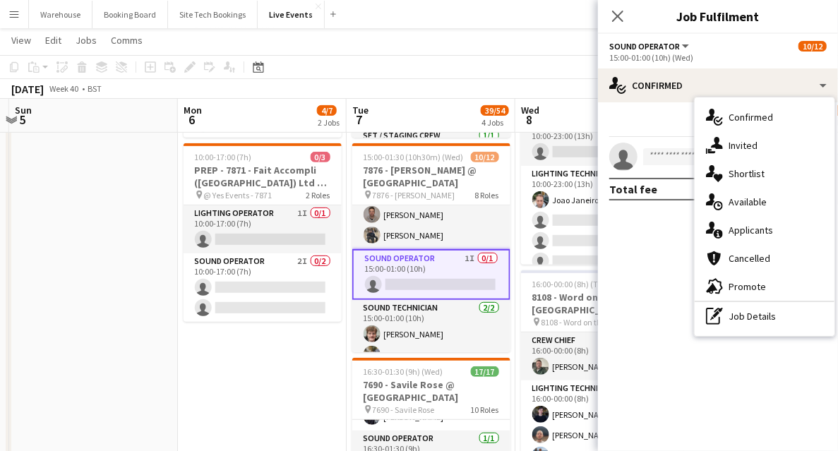
click at [761, 151] on div "single-neutral-actions-share-1 Invited" at bounding box center [765, 145] width 140 height 28
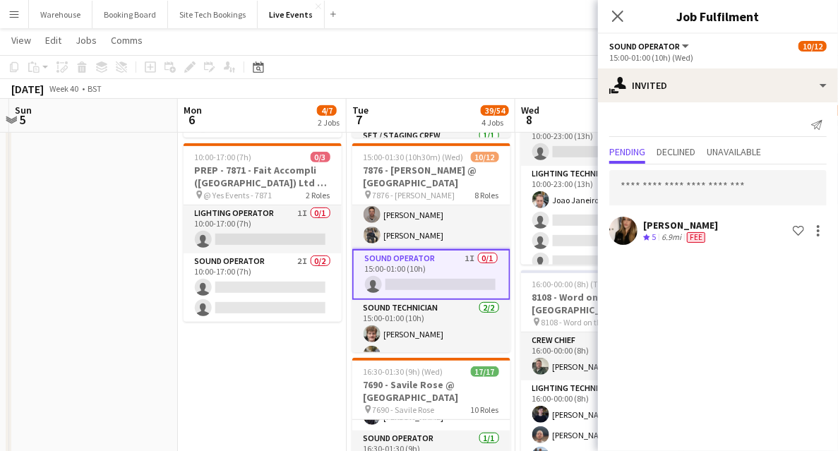
click at [613, 18] on icon "Close pop-in" at bounding box center [617, 16] width 11 height 11
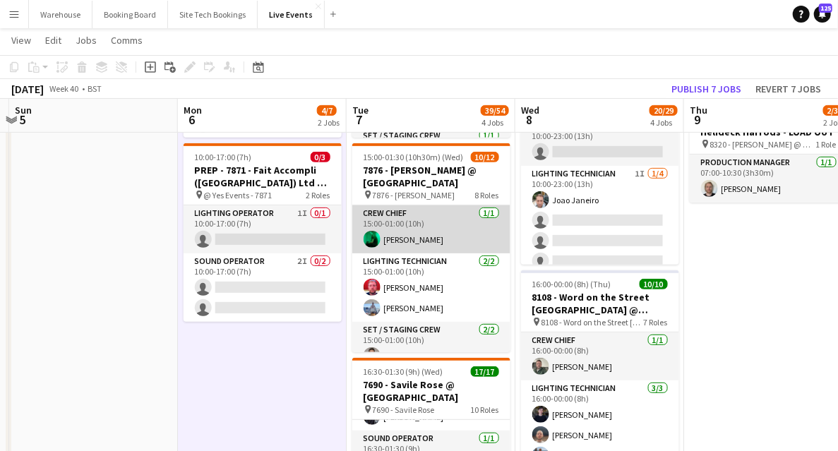
scroll to position [141, 0]
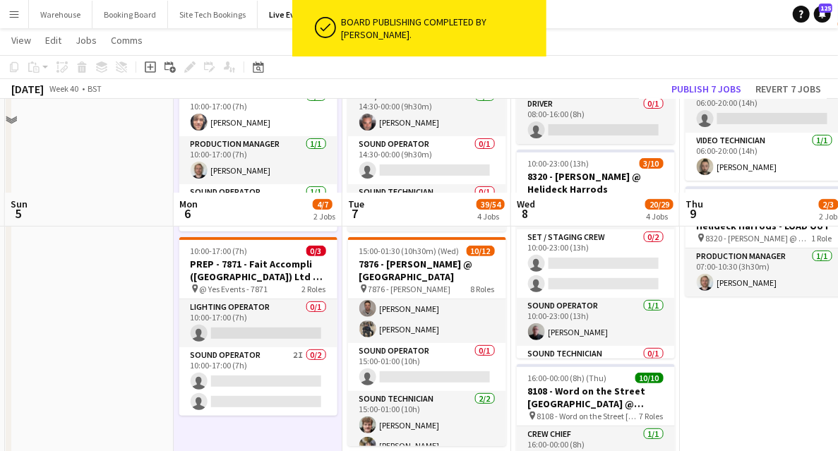
scroll to position [376, 0]
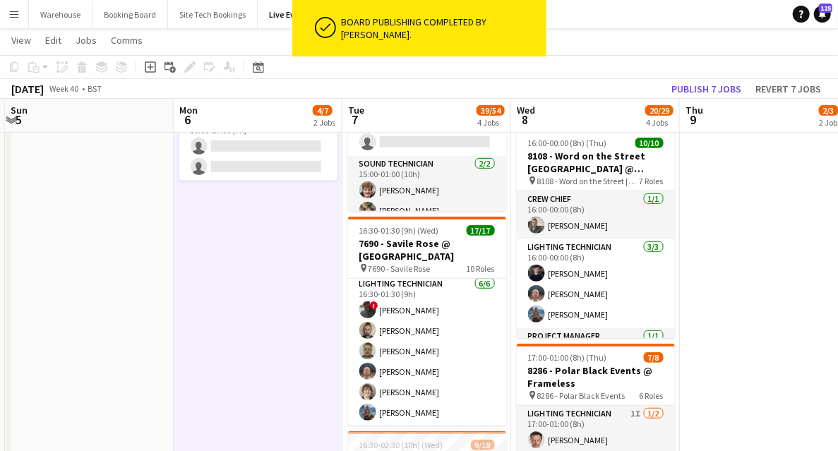
click at [273, 338] on app-date-cell "10:00-17:00 (7h) 4/4 7690 - PREP DAY AT YES EVENTS pin 7690 - PREP DAY AT YES E…" at bounding box center [258, 391] width 169 height 1219
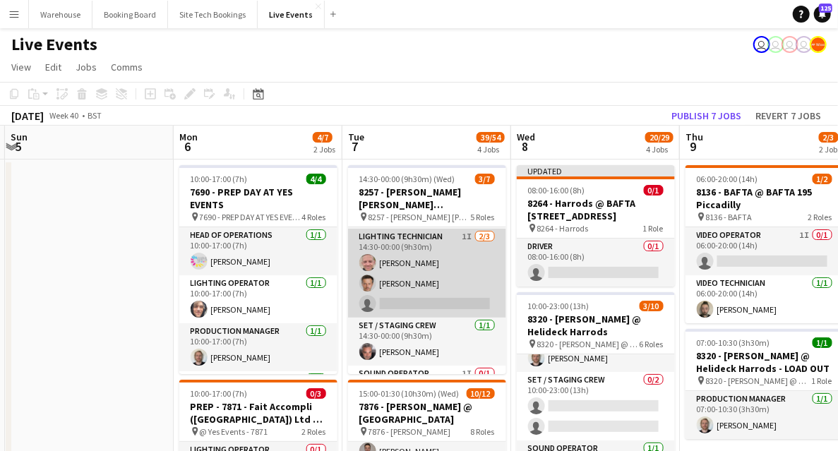
scroll to position [0, 0]
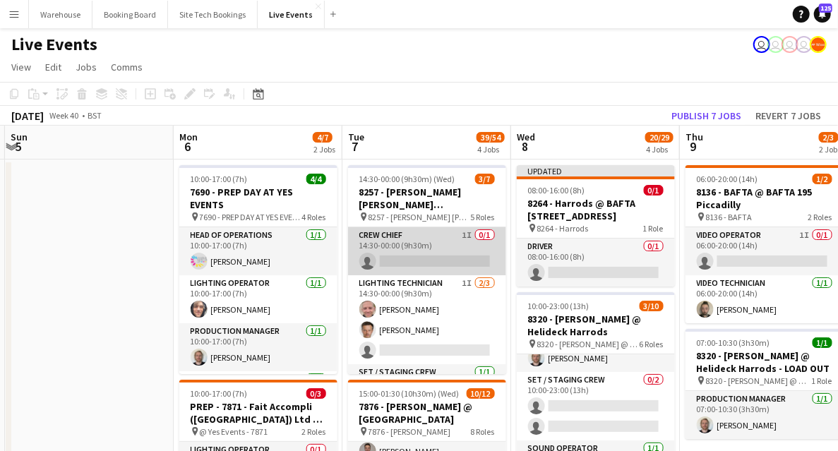
click at [405, 242] on app-card-role "Crew Chief 1I 0/1 14:30-00:00 (9h30m) single-neutral-actions" at bounding box center [427, 251] width 158 height 48
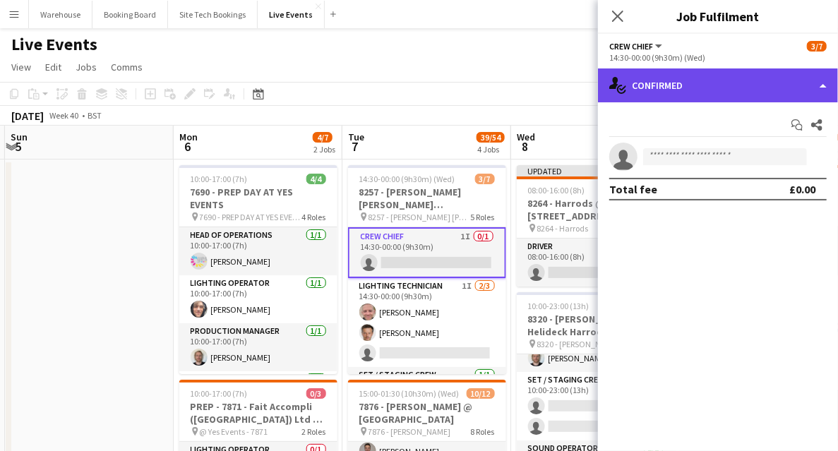
click at [722, 98] on div "single-neutral-actions-check-2 Confirmed" at bounding box center [718, 86] width 240 height 34
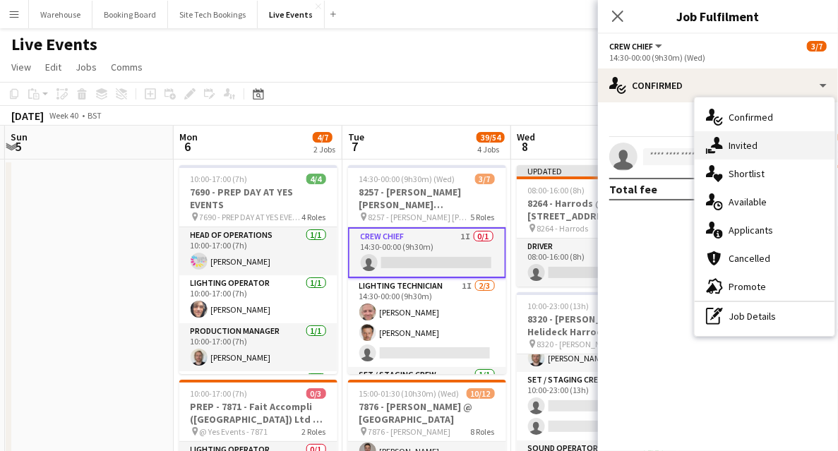
click at [757, 150] on div "single-neutral-actions-share-1 Invited" at bounding box center [765, 145] width 140 height 28
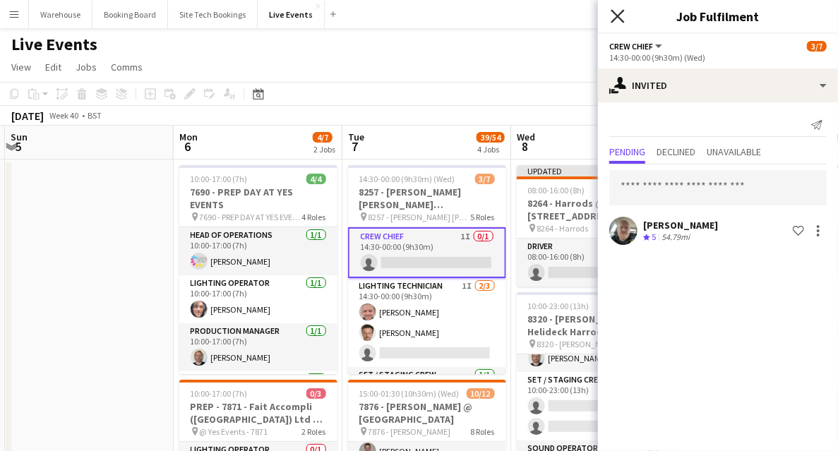
click at [614, 15] on icon "Close pop-in" at bounding box center [617, 15] width 13 height 13
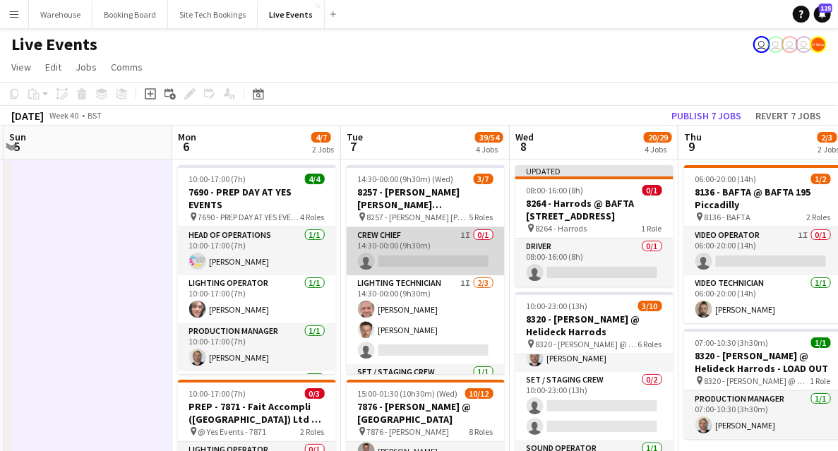
click at [398, 233] on app-card-role "Crew Chief 1I 0/1 14:30-00:00 (9h30m) single-neutral-actions" at bounding box center [426, 251] width 158 height 48
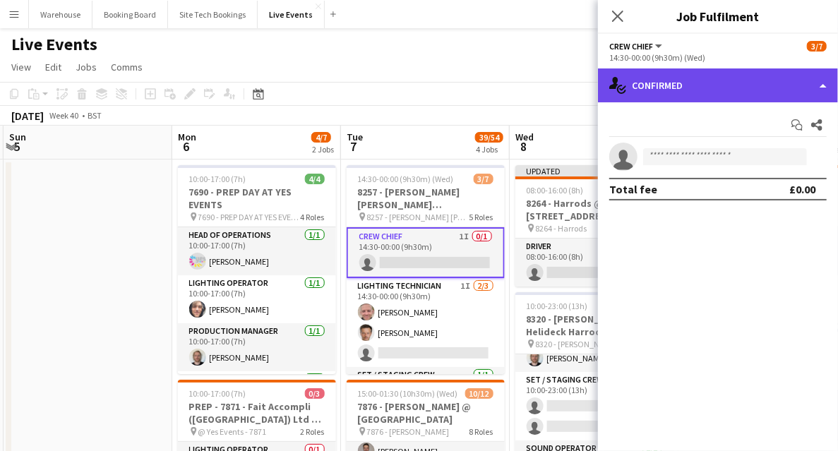
click at [669, 73] on div "single-neutral-actions-check-2 Confirmed" at bounding box center [718, 86] width 240 height 34
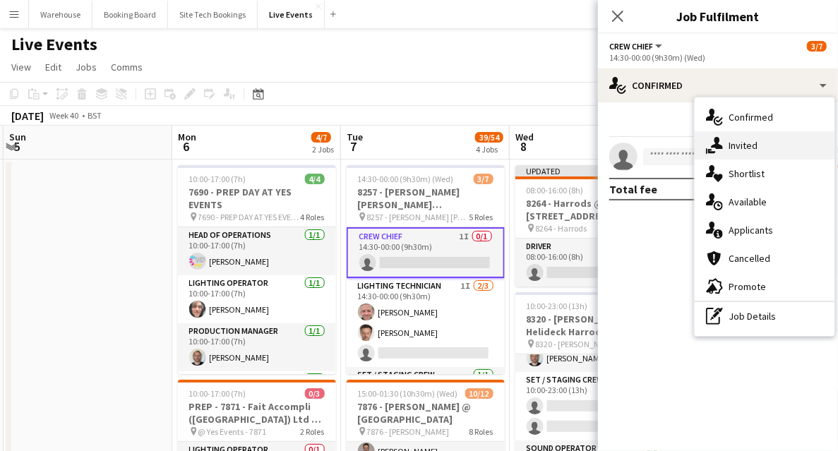
click at [725, 141] on div "single-neutral-actions-share-1 Invited" at bounding box center [765, 145] width 140 height 28
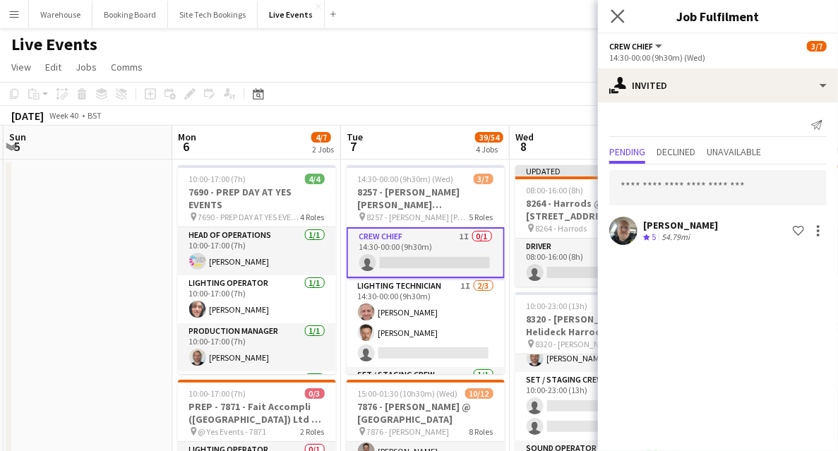
click at [619, 23] on app-icon "Close pop-in" at bounding box center [618, 16] width 20 height 20
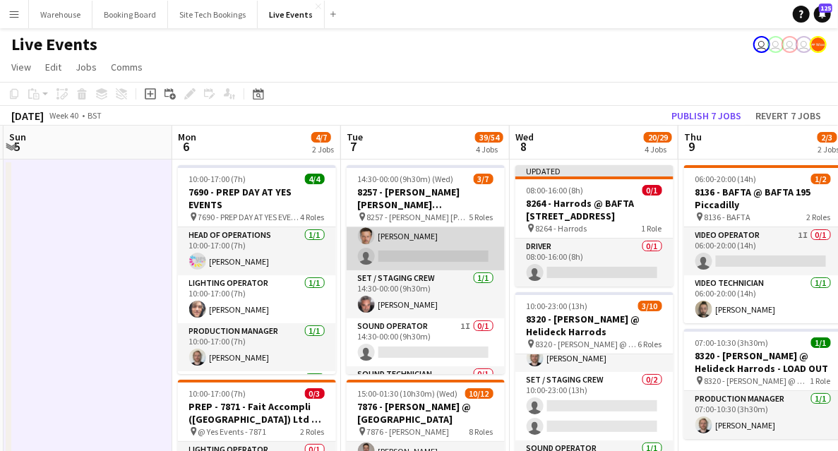
scroll to position [133, 0]
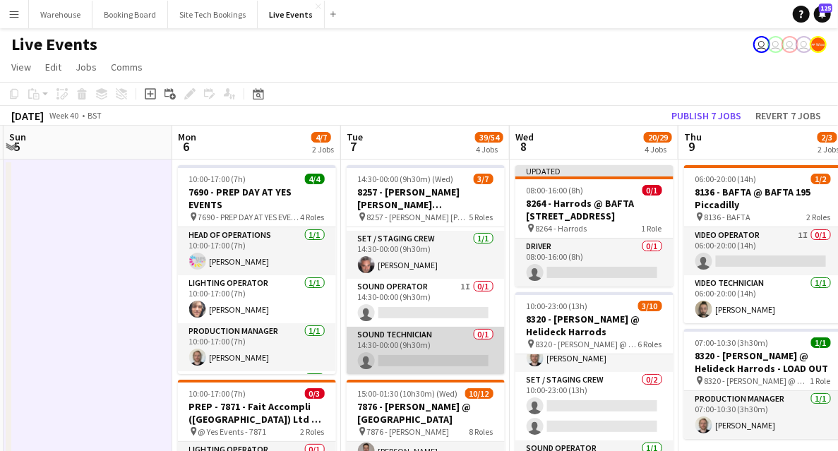
click at [407, 336] on app-card-role "Sound Technician 0/1 14:30-00:00 (9h30m) single-neutral-actions" at bounding box center [426, 351] width 158 height 48
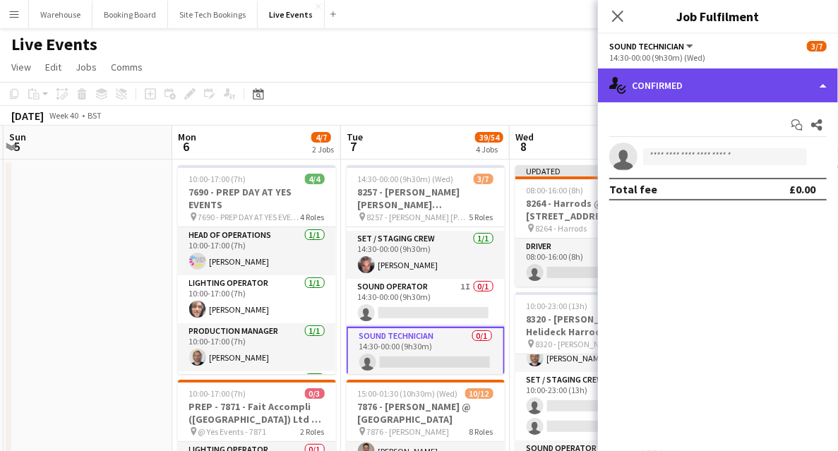
click at [687, 83] on div "single-neutral-actions-check-2 Confirmed" at bounding box center [718, 86] width 240 height 34
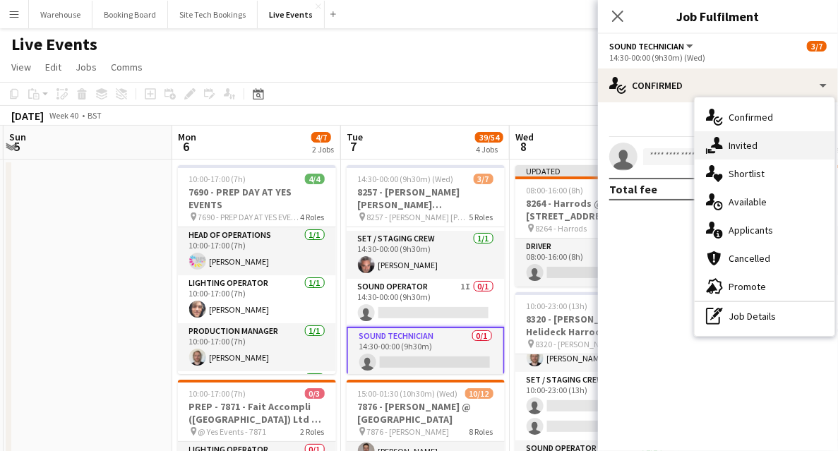
click at [745, 145] on span "Invited" at bounding box center [743, 145] width 29 height 13
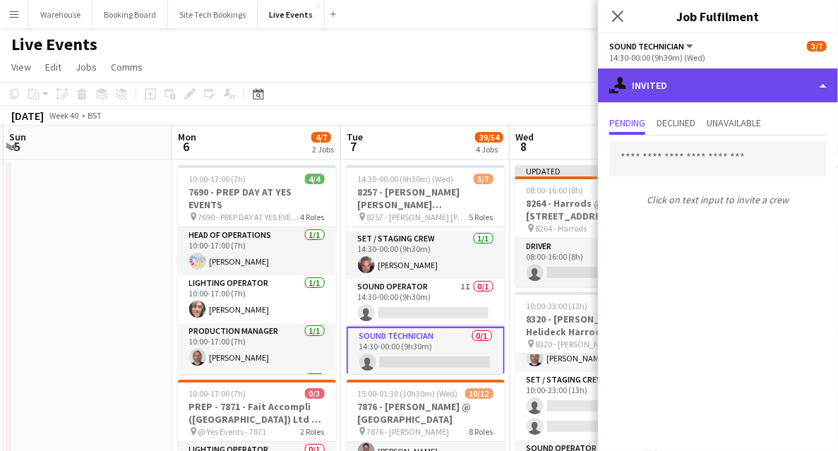
click at [704, 98] on div "single-neutral-actions-share-1 Invited" at bounding box center [718, 86] width 240 height 34
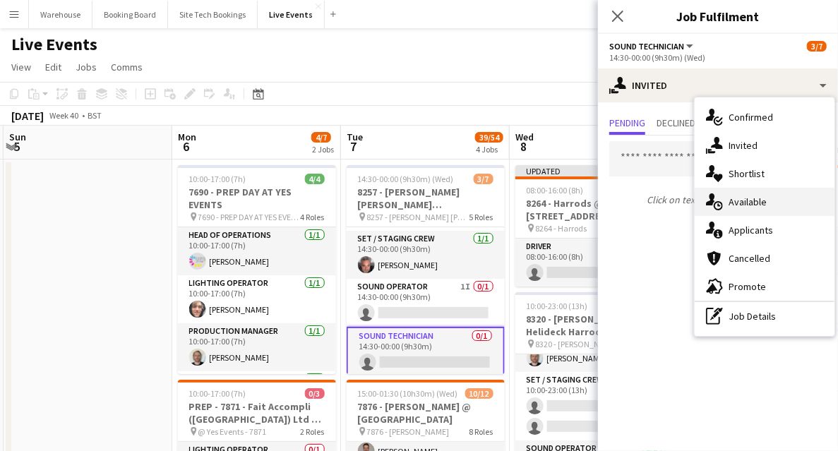
click at [742, 203] on span "Available" at bounding box center [748, 202] width 38 height 13
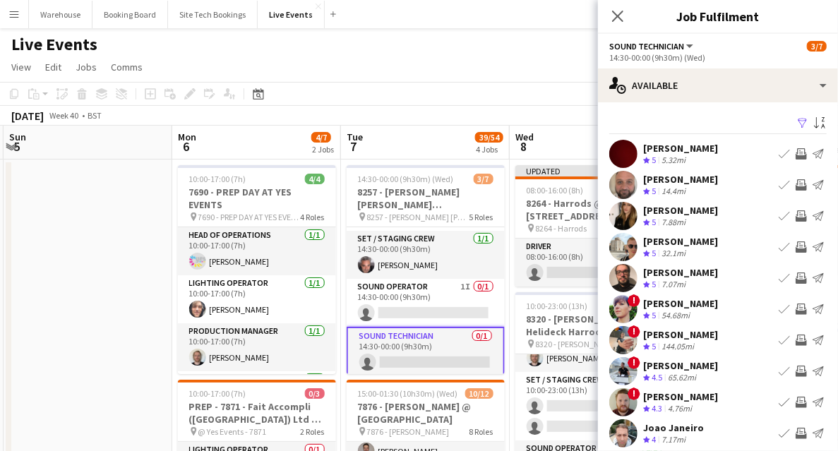
scroll to position [42, 0]
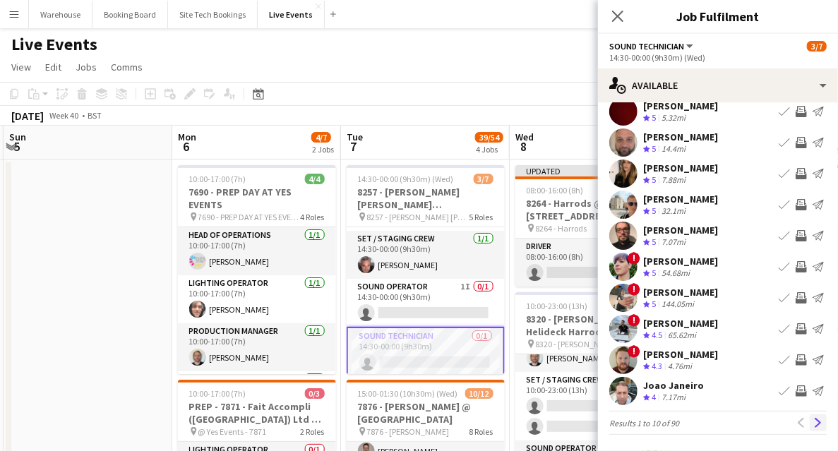
click at [814, 422] on app-icon "Next" at bounding box center [819, 423] width 10 height 10
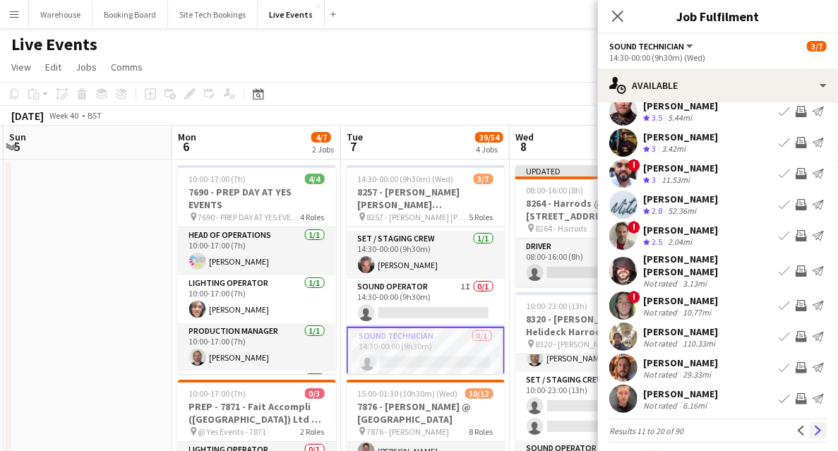
click at [814, 426] on app-icon "Next" at bounding box center [819, 431] width 10 height 10
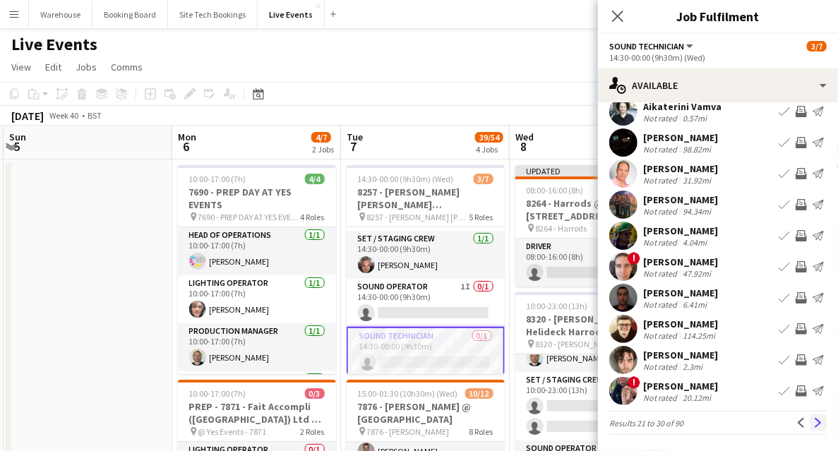
click at [814, 424] on app-icon "Next" at bounding box center [819, 423] width 10 height 10
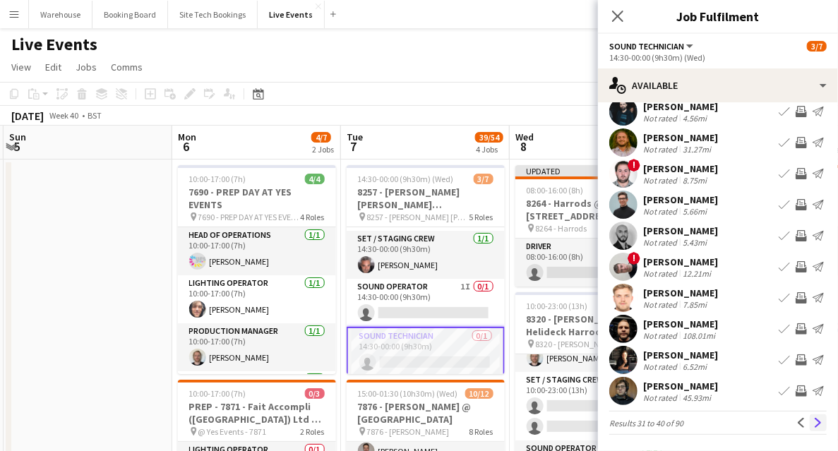
click at [814, 424] on app-icon "Next" at bounding box center [819, 423] width 10 height 10
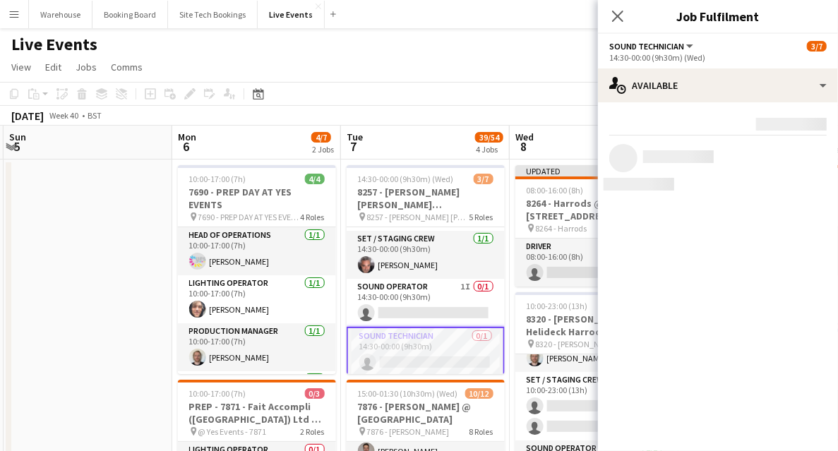
scroll to position [0, 0]
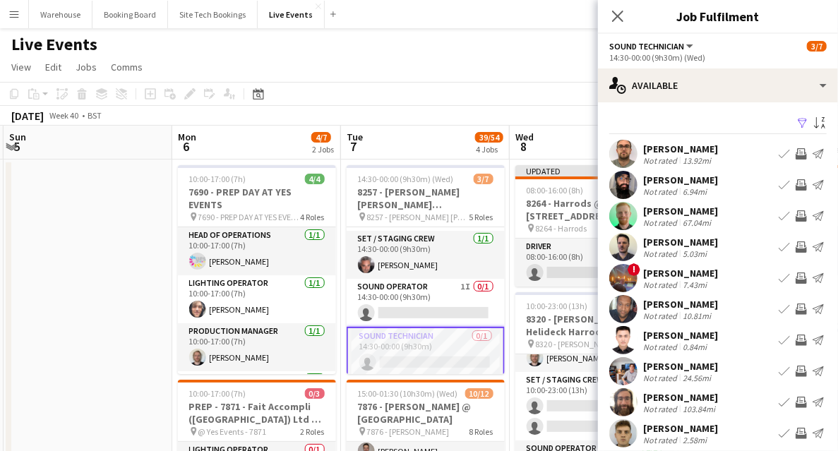
click at [627, 219] on app-user-avatar at bounding box center [623, 216] width 28 height 28
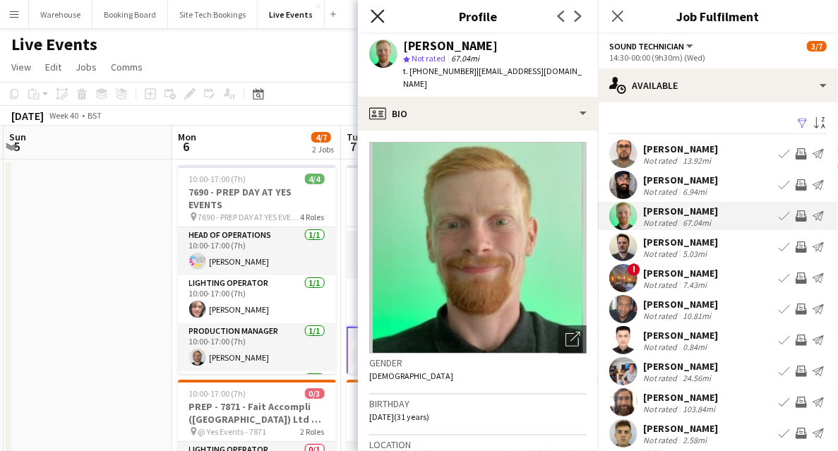
click at [379, 17] on icon at bounding box center [377, 15] width 13 height 13
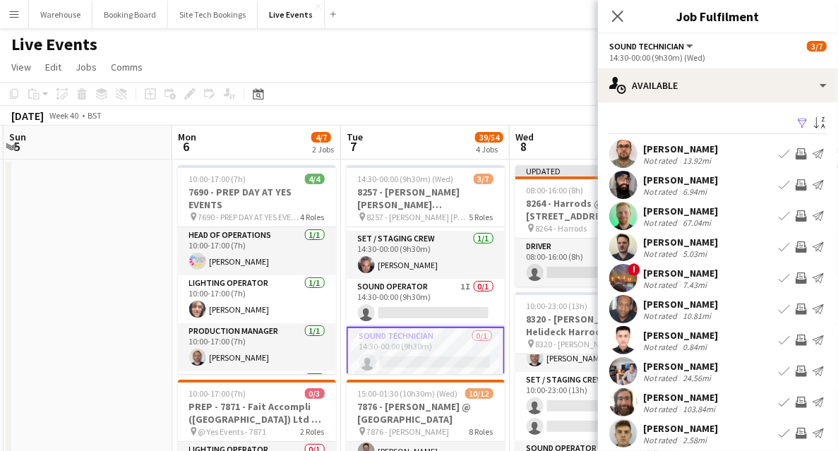
scroll to position [42, 0]
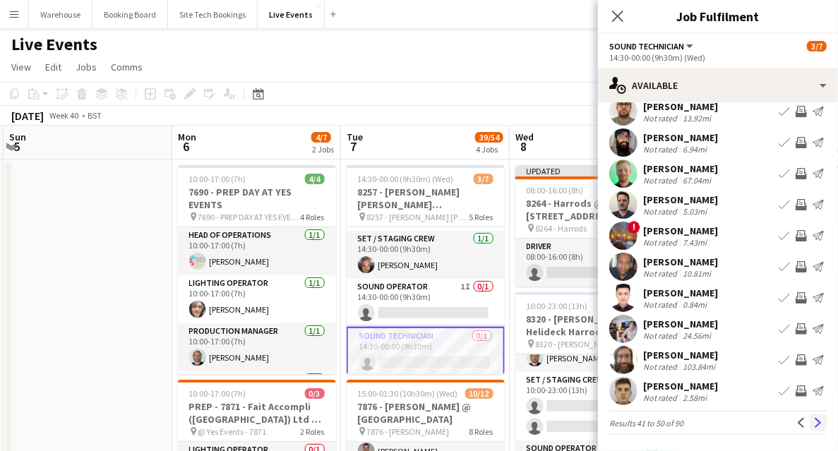
click at [811, 415] on button "Next" at bounding box center [818, 423] width 17 height 17
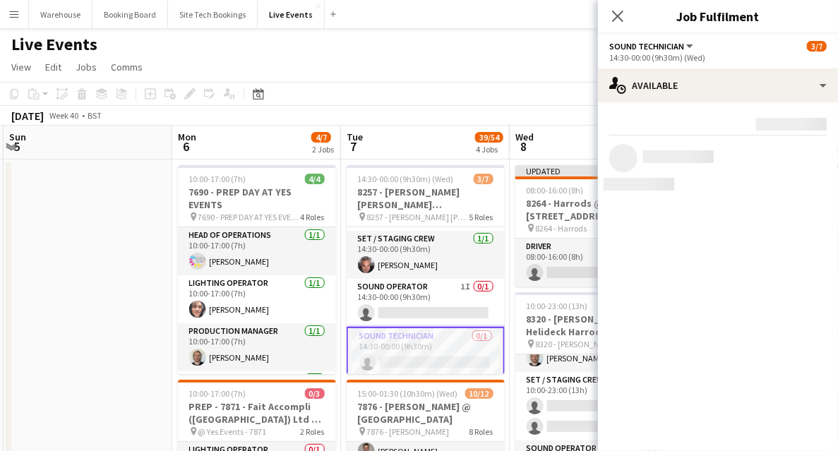
scroll to position [0, 0]
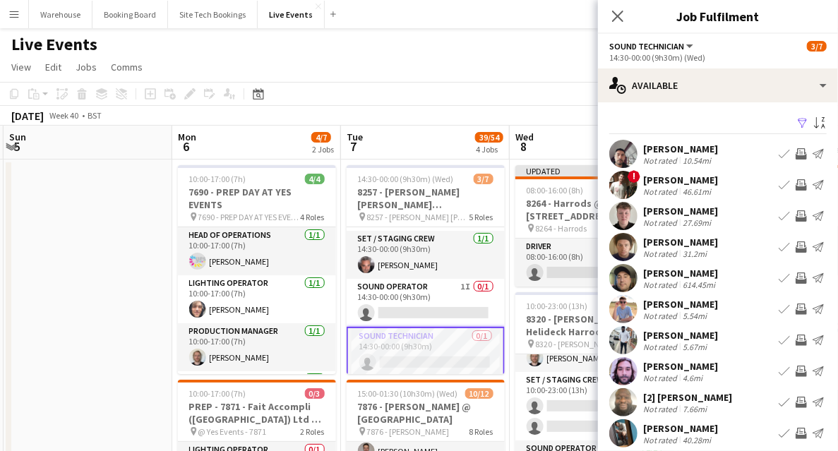
click at [624, 158] on app-user-avatar at bounding box center [623, 154] width 28 height 28
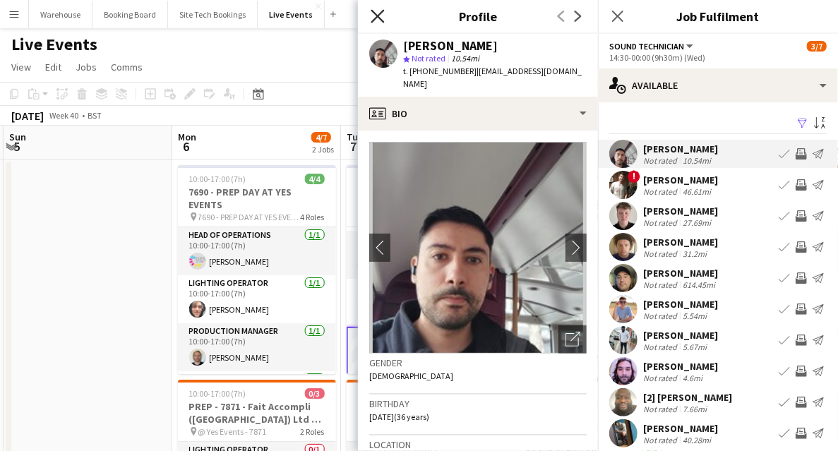
click at [380, 12] on icon "Close pop-in" at bounding box center [377, 15] width 13 height 13
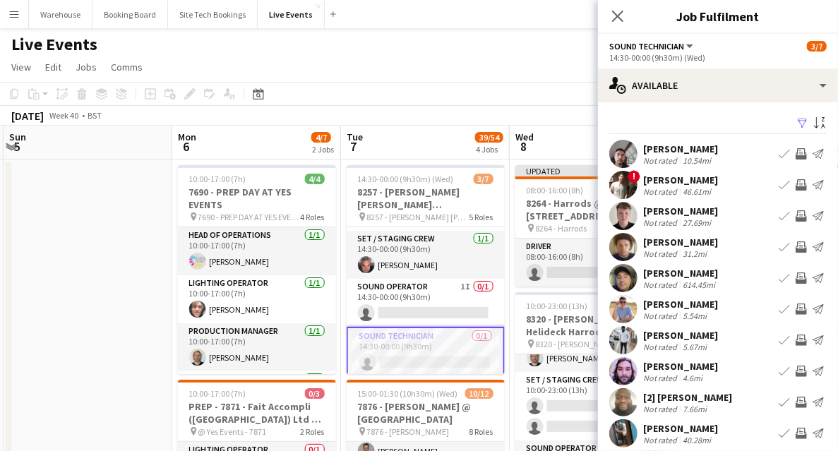
scroll to position [42, 0]
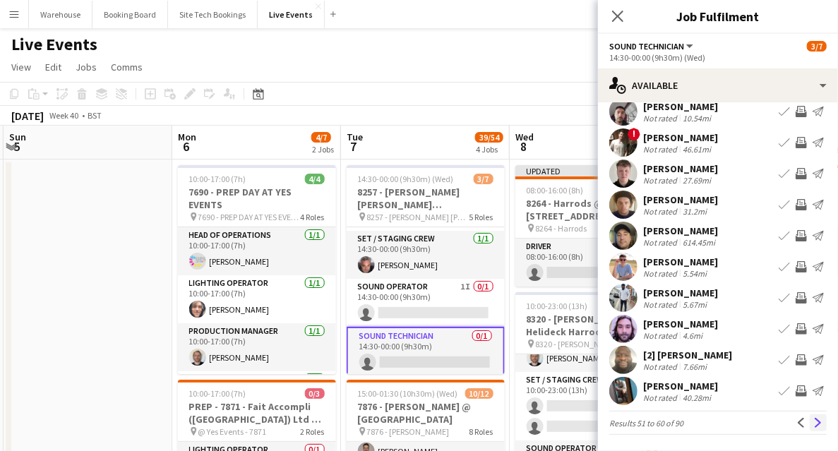
click at [814, 418] on app-icon "Next" at bounding box center [819, 423] width 10 height 10
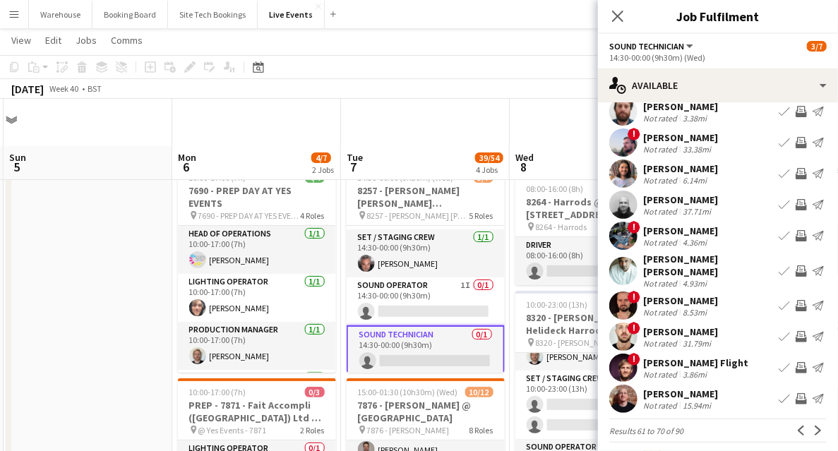
scroll to position [47, 0]
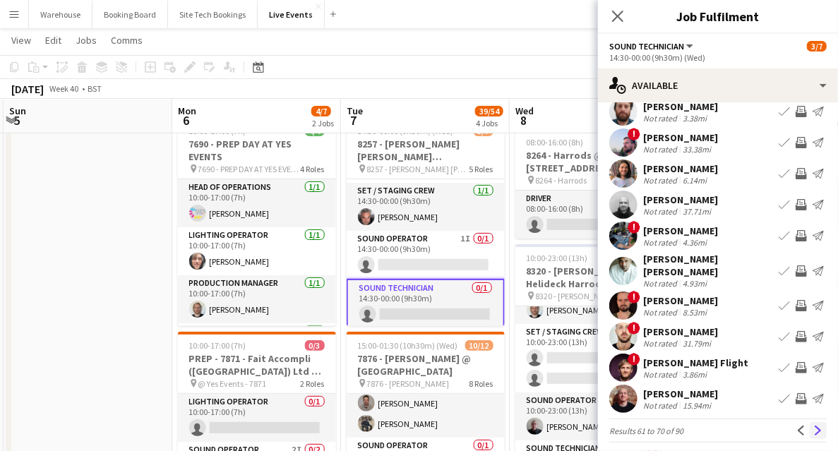
click at [814, 426] on app-icon "Next" at bounding box center [819, 431] width 10 height 10
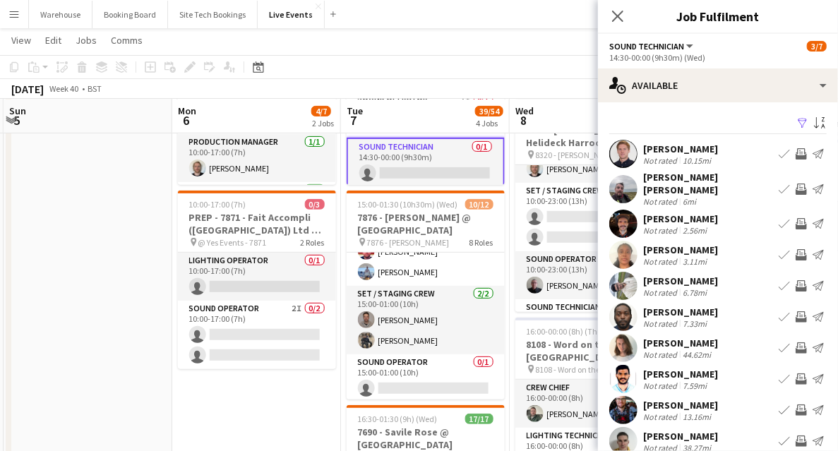
scroll to position [0, 0]
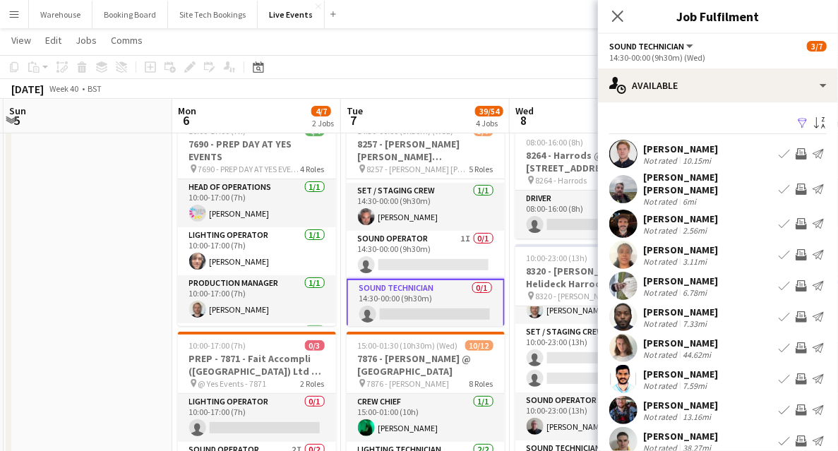
click at [796, 249] on app-icon "Invite crew" at bounding box center [801, 254] width 11 height 11
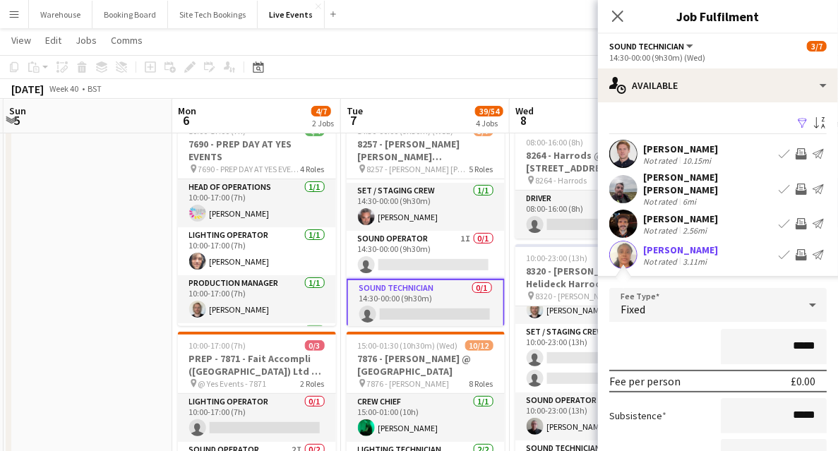
scroll to position [141, 0]
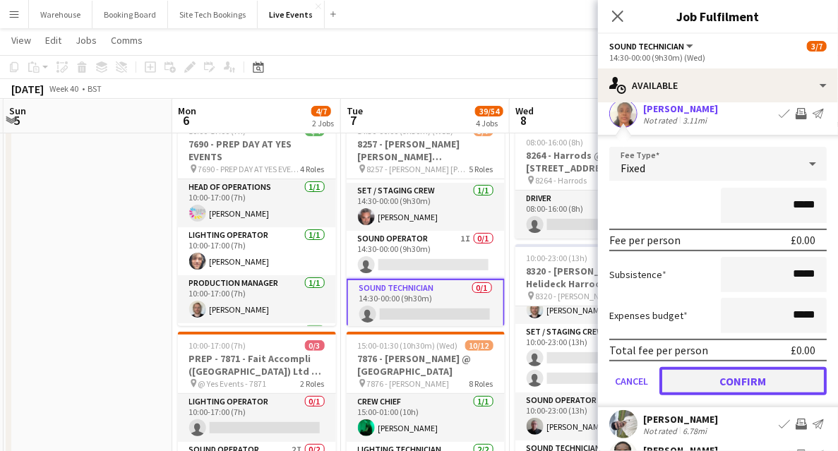
click at [733, 373] on button "Confirm" at bounding box center [743, 381] width 167 height 28
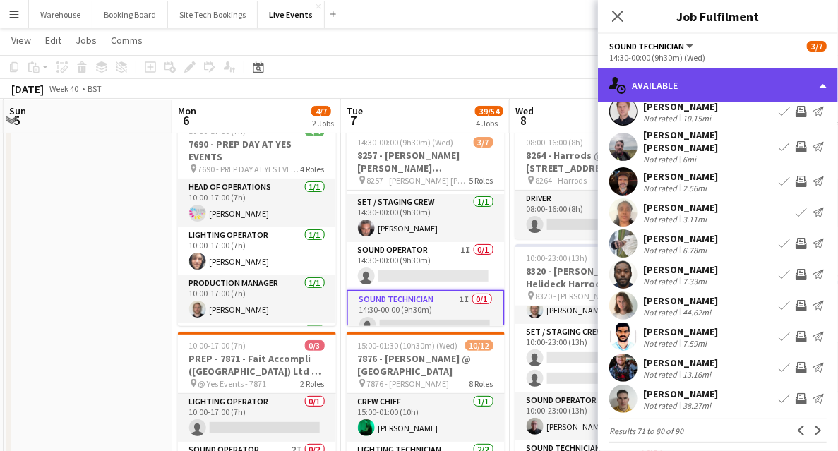
click at [675, 91] on div "single-neutral-actions-upload Available" at bounding box center [718, 86] width 240 height 34
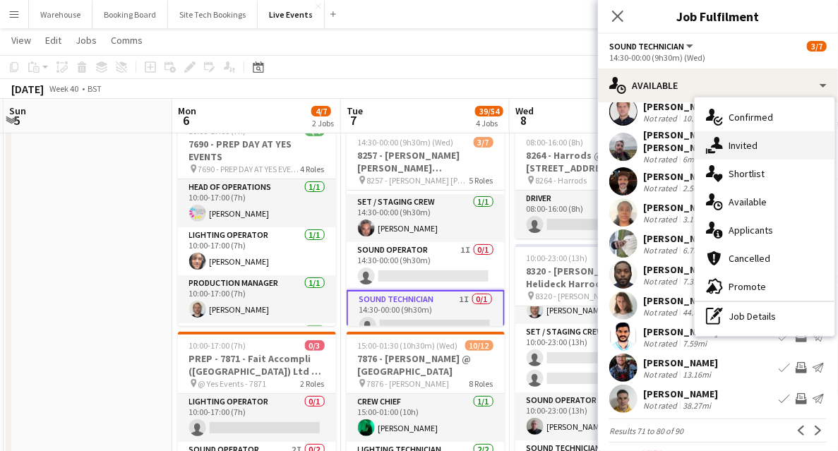
click at [740, 147] on span "Invited" at bounding box center [743, 145] width 29 height 13
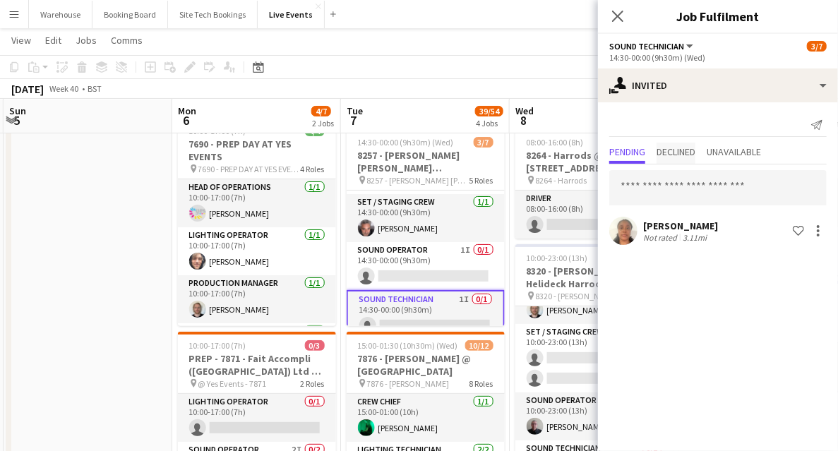
click at [677, 153] on span "Declined" at bounding box center [676, 152] width 39 height 10
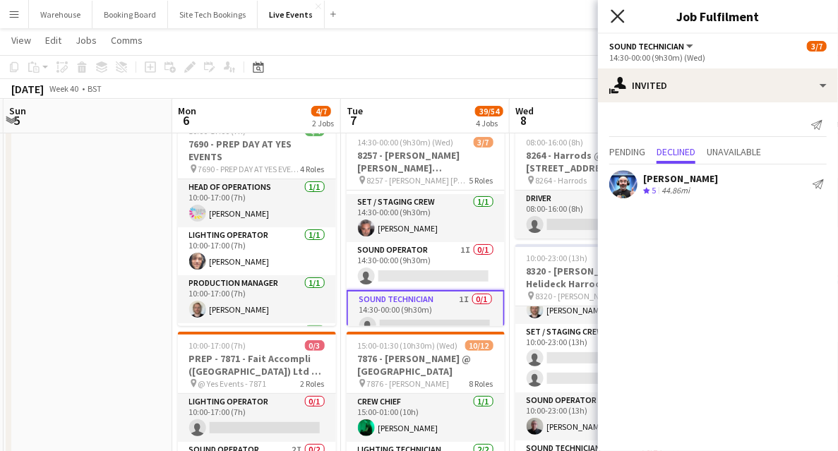
click at [620, 17] on icon "Close pop-in" at bounding box center [617, 15] width 13 height 13
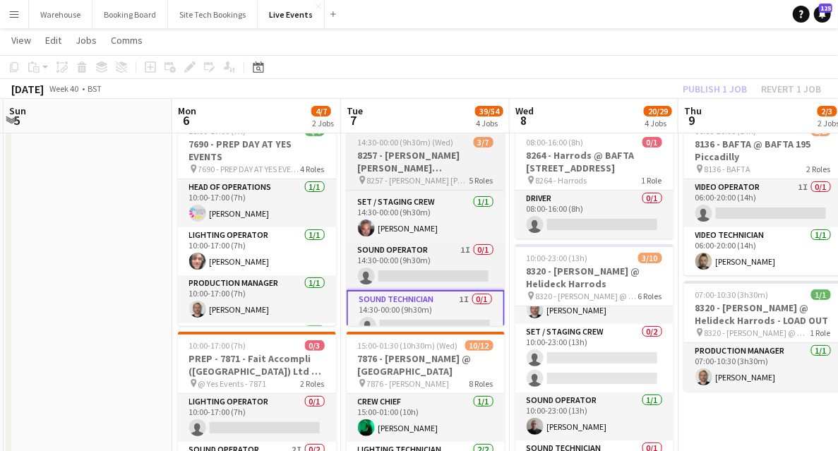
click at [403, 163] on h3 "8257 - [PERSON_NAME] [PERSON_NAME] International @ [GEOGRAPHIC_DATA]" at bounding box center [426, 161] width 158 height 25
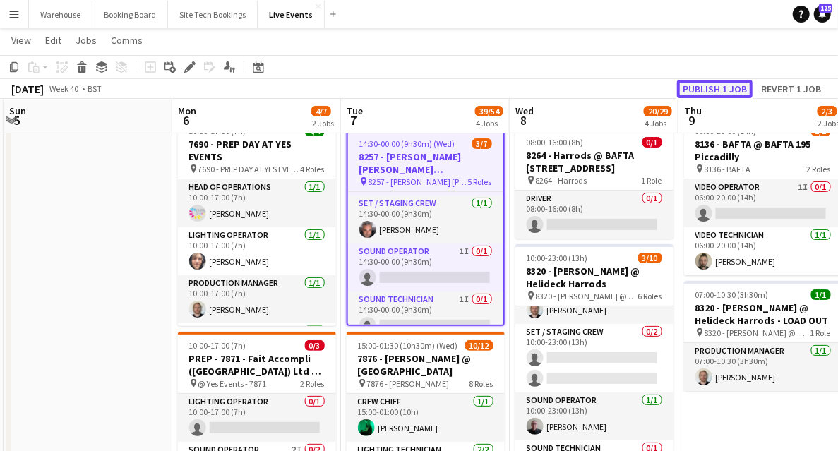
click at [720, 88] on button "Publish 1 job" at bounding box center [715, 89] width 76 height 18
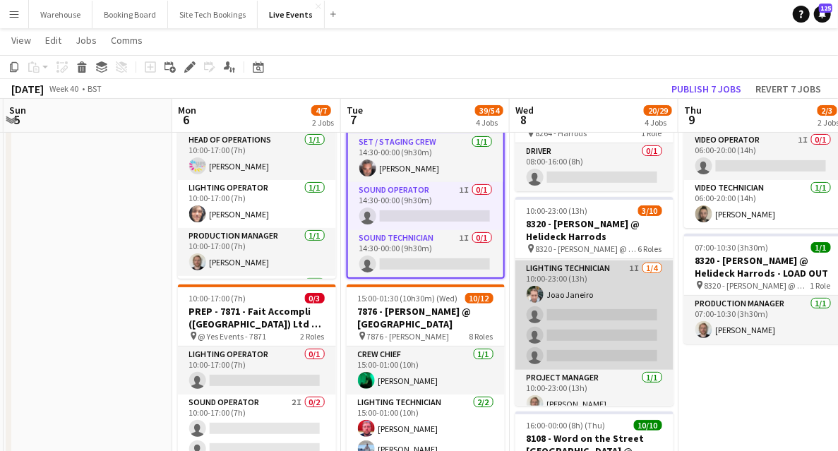
scroll to position [0, 0]
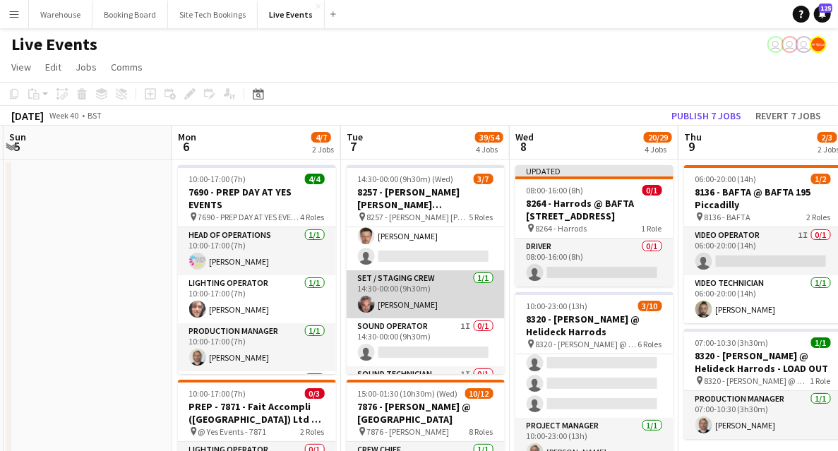
scroll to position [133, 0]
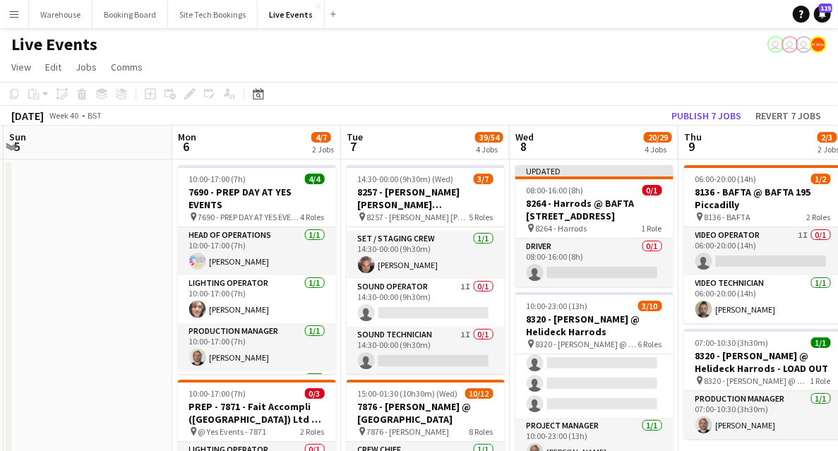
click at [432, 205] on h3 "8257 - [PERSON_NAME] [PERSON_NAME] International @ [GEOGRAPHIC_DATA]" at bounding box center [426, 198] width 158 height 25
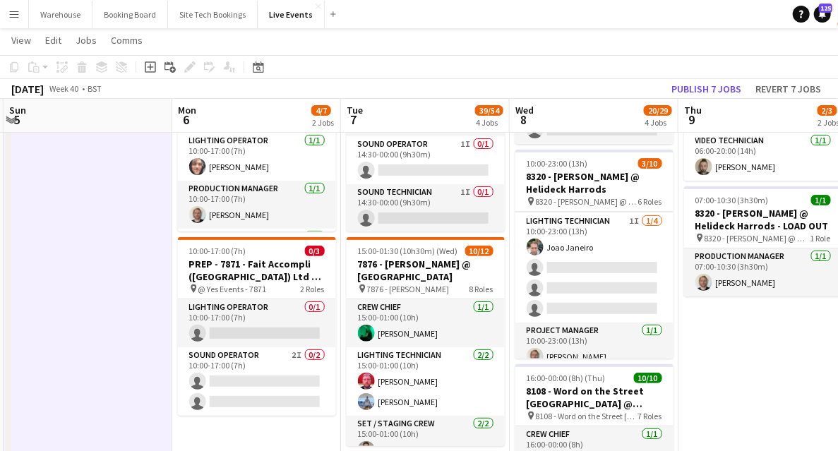
scroll to position [0, 0]
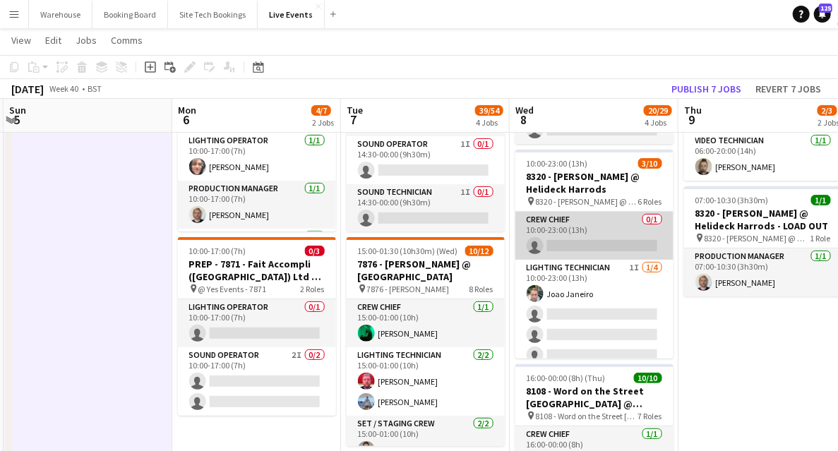
click at [579, 238] on app-card-role "Crew Chief 0/1 10:00-23:00 (13h) single-neutral-actions" at bounding box center [595, 236] width 158 height 48
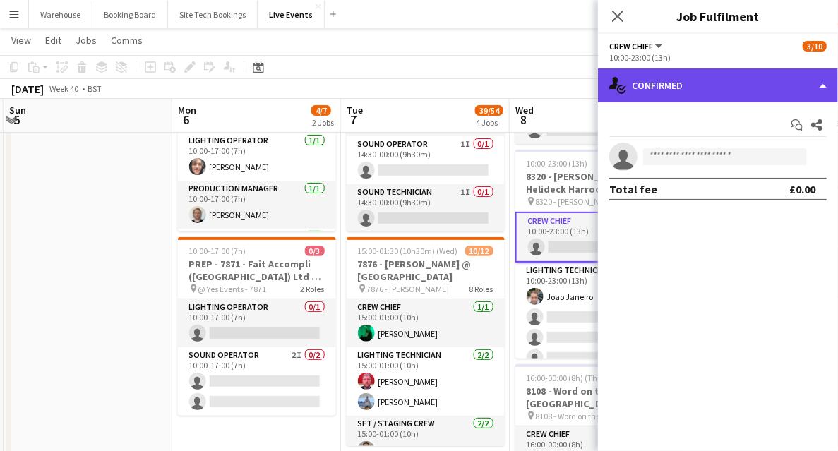
click at [660, 86] on div "single-neutral-actions-check-2 Confirmed" at bounding box center [718, 86] width 240 height 34
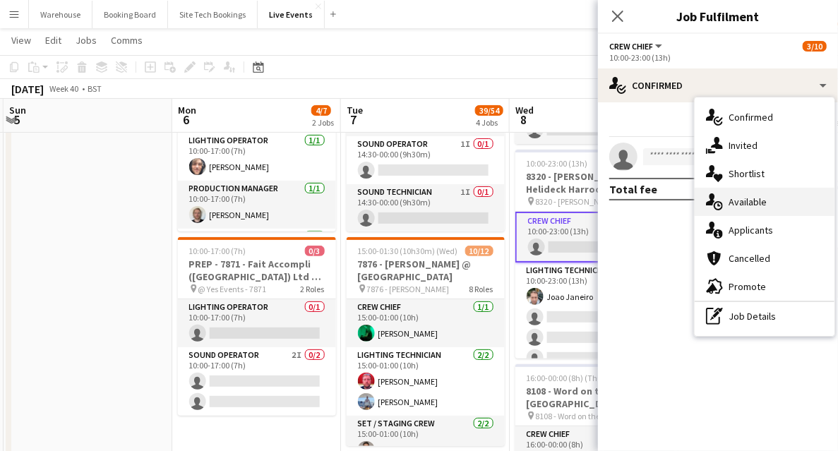
click at [750, 201] on span "Available" at bounding box center [748, 202] width 38 height 13
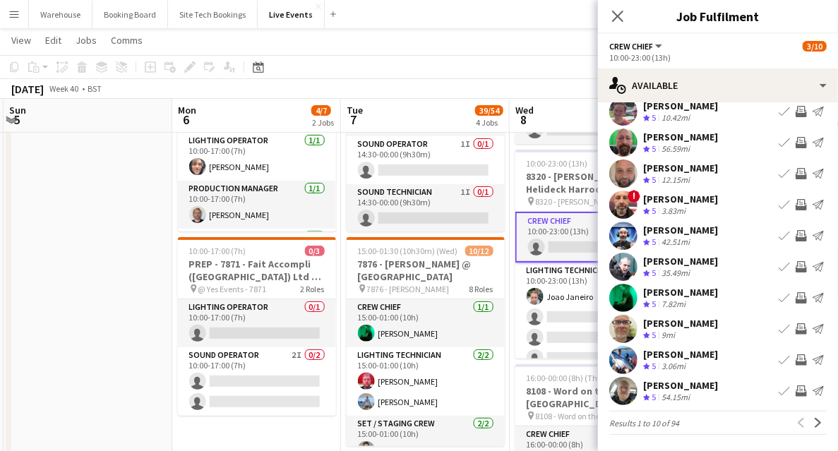
scroll to position [235, 0]
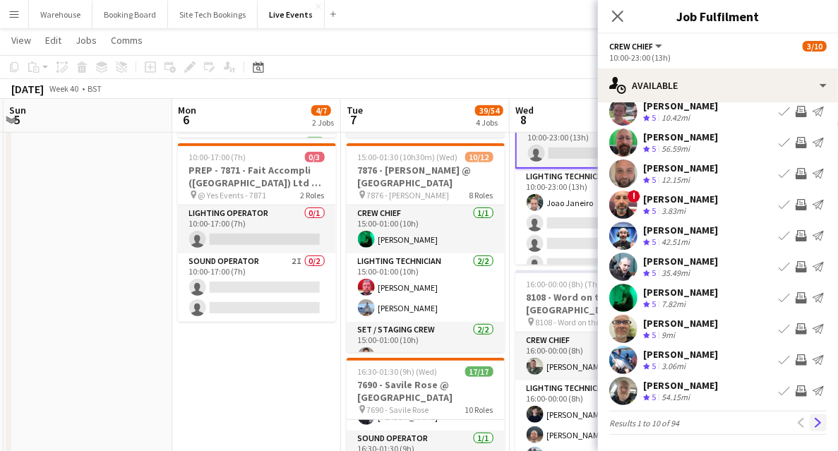
click at [814, 424] on app-icon "Next" at bounding box center [819, 423] width 10 height 10
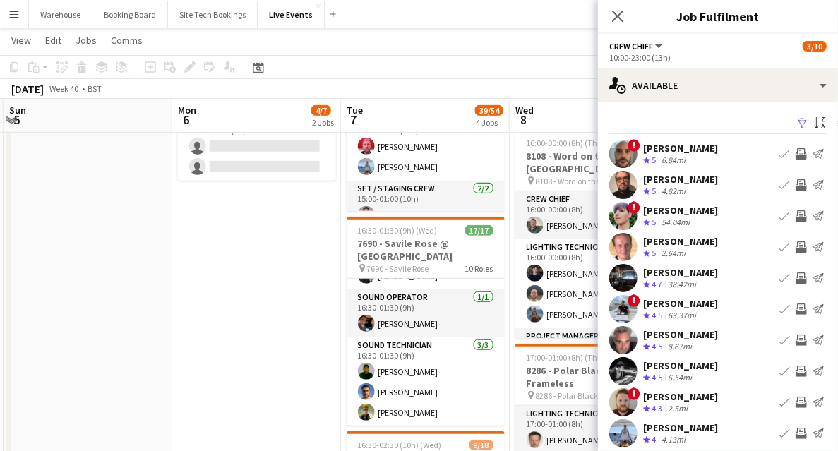
scroll to position [42, 0]
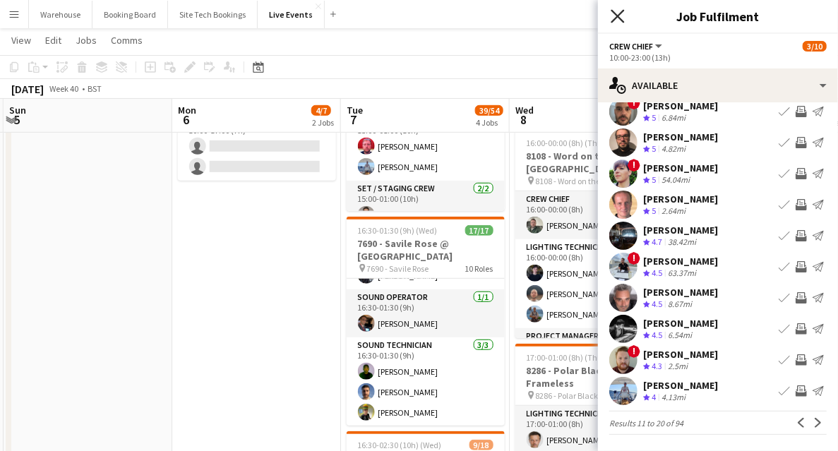
click at [621, 20] on icon at bounding box center [617, 15] width 13 height 13
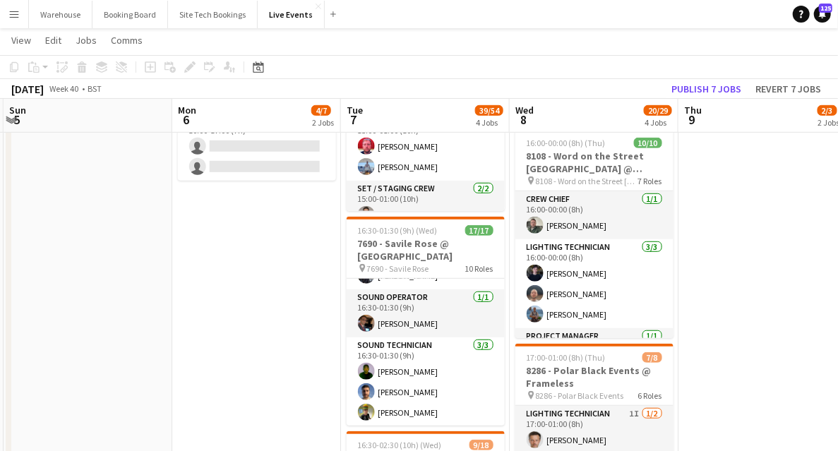
click at [236, 367] on app-date-cell "10:00-17:00 (7h) 4/4 7690 - PREP DAY AT YES EVENTS pin 7690 - PREP DAY AT YES E…" at bounding box center [256, 391] width 169 height 1219
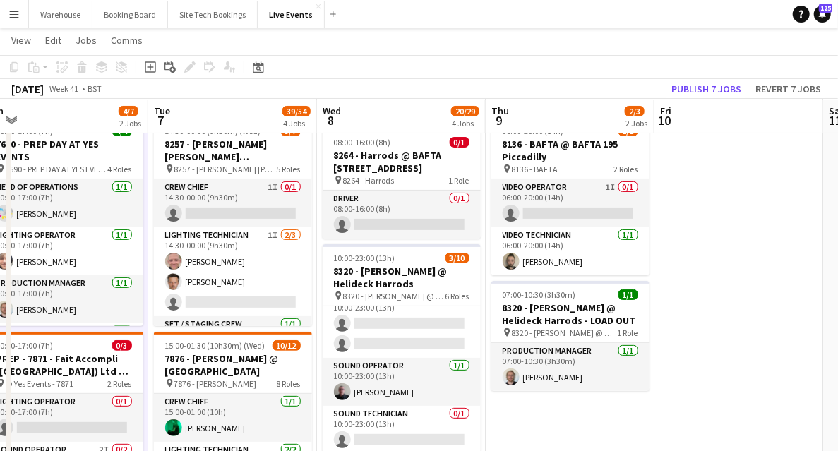
scroll to position [0, 350]
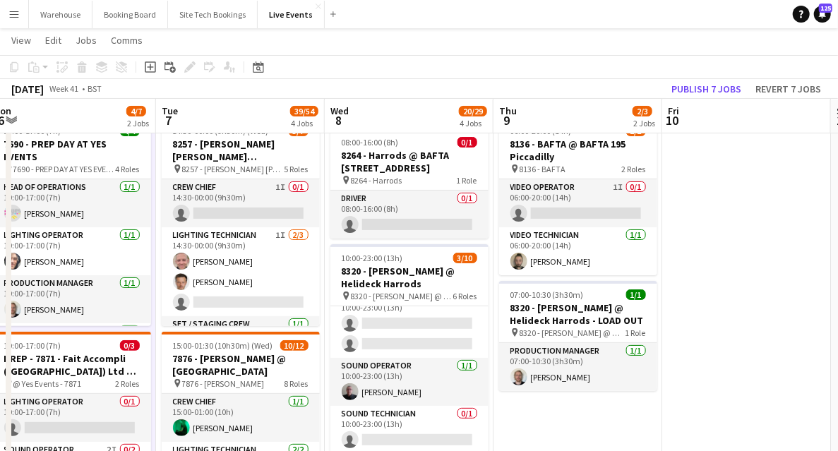
drag, startPoint x: 726, startPoint y: 422, endPoint x: 541, endPoint y: 365, distance: 193.7
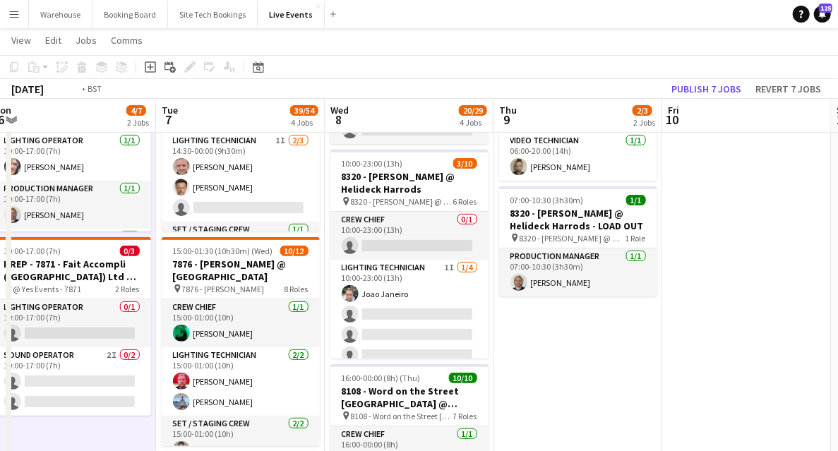
scroll to position [0, 316]
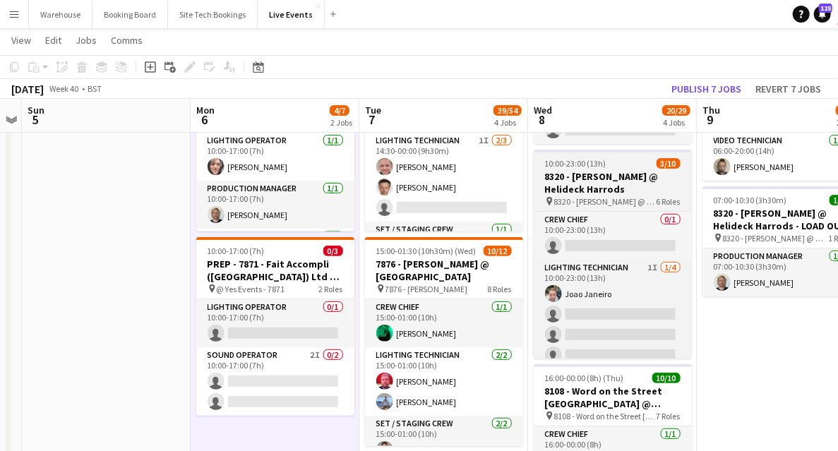
drag, startPoint x: 545, startPoint y: 388, endPoint x: 688, endPoint y: 353, distance: 146.8
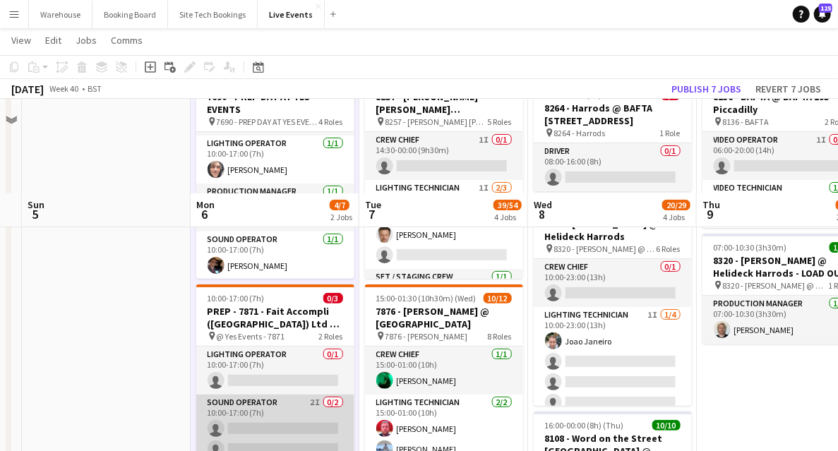
scroll to position [282, 0]
